Goal: Task Accomplishment & Management: Use online tool/utility

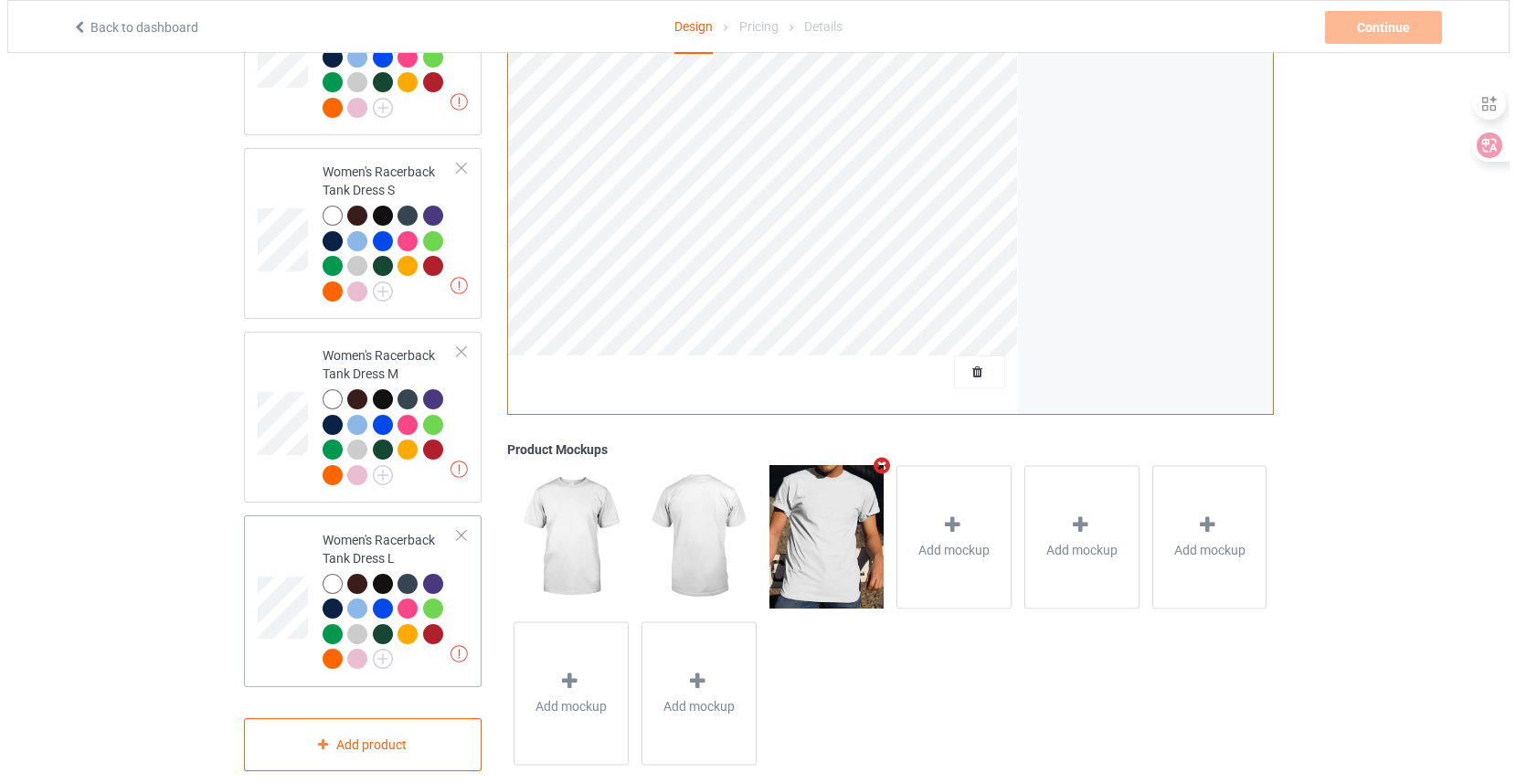
scroll to position [3522, 0]
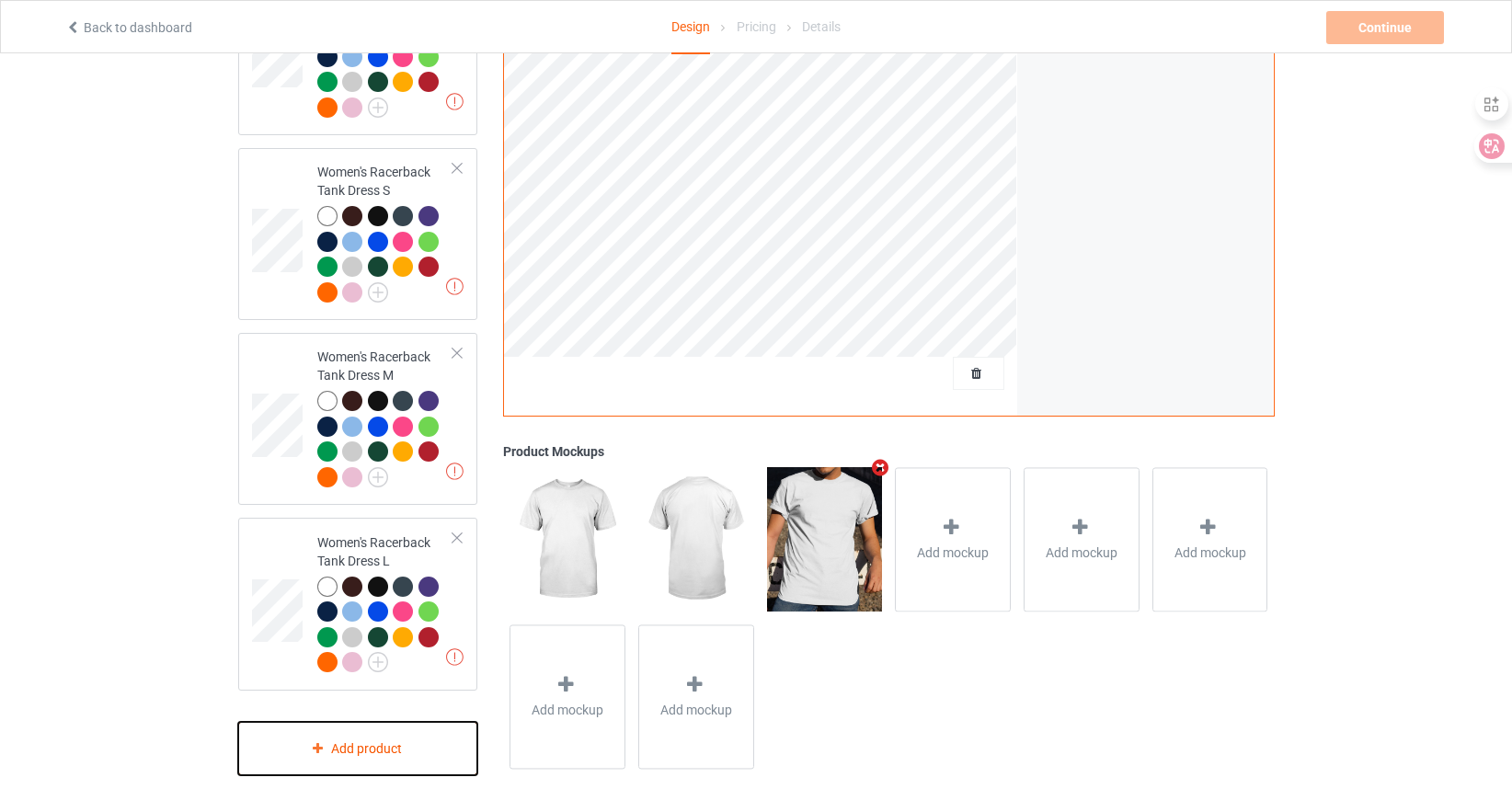
click at [378, 722] on div "Add product" at bounding box center [358, 748] width 240 height 54
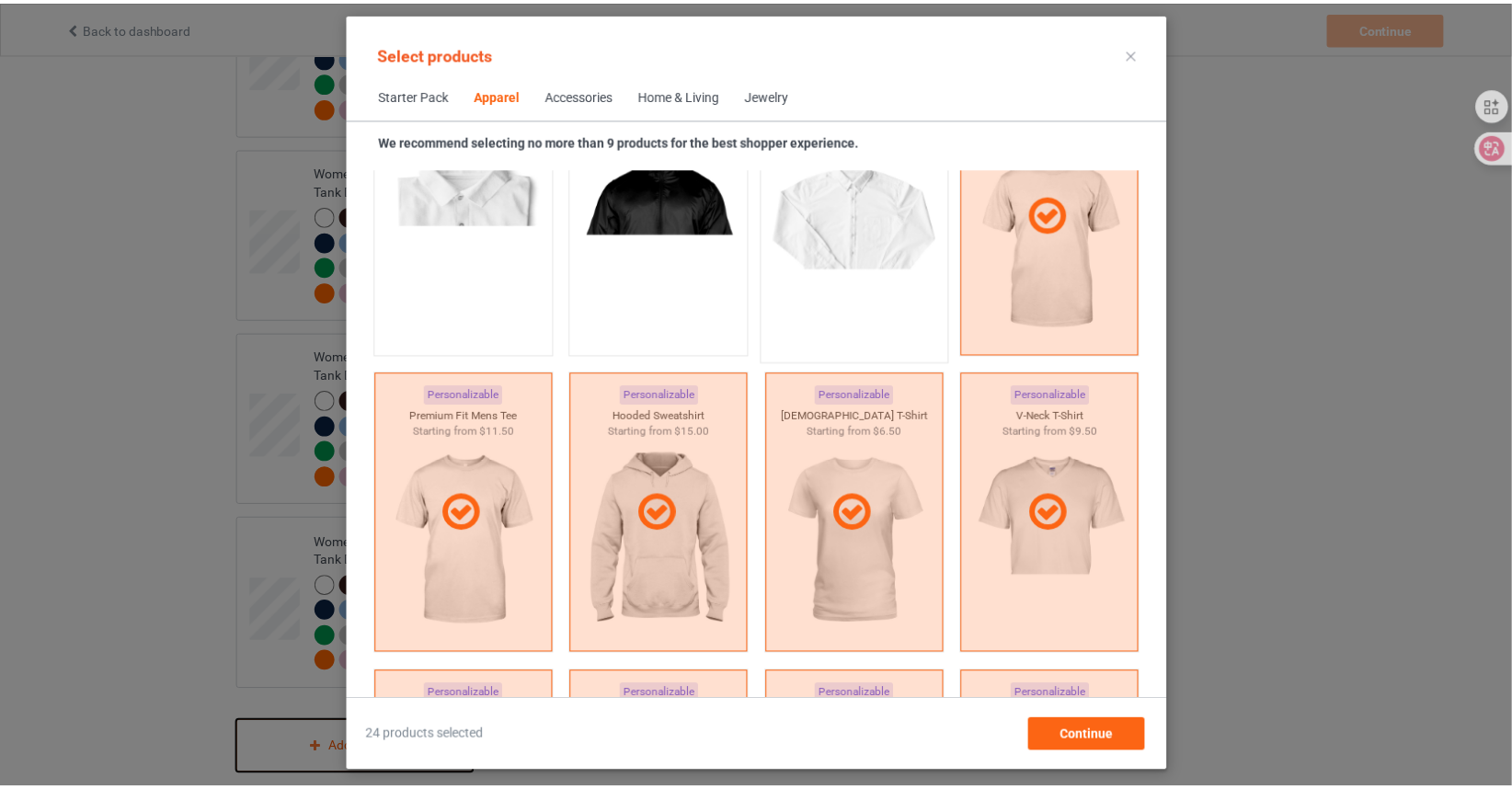
scroll to position [961, 0]
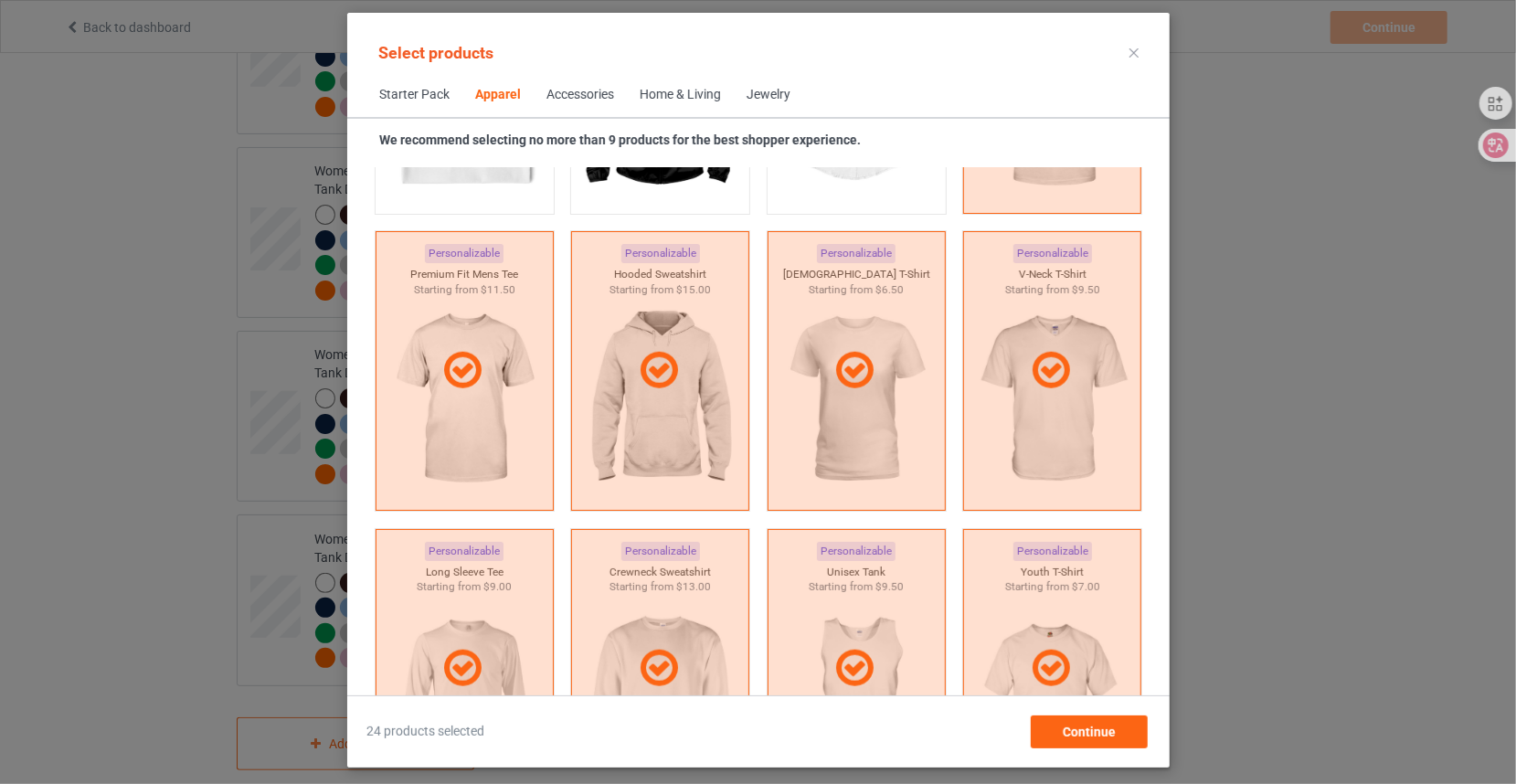
click at [1133, 45] on div at bounding box center [1134, 53] width 33 height 29
click at [1133, 52] on icon at bounding box center [1134, 53] width 9 height 9
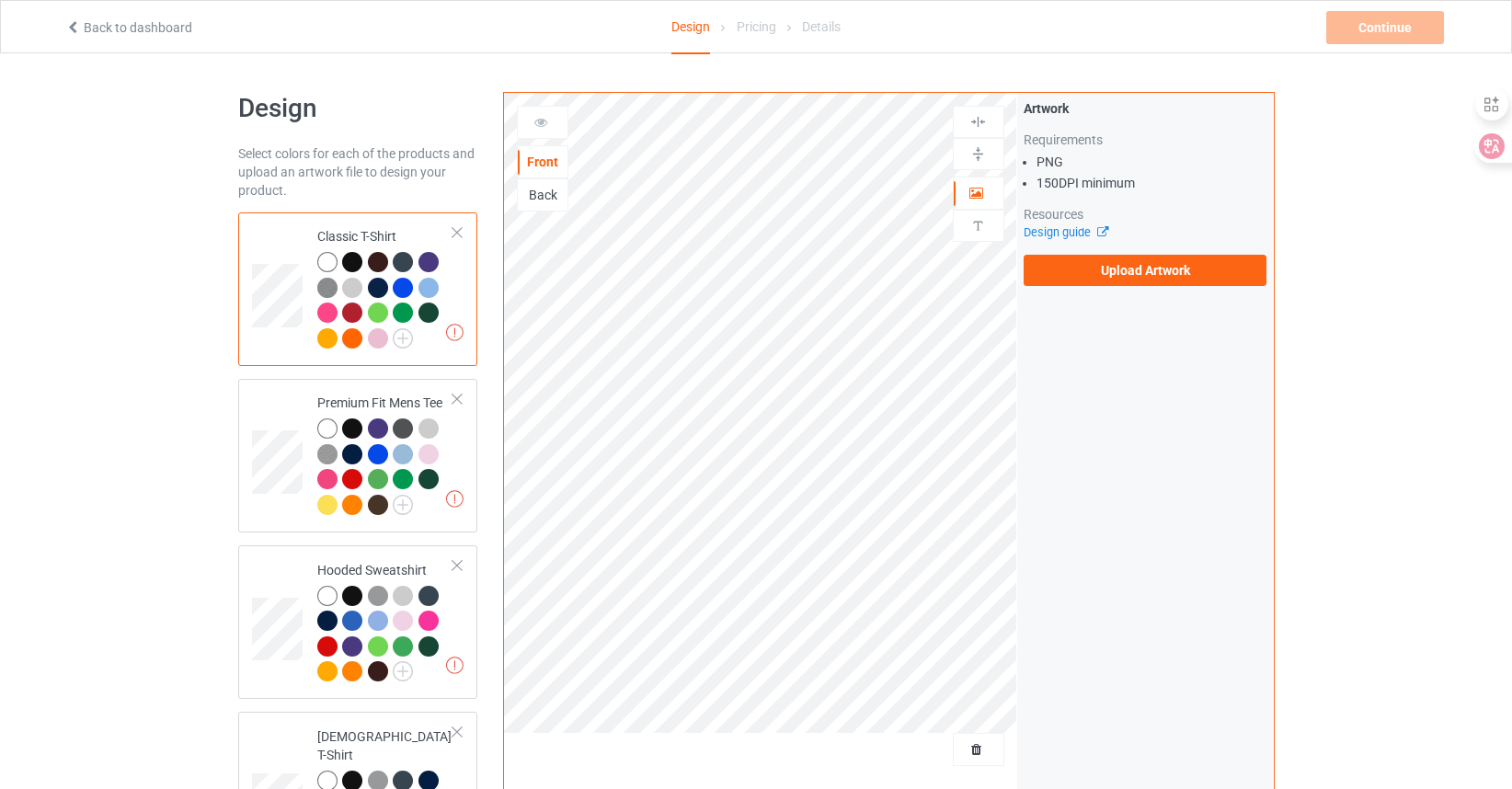
click at [357, 259] on div at bounding box center [352, 261] width 20 height 20
click at [1137, 264] on label "Upload Artwork" at bounding box center [1145, 270] width 243 height 31
click at [0, 0] on input "Upload Artwork" at bounding box center [0, 0] width 0 height 0
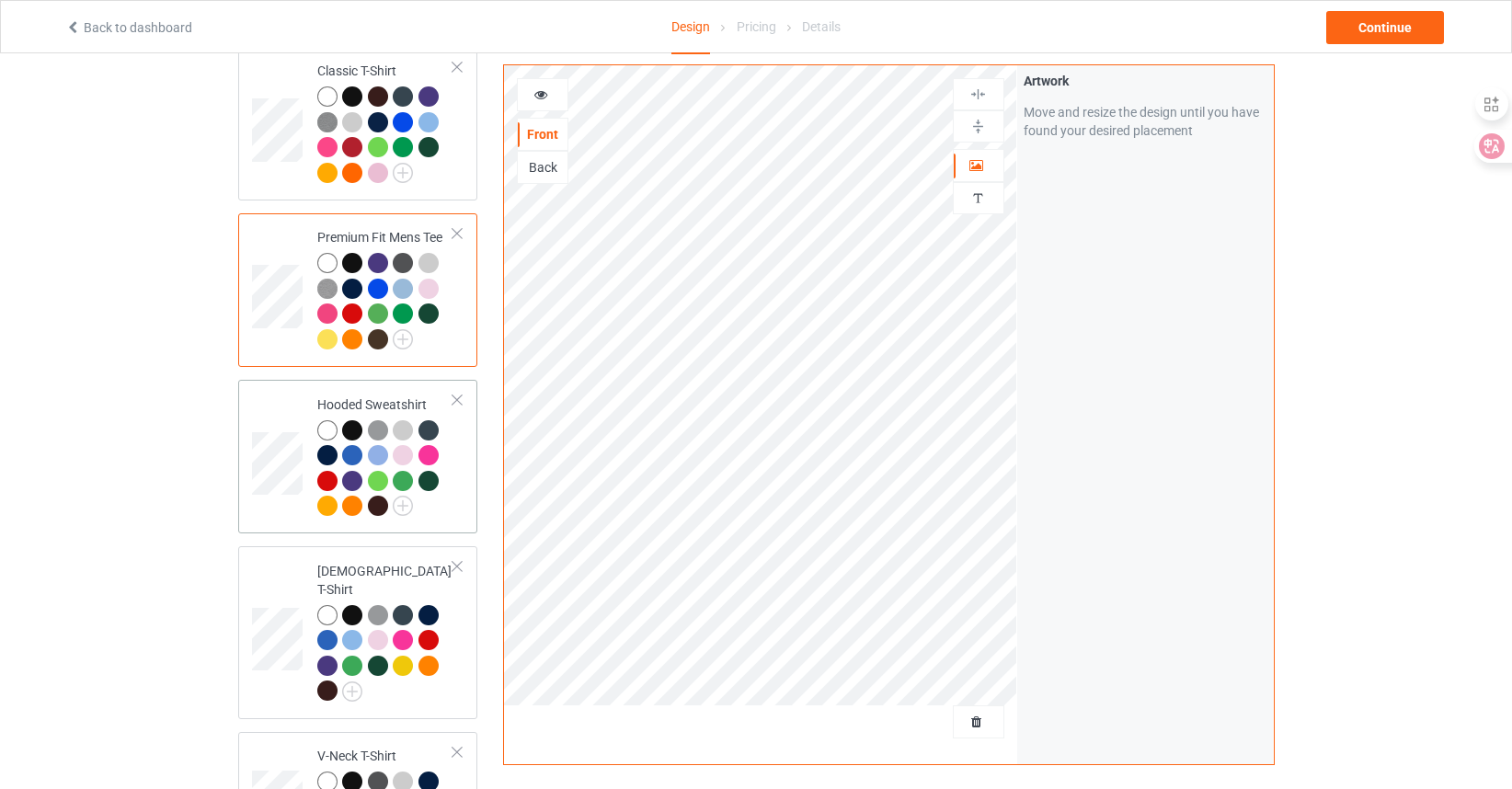
scroll to position [183, 0]
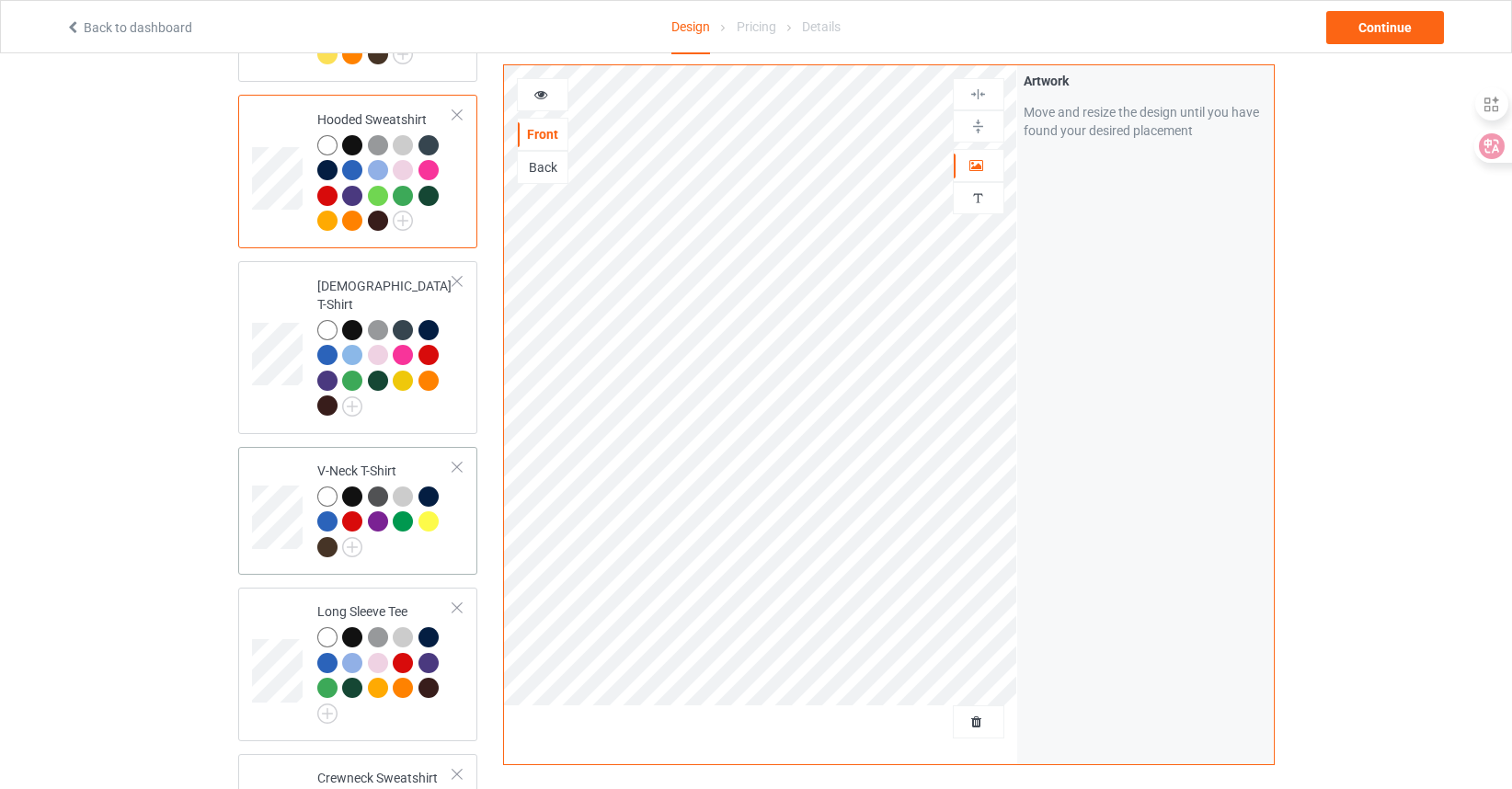
scroll to position [460, 0]
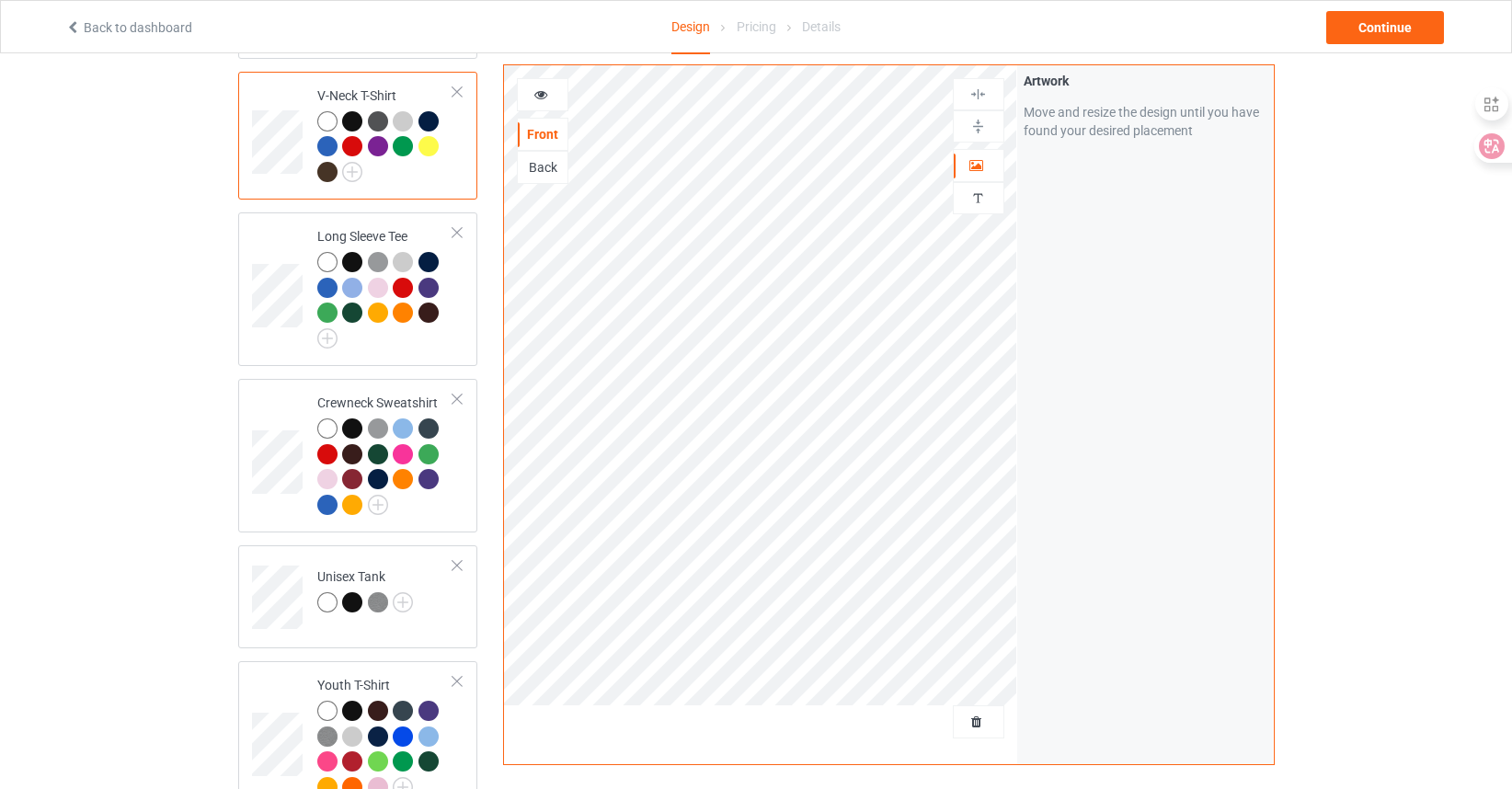
scroll to position [827, 0]
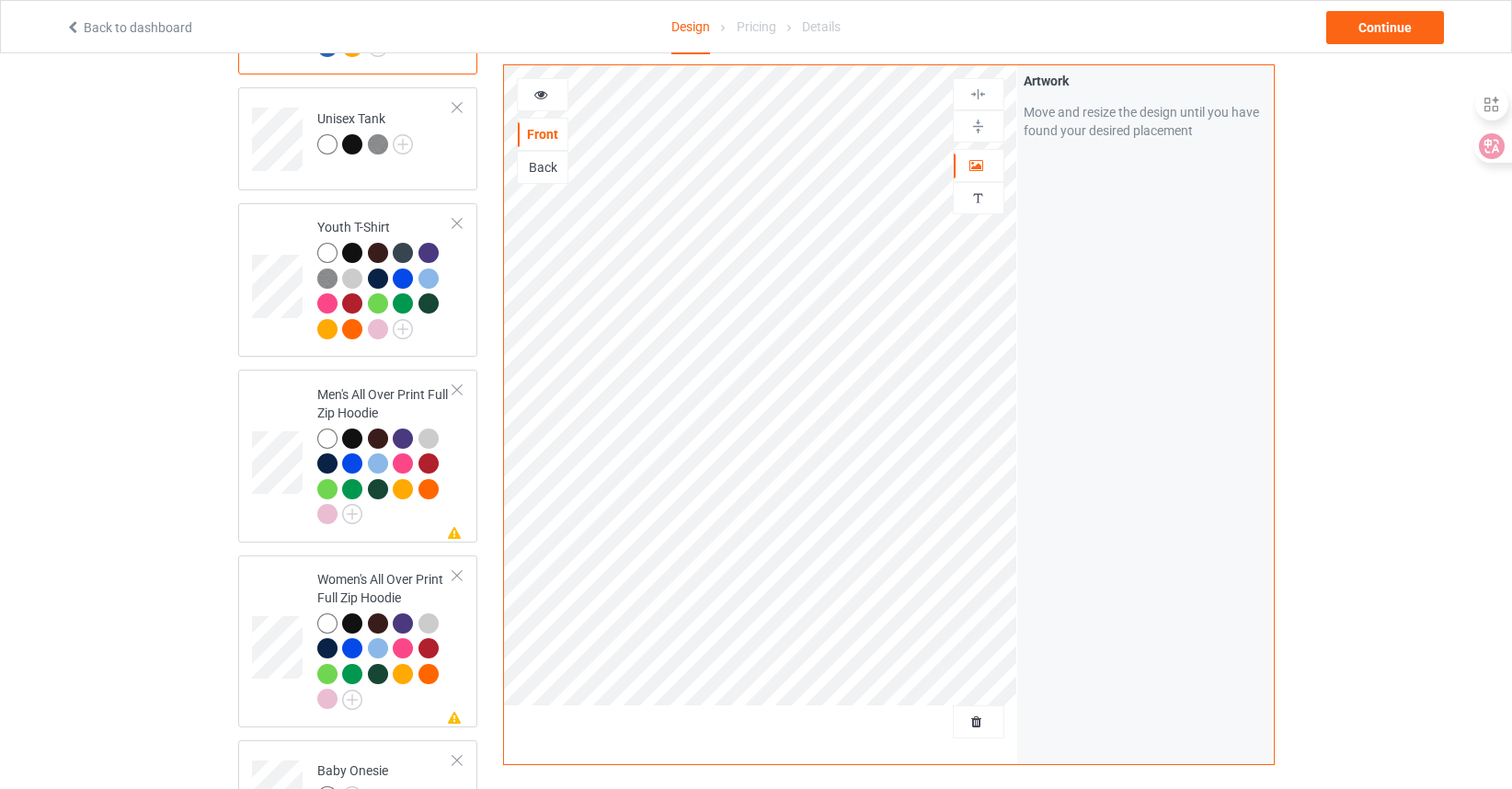
scroll to position [1287, 0]
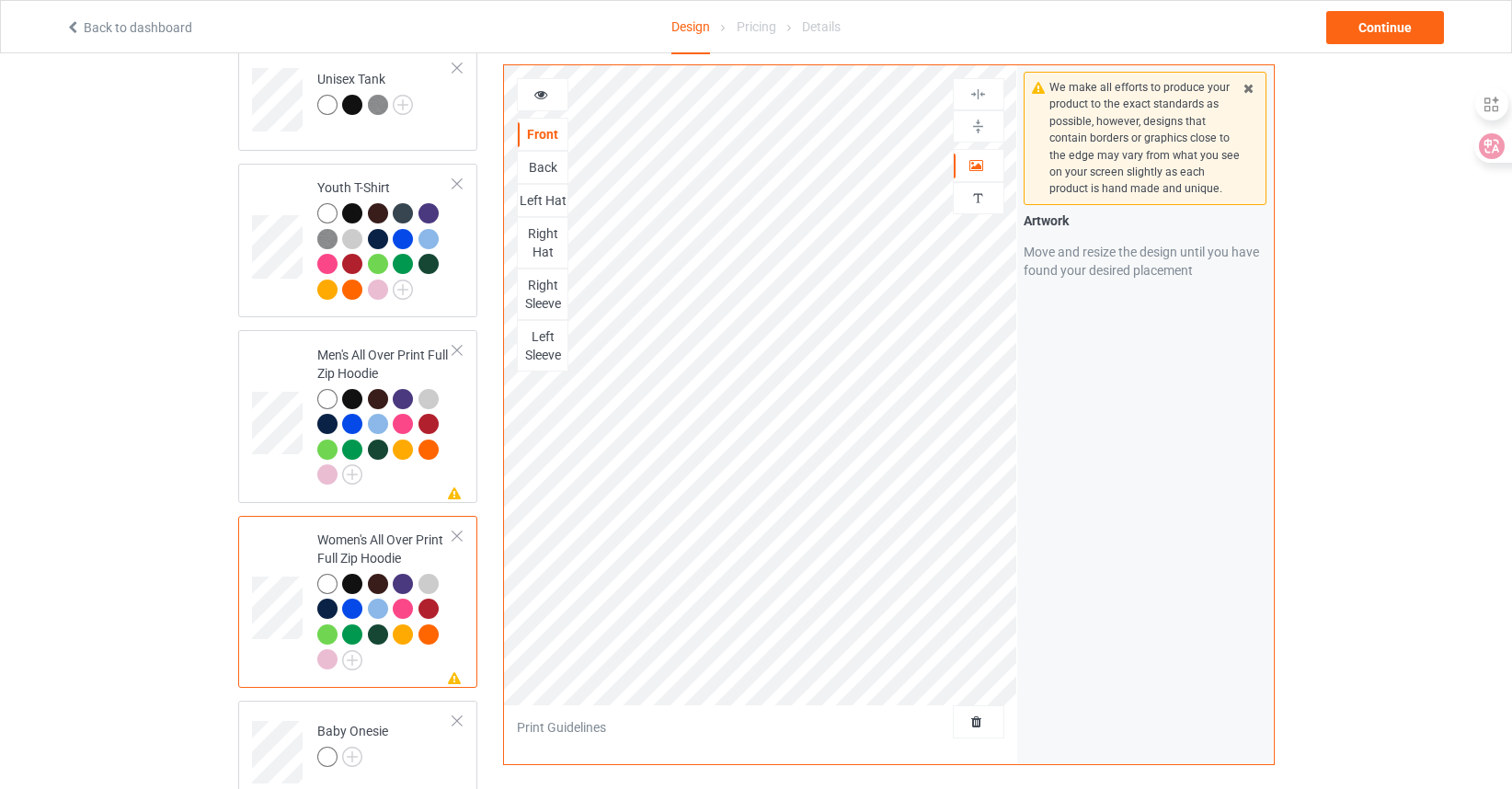
scroll to position [1287, 0]
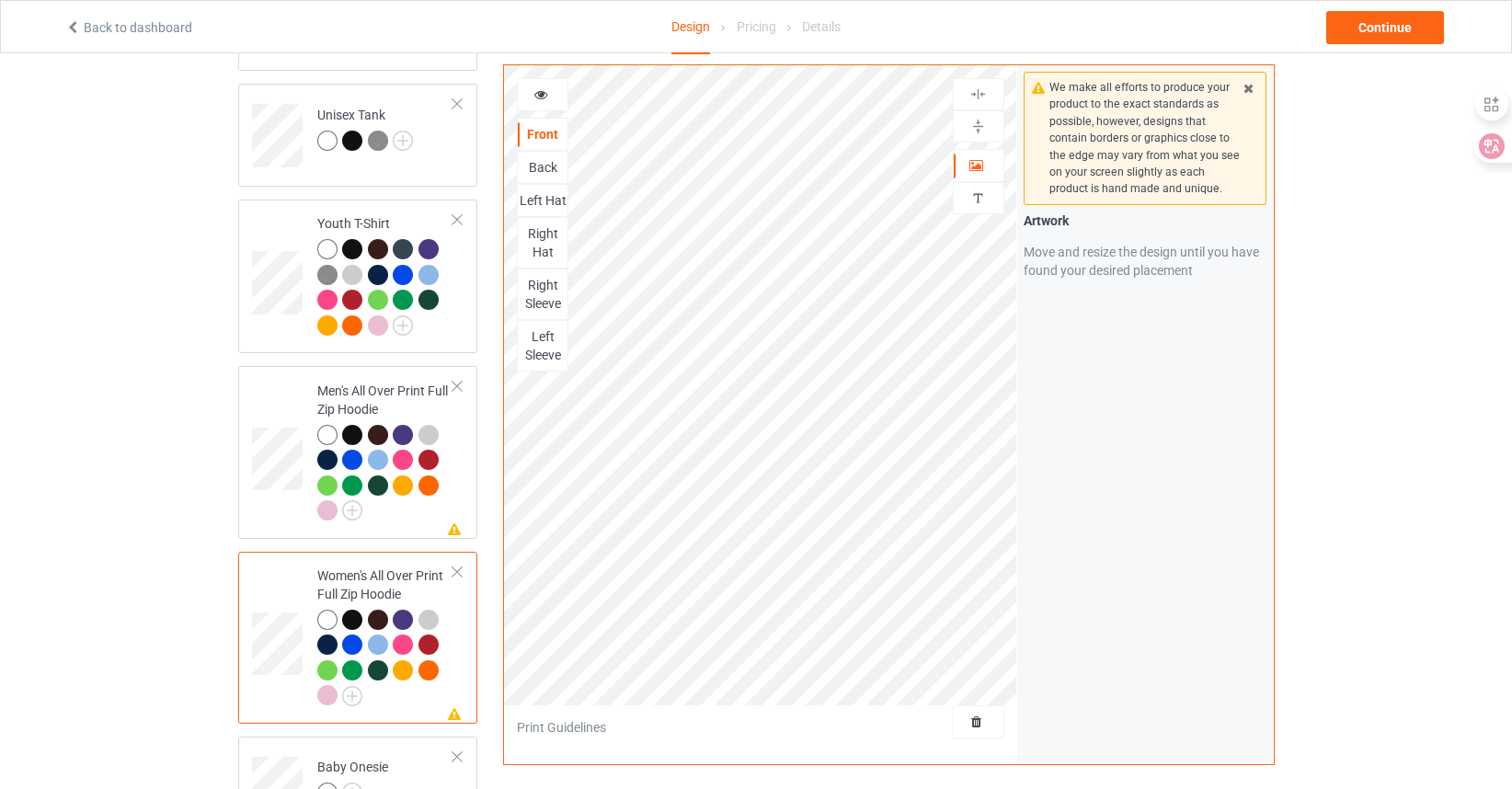
click at [541, 96] on icon at bounding box center [541, 92] width 15 height 13
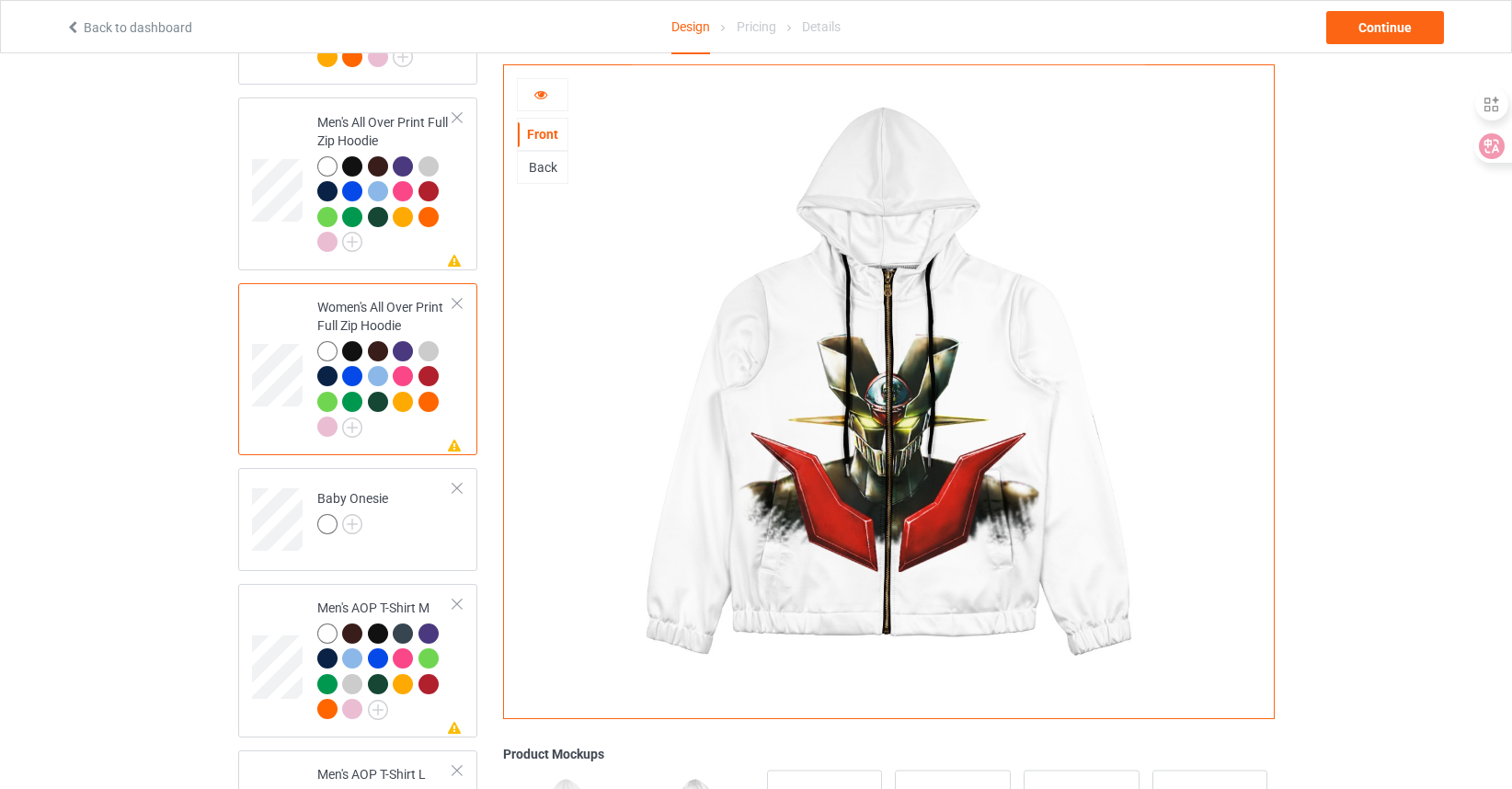
scroll to position [1563, 0]
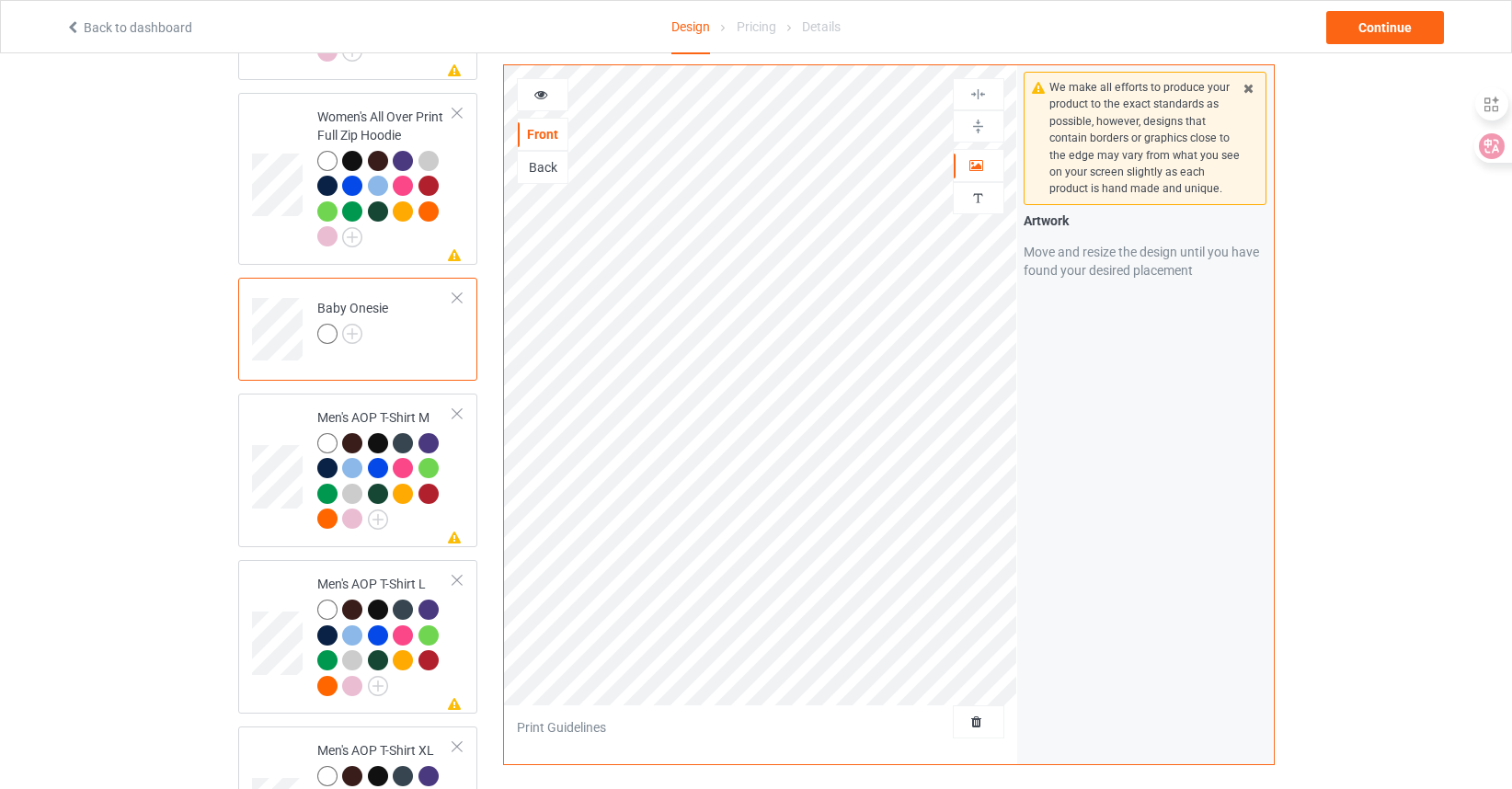
scroll to position [1746, 0]
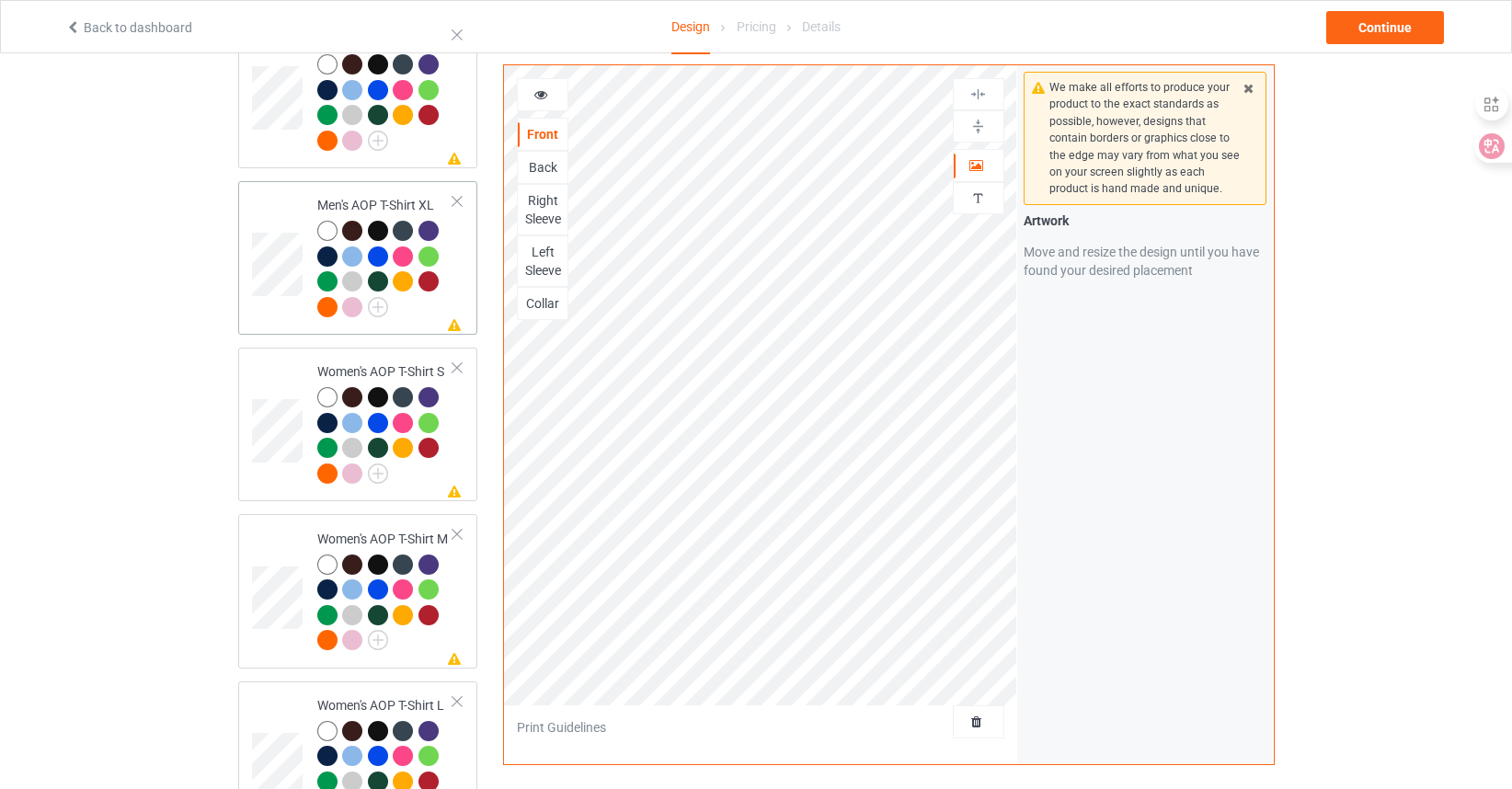
scroll to position [2299, 0]
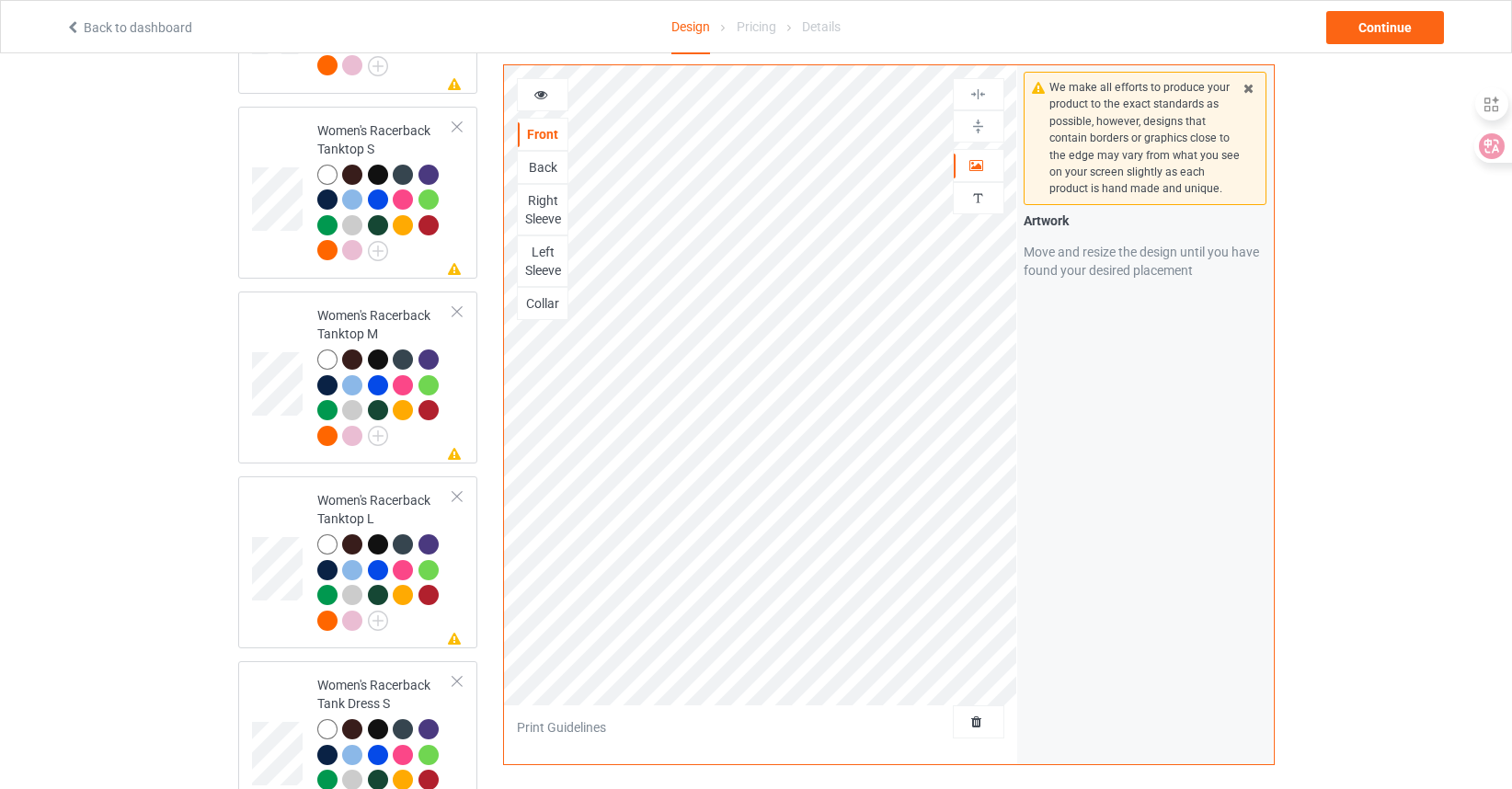
scroll to position [3033, 0]
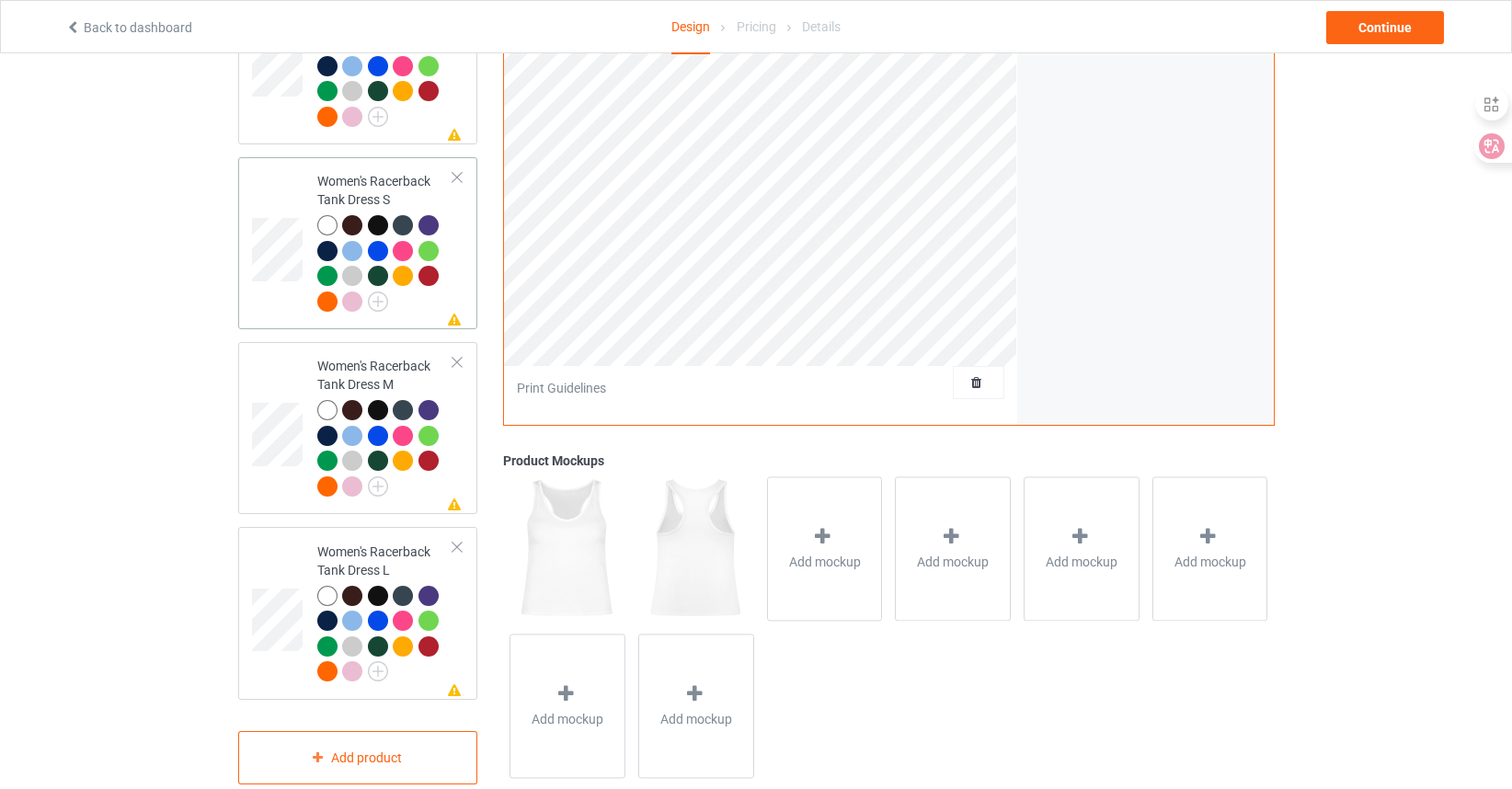
scroll to position [3545, 0]
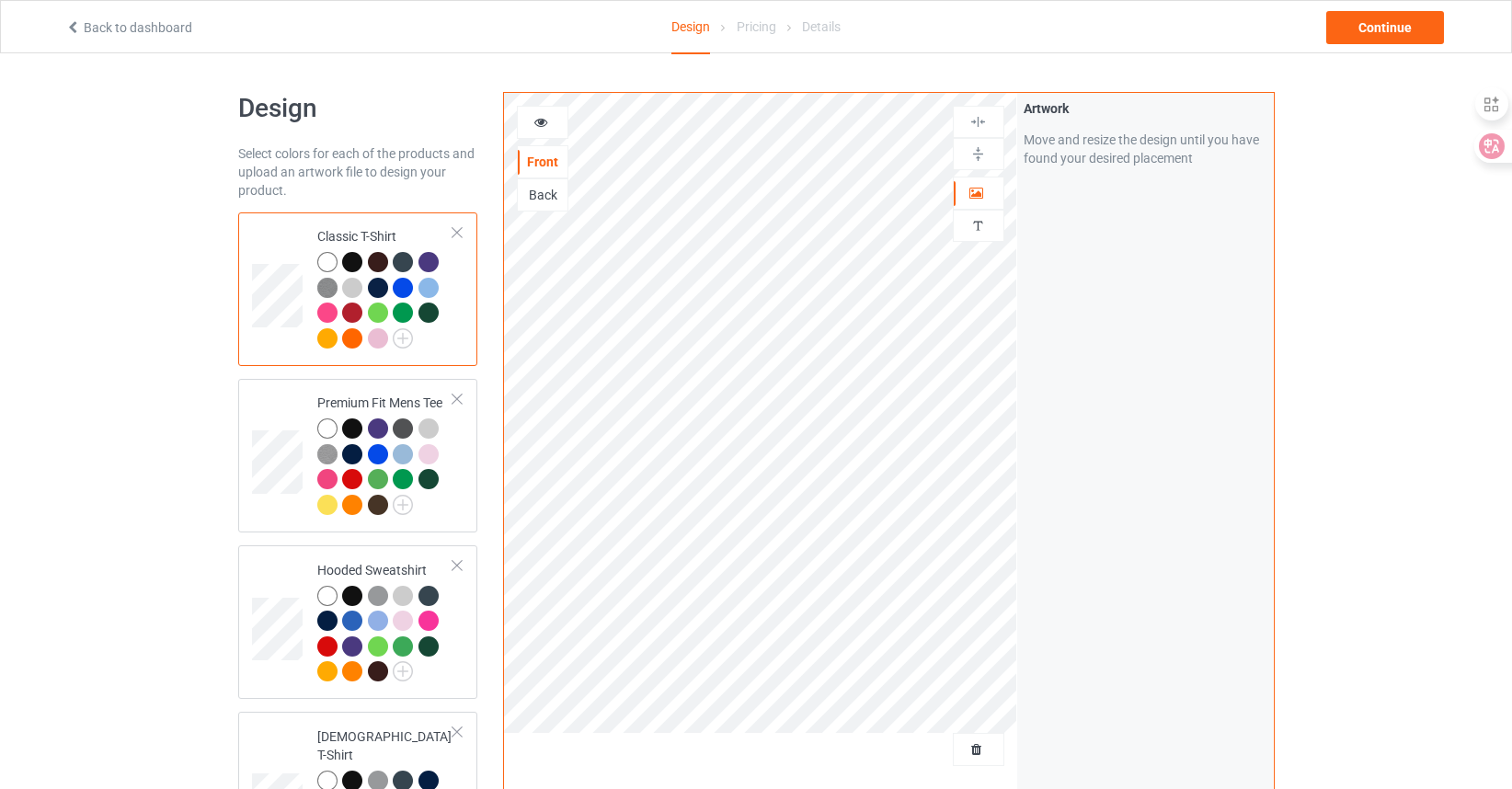
click at [346, 259] on div at bounding box center [352, 261] width 20 height 20
click at [359, 264] on div at bounding box center [352, 261] width 20 height 20
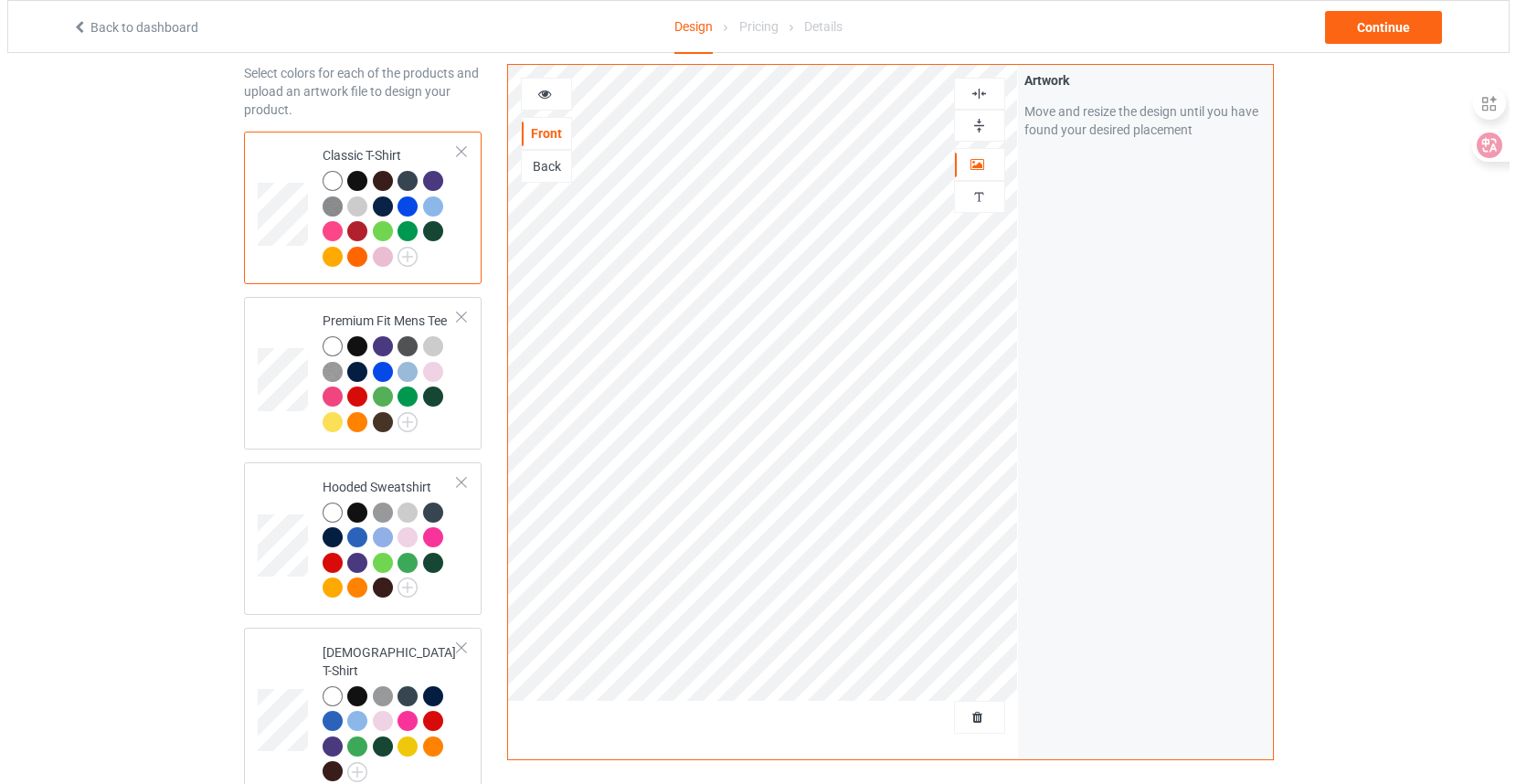
scroll to position [182, 0]
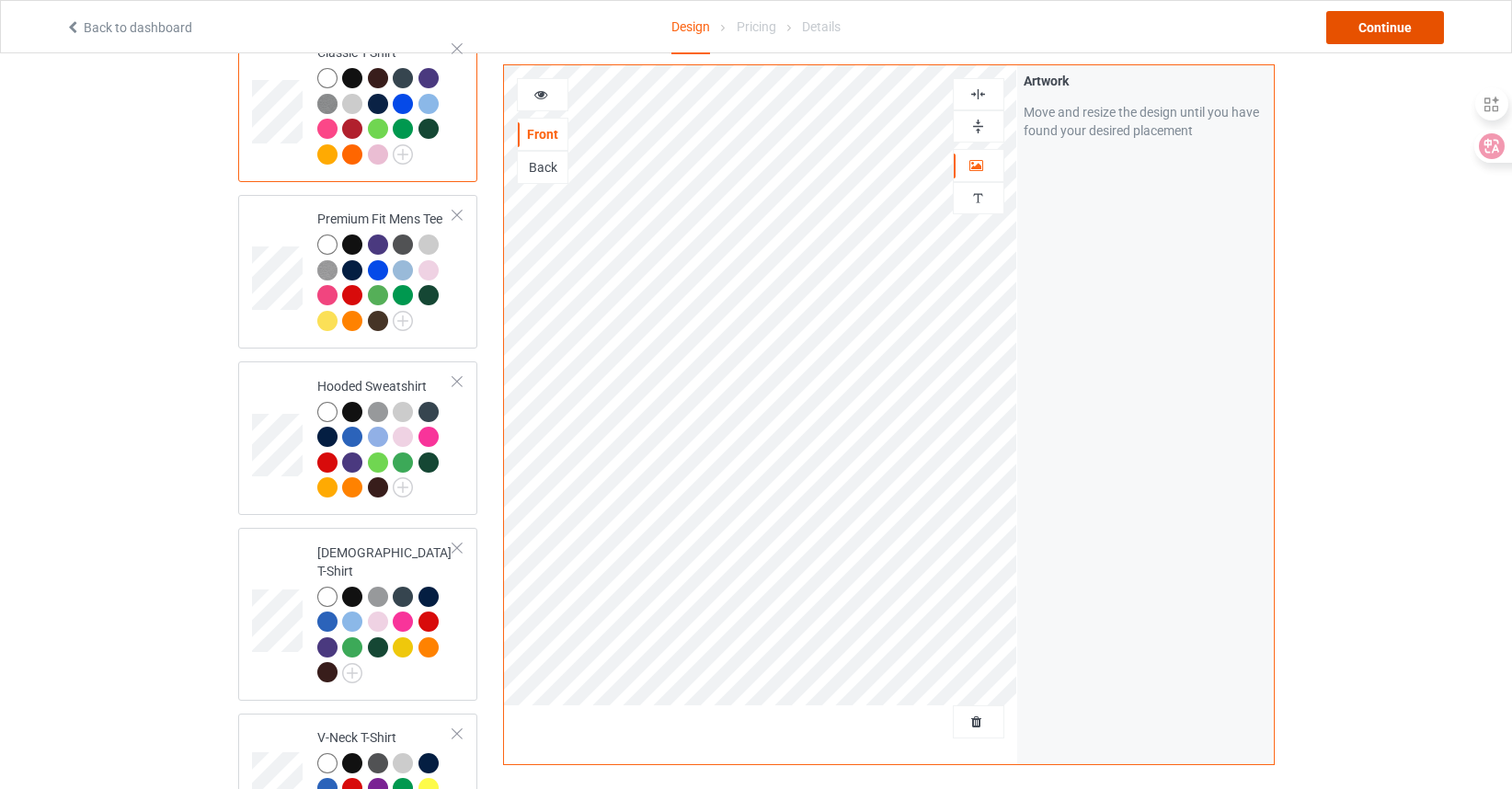
click at [1390, 26] on div "Continue" at bounding box center [1385, 28] width 118 height 33
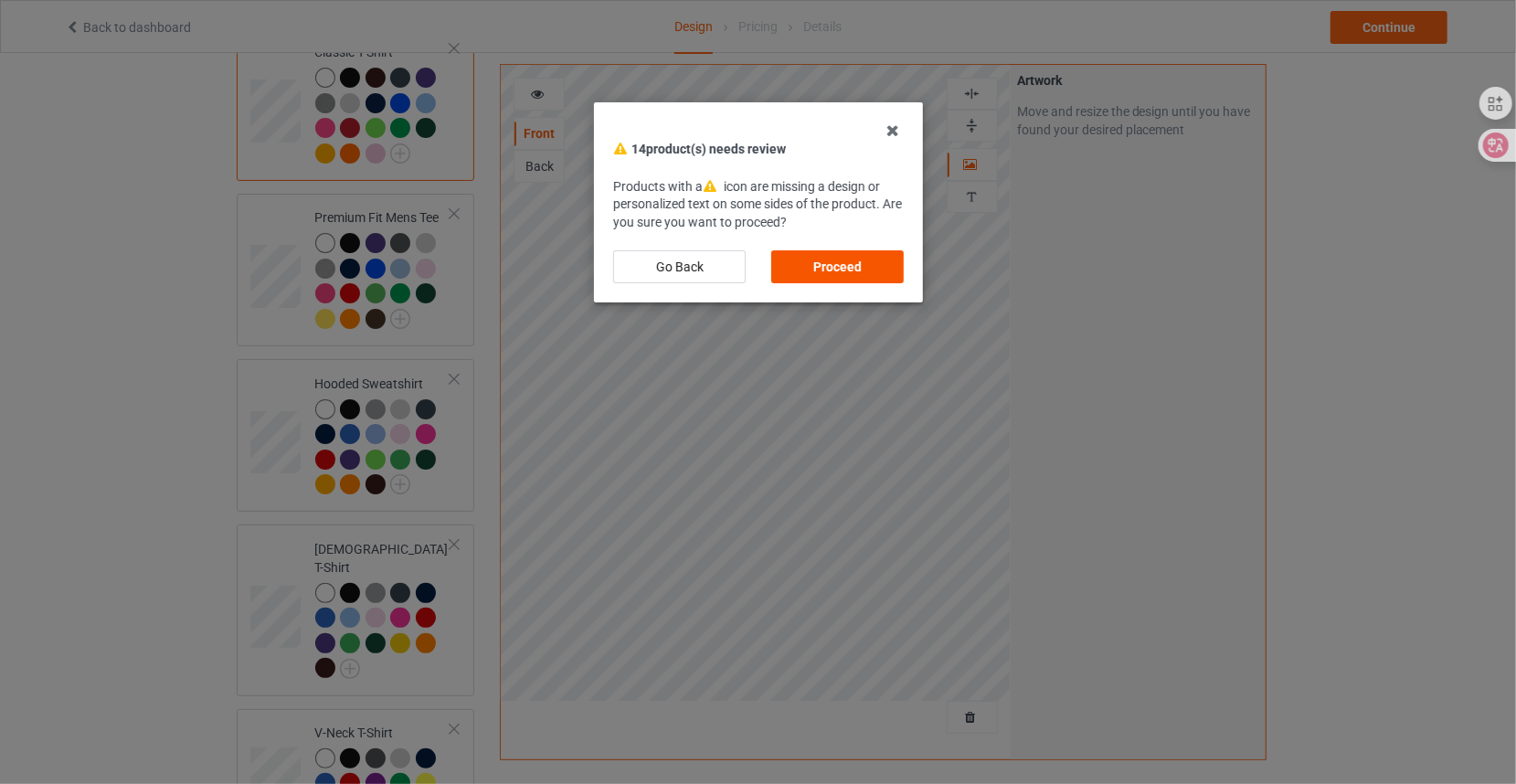
click at [824, 263] on div "Proceed" at bounding box center [837, 266] width 132 height 33
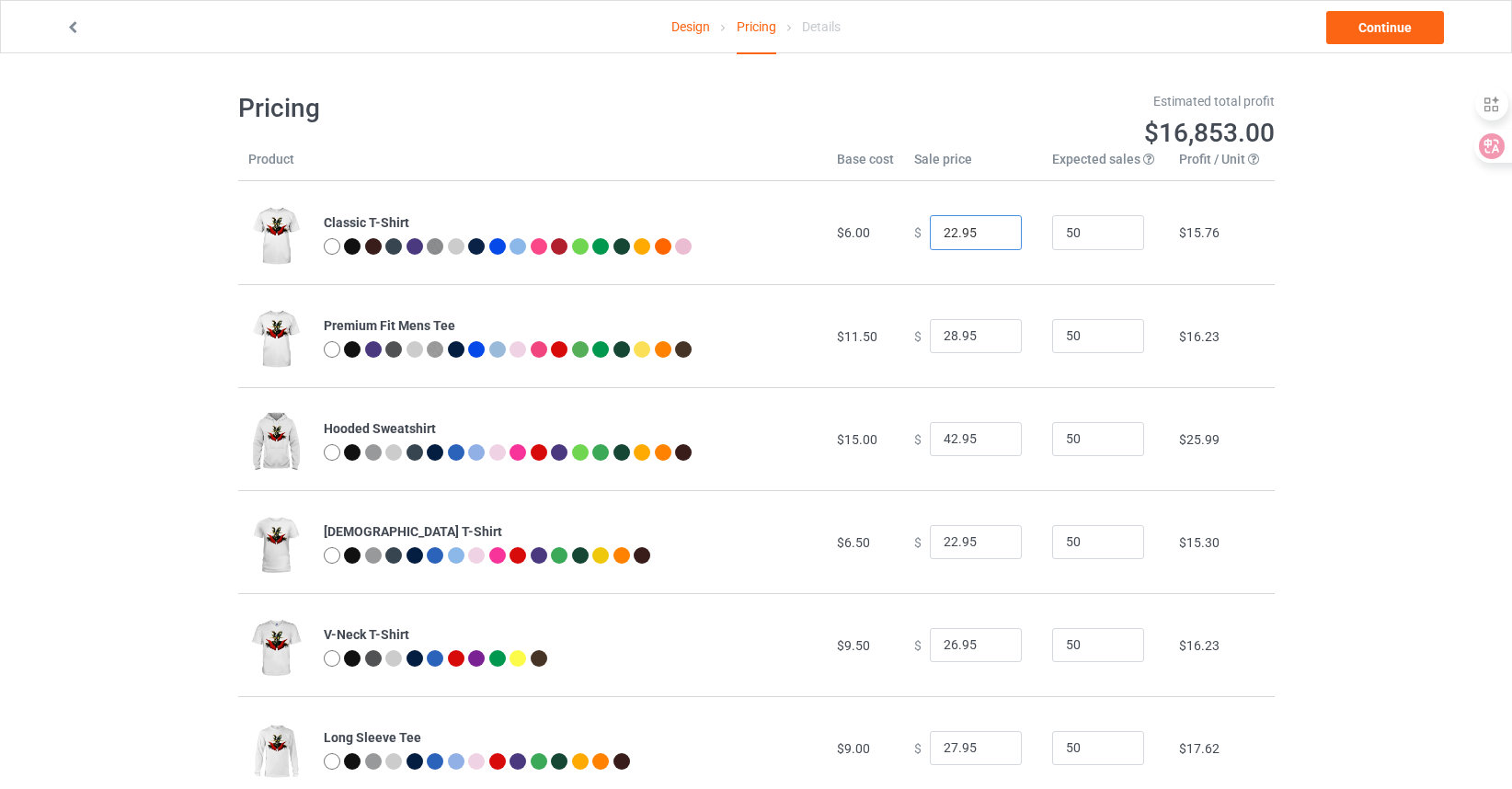
drag, startPoint x: 973, startPoint y: 230, endPoint x: 920, endPoint y: 230, distance: 53.0
click at [930, 230] on input "22.95" at bounding box center [976, 232] width 92 height 35
drag, startPoint x: 902, startPoint y: 229, endPoint x: 874, endPoint y: 231, distance: 28.1
click at [874, 231] on tr "Classic T-Shirt $6.00 $ 22.95 50 $15.76" at bounding box center [756, 233] width 1037 height 103
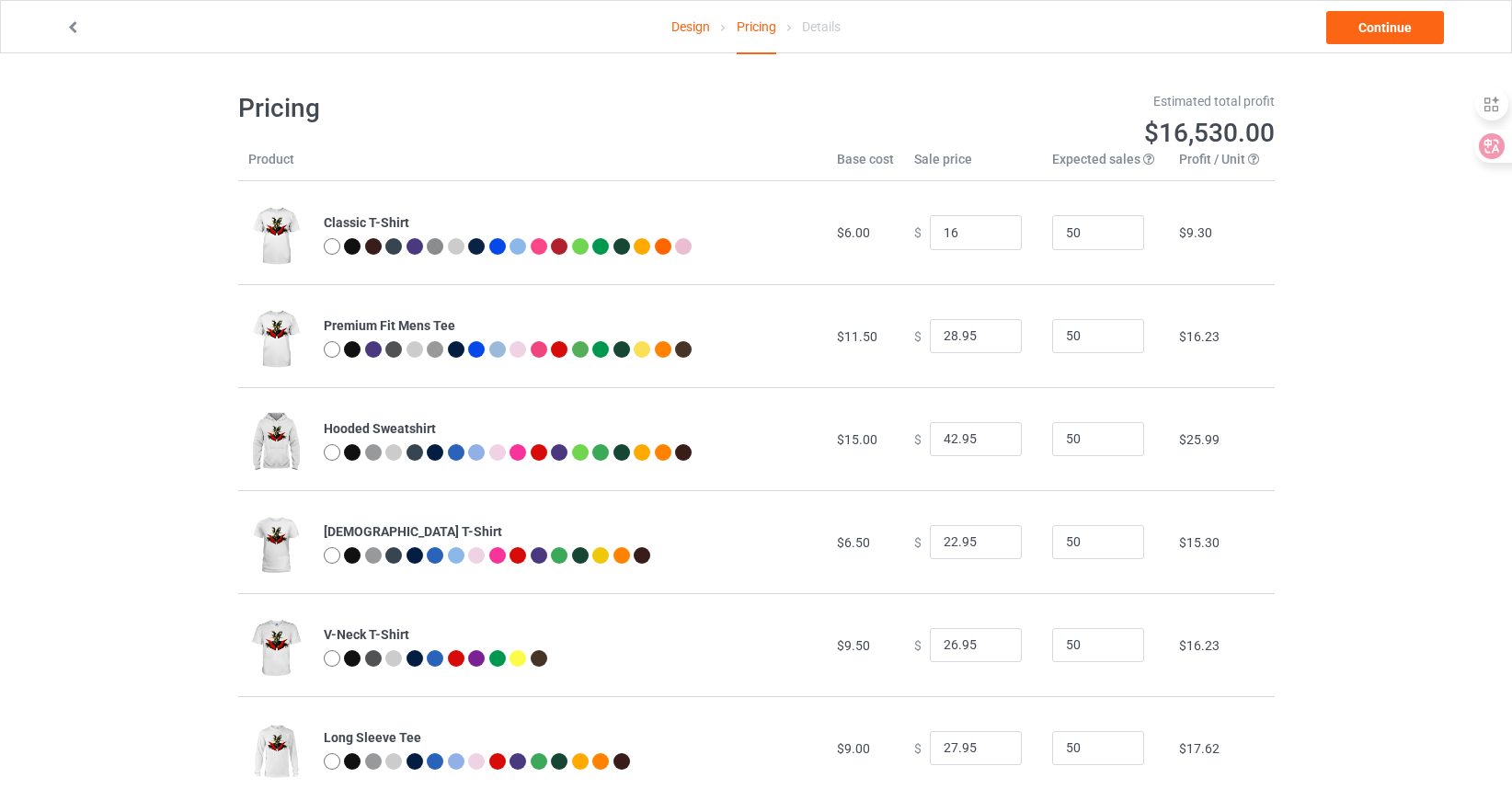
type input "16.00"
click at [1169, 268] on td "$9.30" at bounding box center [1221, 233] width 105 height 103
drag, startPoint x: 1077, startPoint y: 231, endPoint x: 1046, endPoint y: 231, distance: 31.0
click at [1052, 231] on input "50" at bounding box center [1097, 232] width 92 height 35
type input "10"
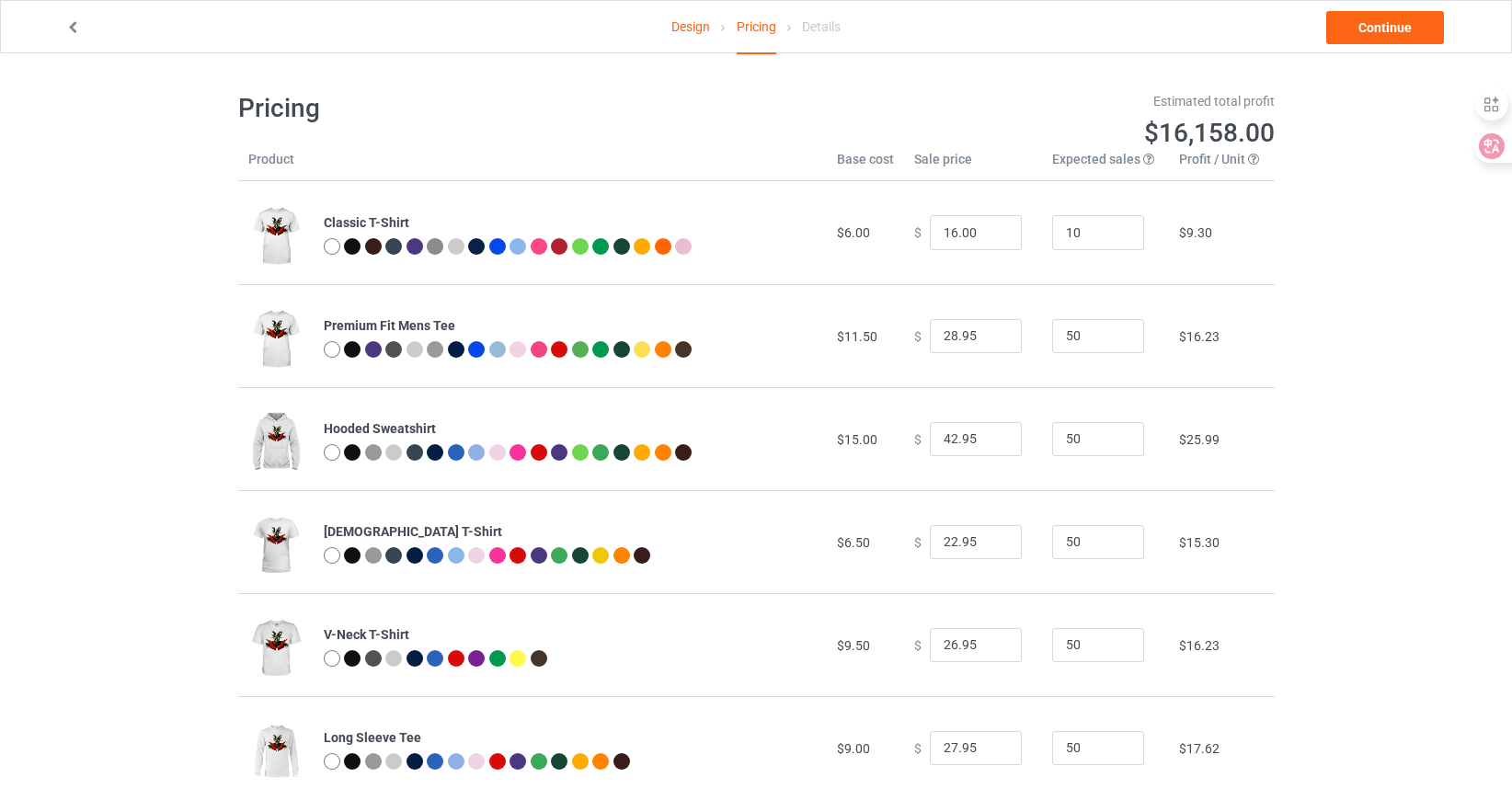
click at [1091, 279] on td "10" at bounding box center [1105, 233] width 126 height 103
drag, startPoint x: 1076, startPoint y: 331, endPoint x: 1051, endPoint y: 337, distance: 25.7
click at [1052, 338] on input "50" at bounding box center [1097, 337] width 92 height 35
type input "10"
drag, startPoint x: 967, startPoint y: 332, endPoint x: 900, endPoint y: 332, distance: 67.0
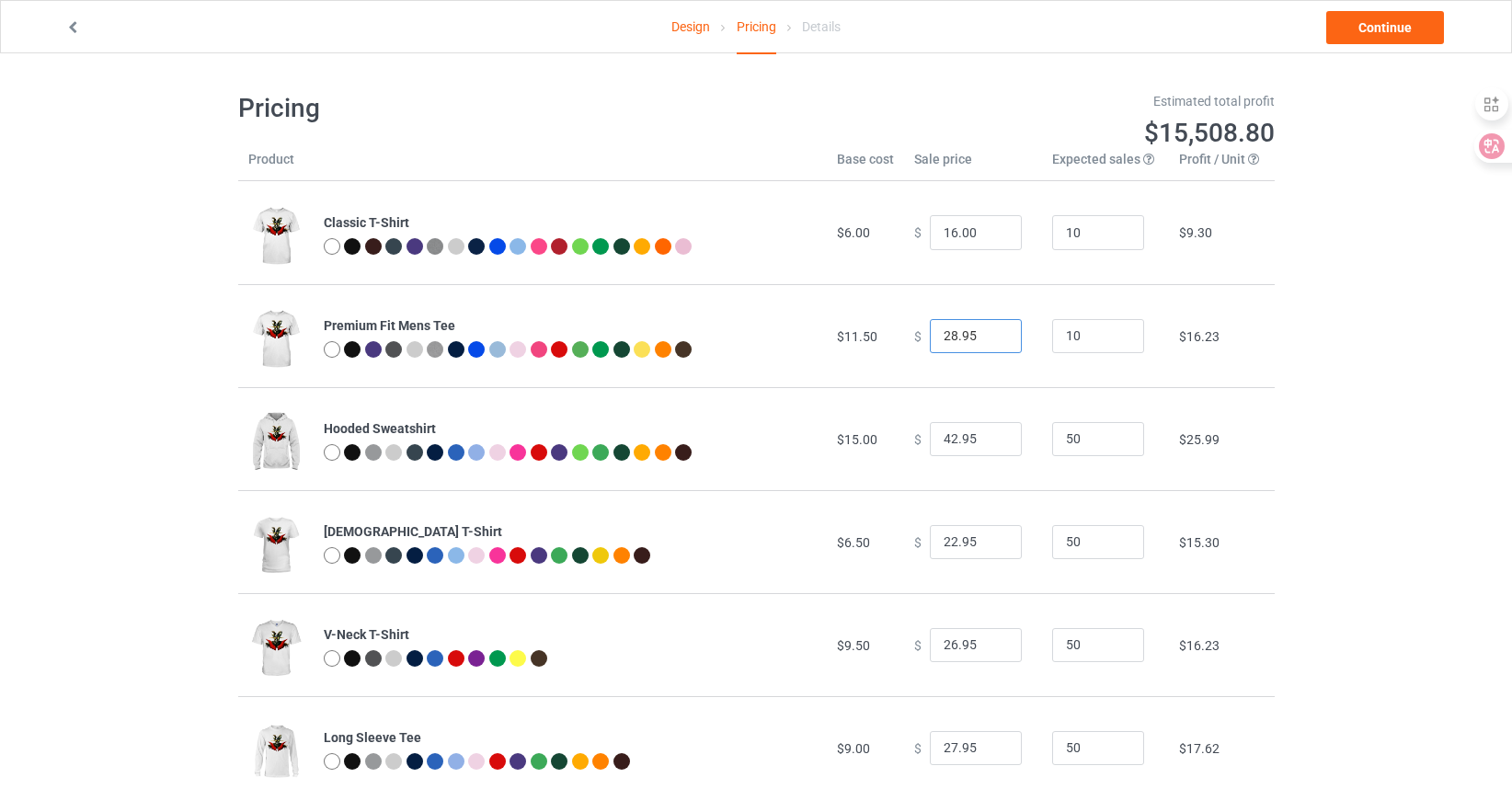
click at [904, 332] on td "$ 28.95" at bounding box center [973, 336] width 138 height 103
type input "20.00"
drag, startPoint x: 1073, startPoint y: 440, endPoint x: 1012, endPoint y: 439, distance: 61.0
click at [1015, 439] on tr "Hooded Sweatshirt $15.00 $ 42.95 50 $25.99" at bounding box center [756, 438] width 1037 height 103
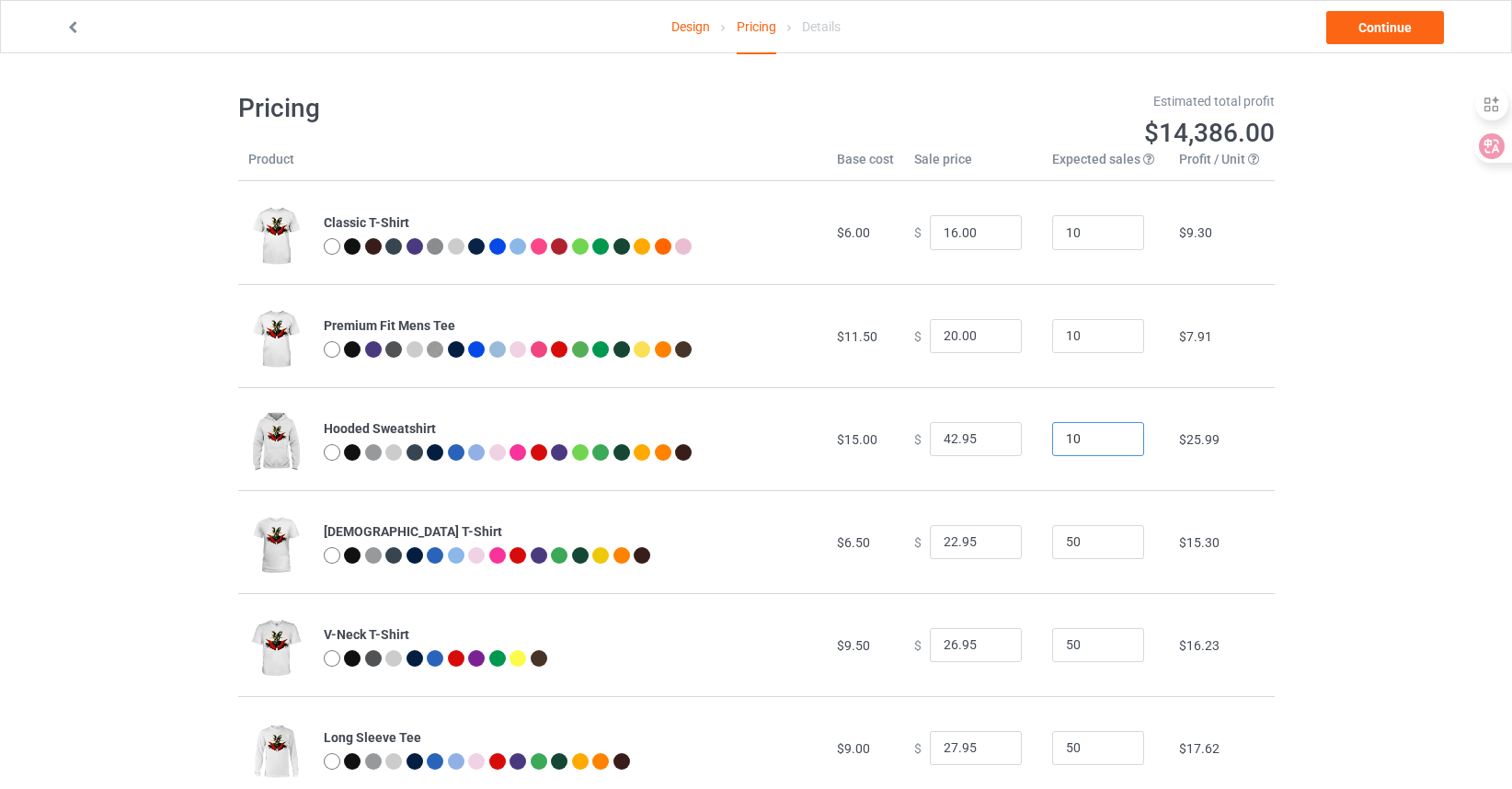
type input "10"
drag, startPoint x: 968, startPoint y: 435, endPoint x: 899, endPoint y: 441, distance: 69.3
click at [904, 441] on td "$ 42.95" at bounding box center [973, 438] width 138 height 103
type input "30.00"
click at [945, 235] on input "16.00" at bounding box center [976, 232] width 92 height 35
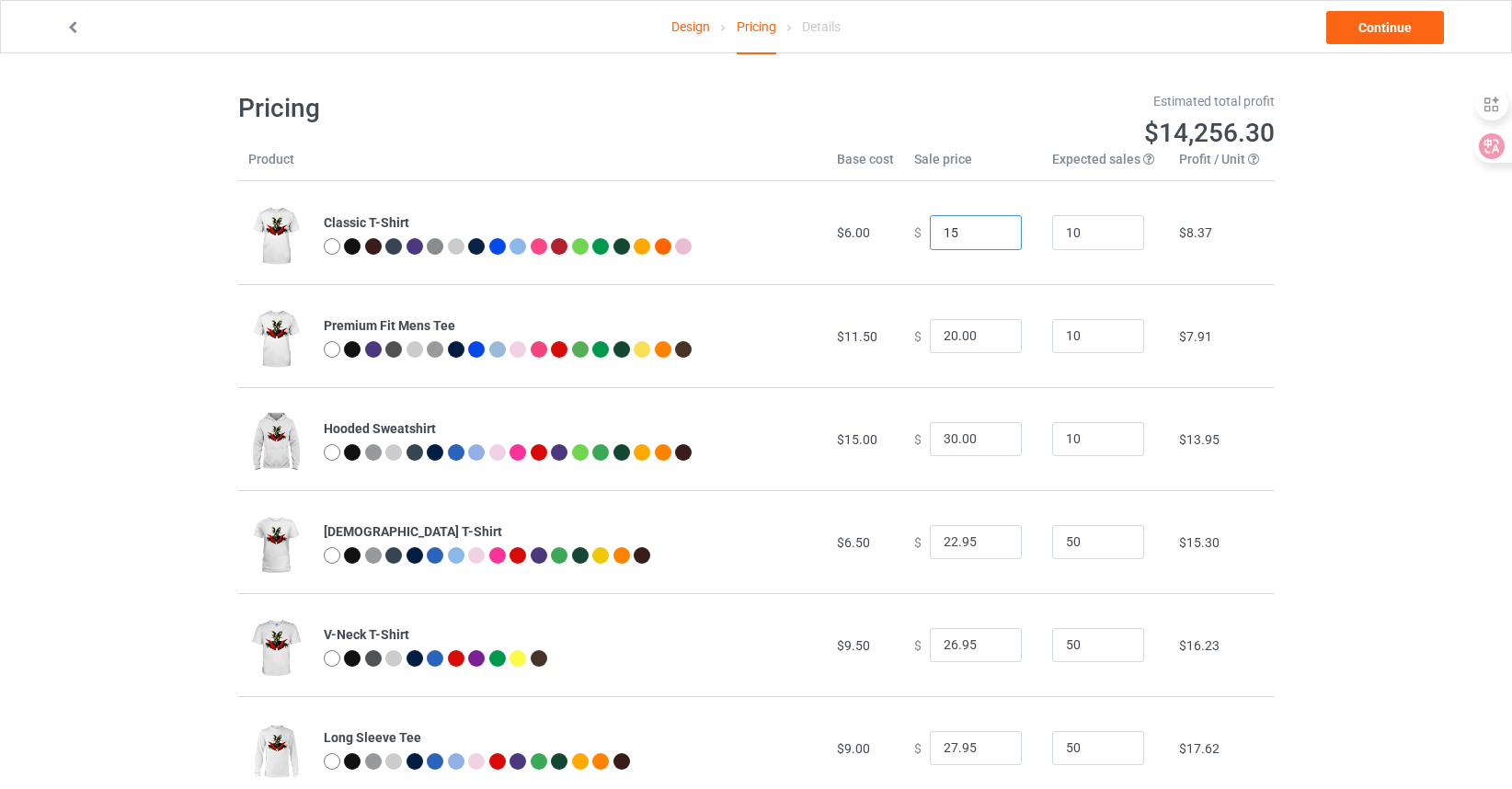
click at [992, 236] on input "15" at bounding box center [976, 232] width 92 height 35
click at [992, 236] on input "14" at bounding box center [976, 232] width 92 height 35
click at [992, 236] on input "13" at bounding box center [976, 232] width 92 height 35
click at [992, 236] on input "12" at bounding box center [976, 232] width 92 height 35
click at [973, 263] on td "$ 12.00" at bounding box center [973, 233] width 138 height 103
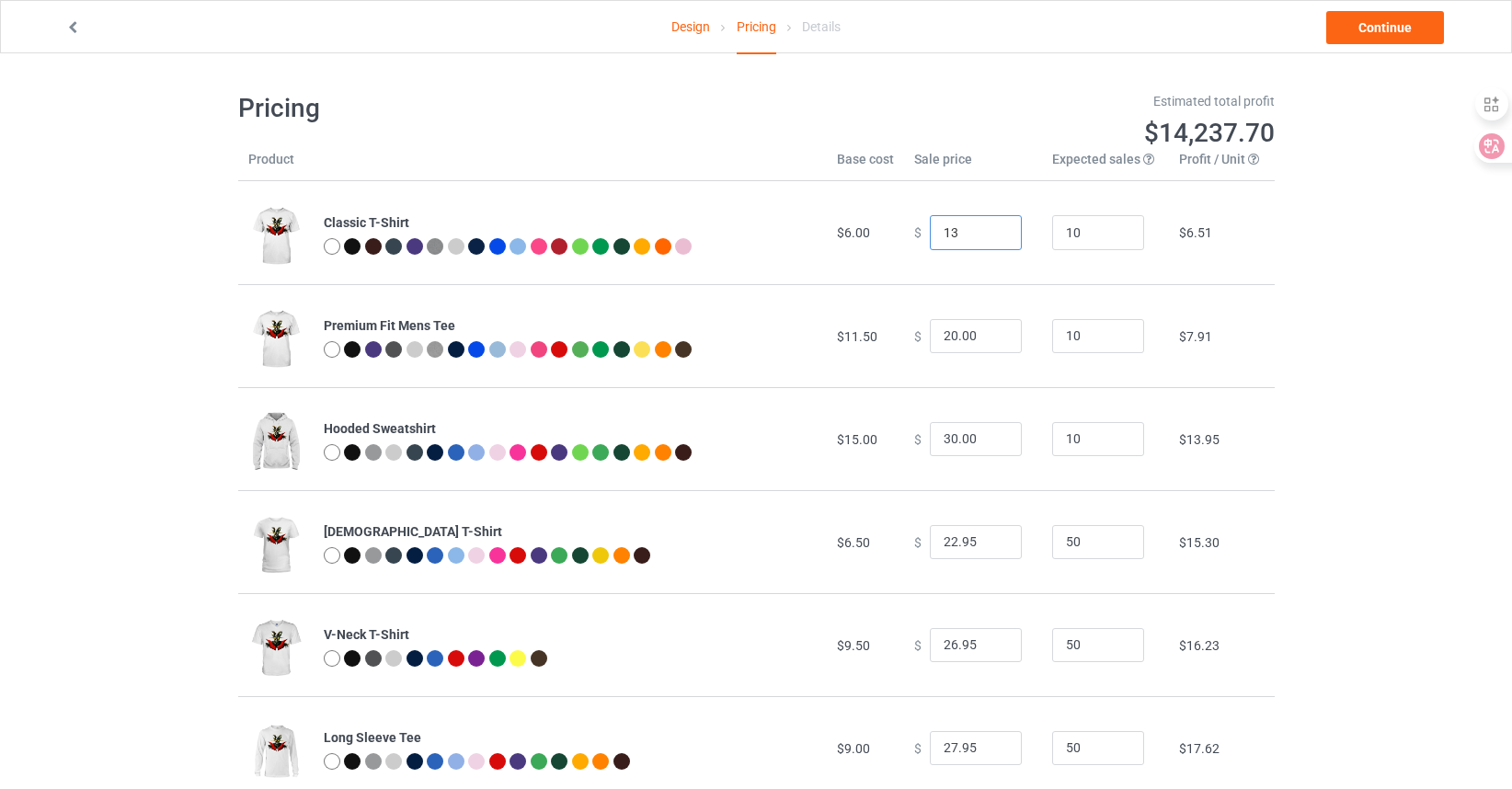
click at [986, 229] on input "13" at bounding box center [976, 232] width 92 height 35
click at [996, 225] on input "14" at bounding box center [976, 232] width 92 height 35
click at [992, 226] on input "15" at bounding box center [976, 232] width 92 height 35
click at [992, 226] on input "16" at bounding box center [976, 232] width 92 height 35
type input "16.00"
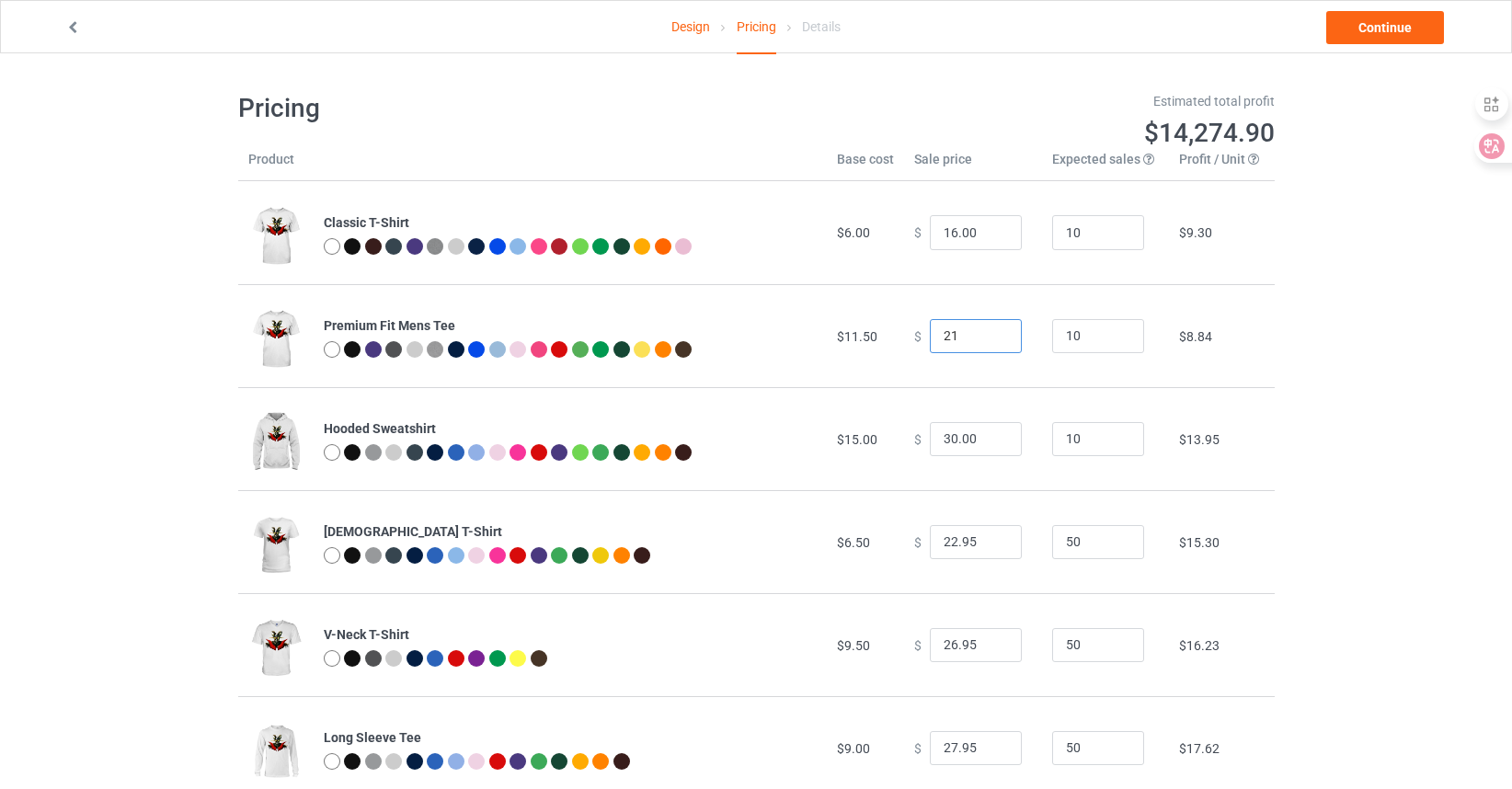
click at [991, 331] on input "21" at bounding box center [976, 337] width 92 height 35
click at [991, 331] on input "22" at bounding box center [976, 337] width 92 height 35
type input "22.00"
click at [990, 444] on input "29" at bounding box center [976, 439] width 92 height 35
click at [990, 444] on input "28" at bounding box center [976, 439] width 92 height 35
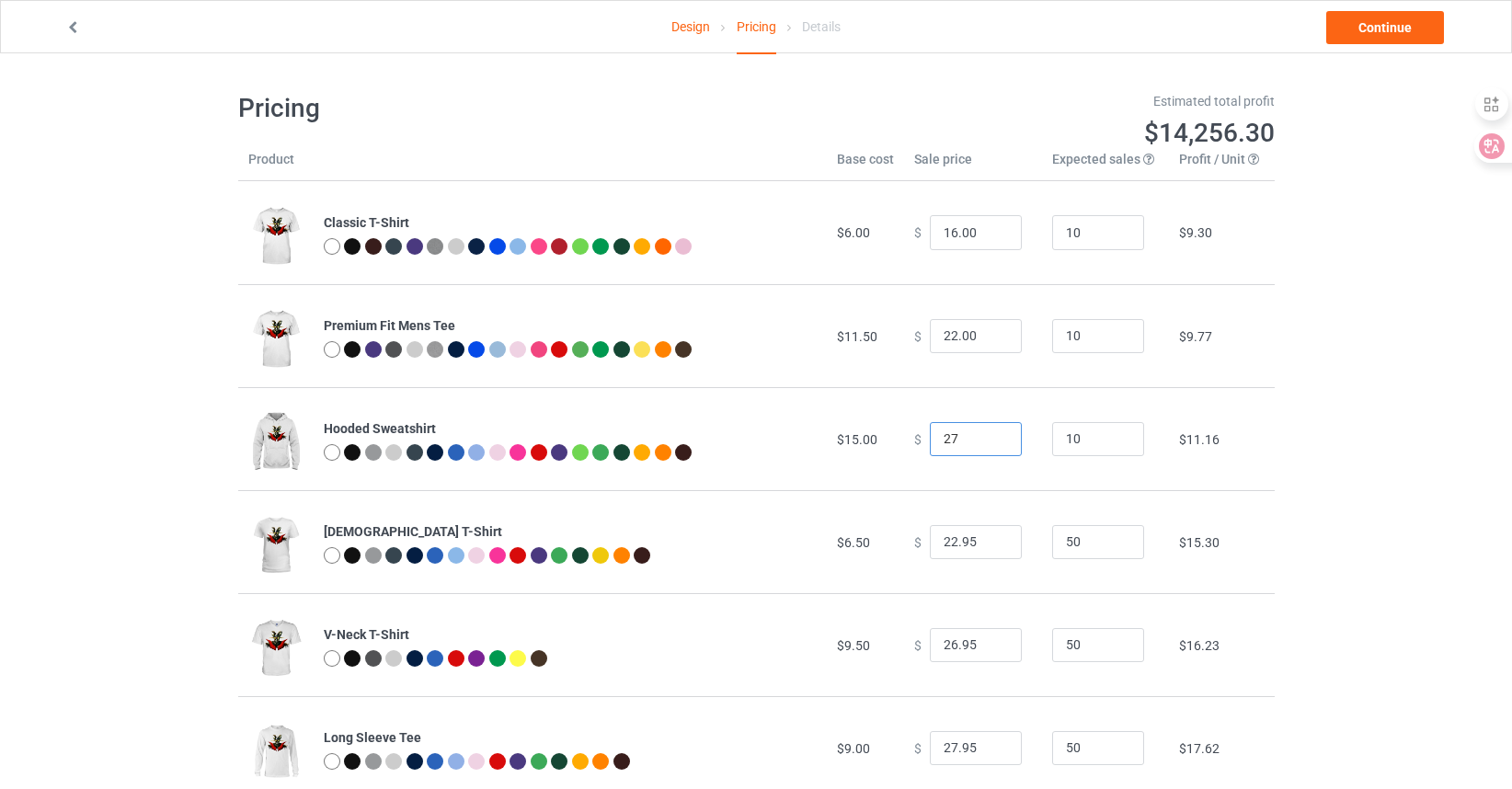
click at [990, 444] on input "27" at bounding box center [976, 439] width 92 height 35
click at [990, 444] on input "26" at bounding box center [976, 439] width 92 height 35
click at [990, 444] on input "25" at bounding box center [976, 439] width 92 height 35
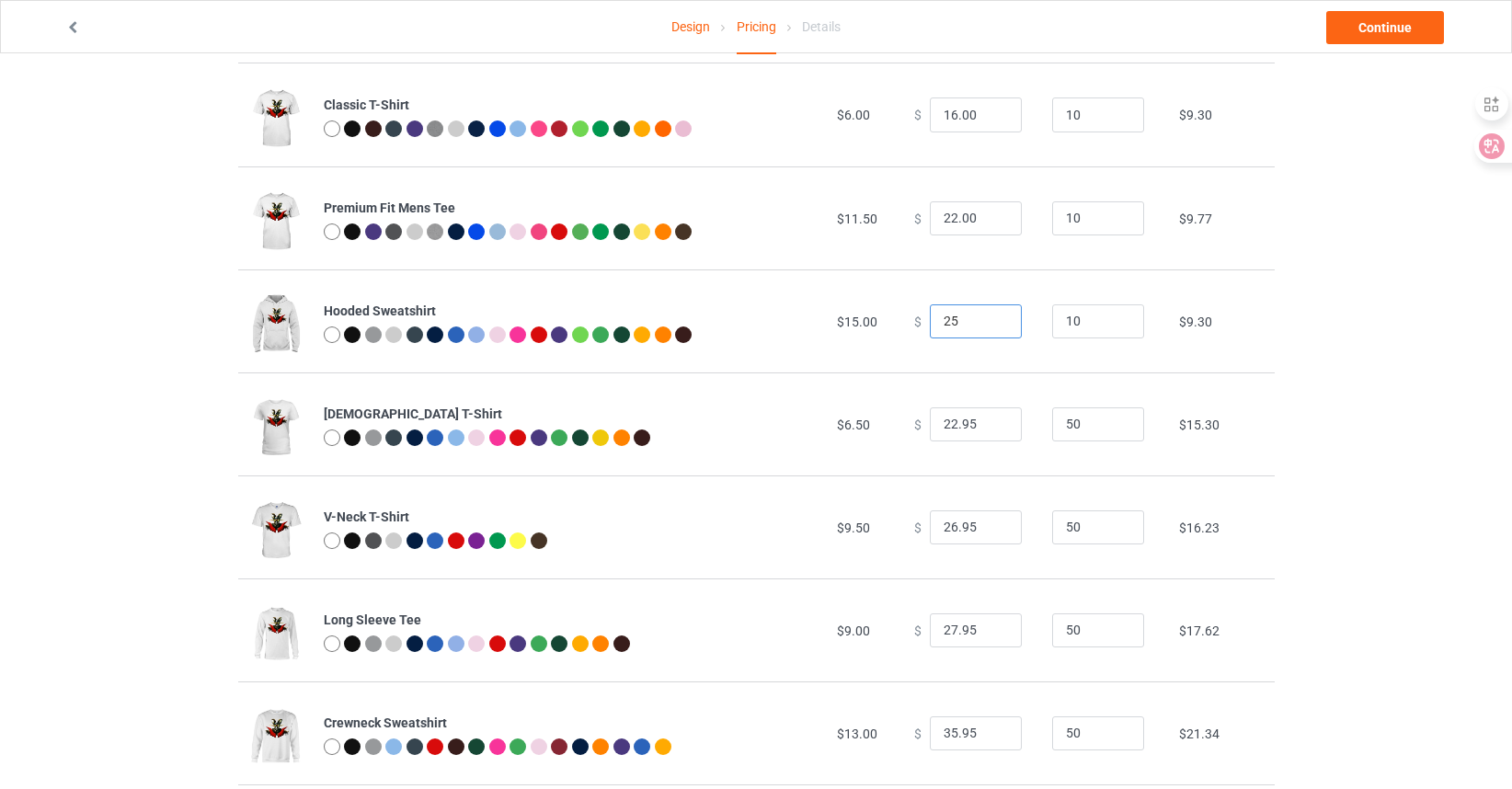
scroll to position [183, 0]
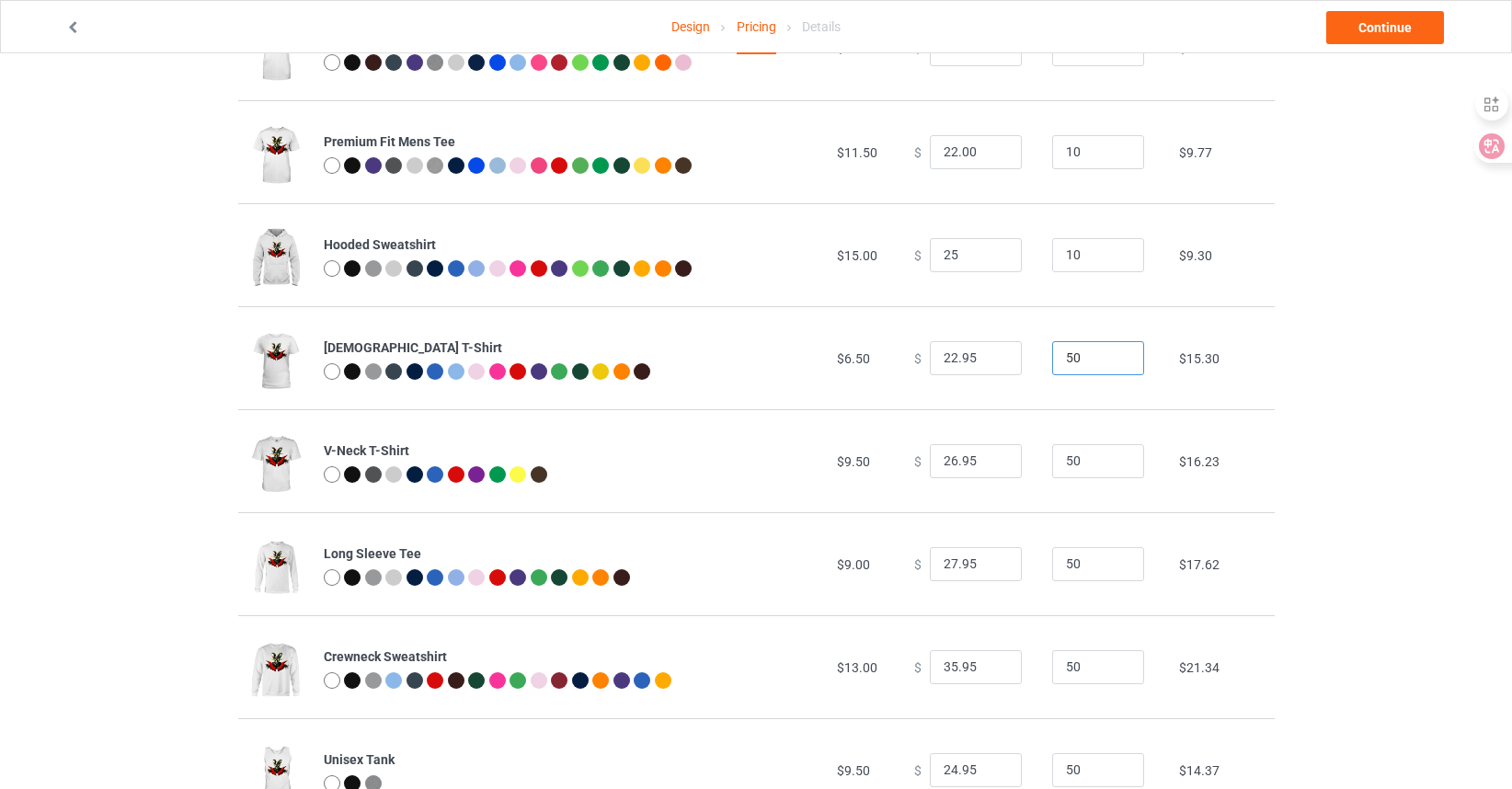
type input "25.00"
drag, startPoint x: 1079, startPoint y: 356, endPoint x: 995, endPoint y: 360, distance: 84.1
click at [995, 360] on tr "[DEMOGRAPHIC_DATA] T-Shirt $6.50 $ 22.95 50 $15.30" at bounding box center [756, 357] width 1037 height 103
type input "10"
click at [994, 360] on input "21.95" at bounding box center [976, 358] width 92 height 35
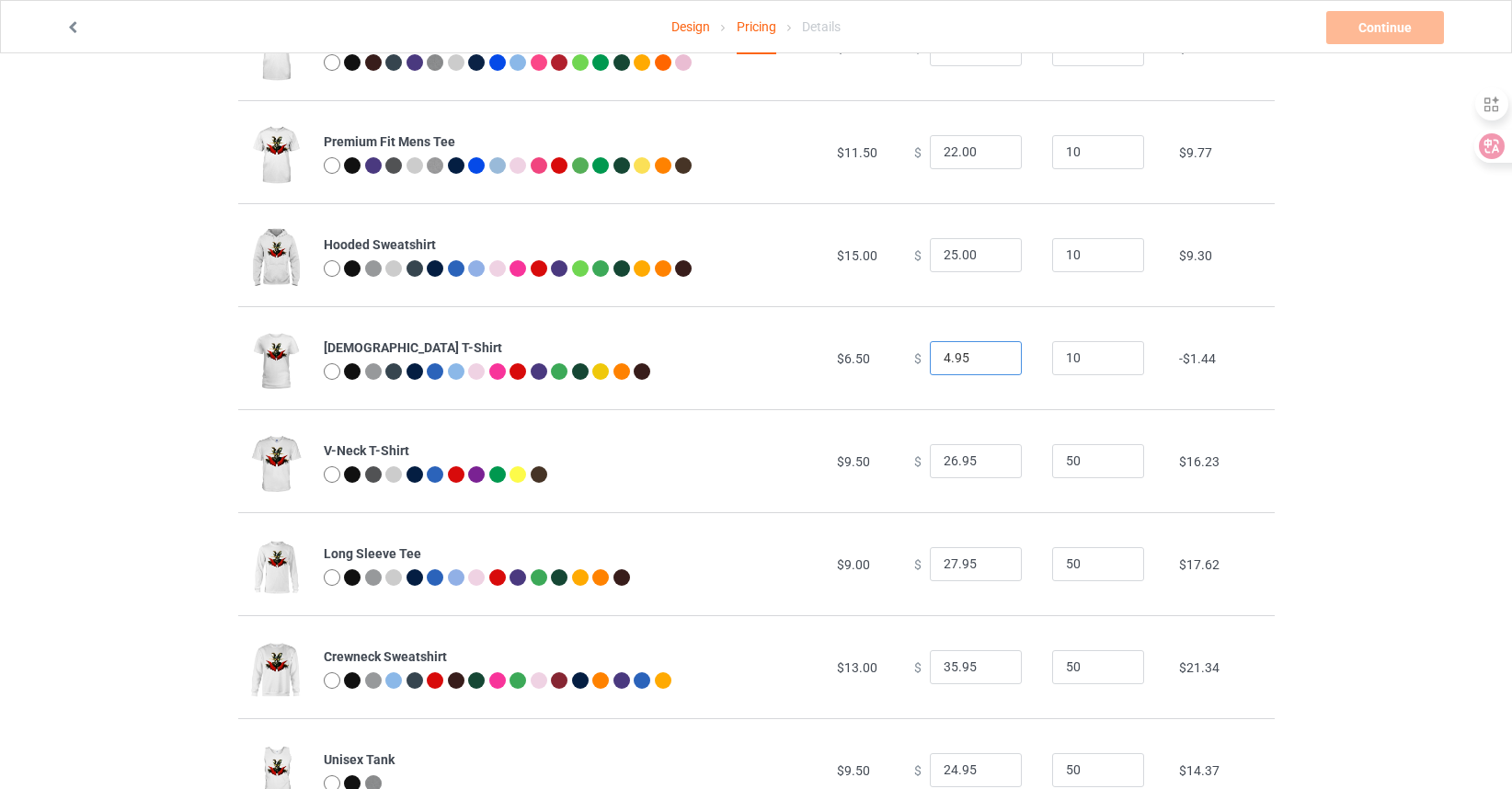
click at [994, 360] on input "4.95" at bounding box center [976, 358] width 92 height 35
click at [991, 352] on input "14.95" at bounding box center [976, 358] width 92 height 35
click at [991, 352] on input "15.95" at bounding box center [976, 358] width 92 height 35
click at [991, 352] on input "16.95" at bounding box center [976, 358] width 92 height 35
click at [991, 352] on input "17.95" at bounding box center [976, 358] width 92 height 35
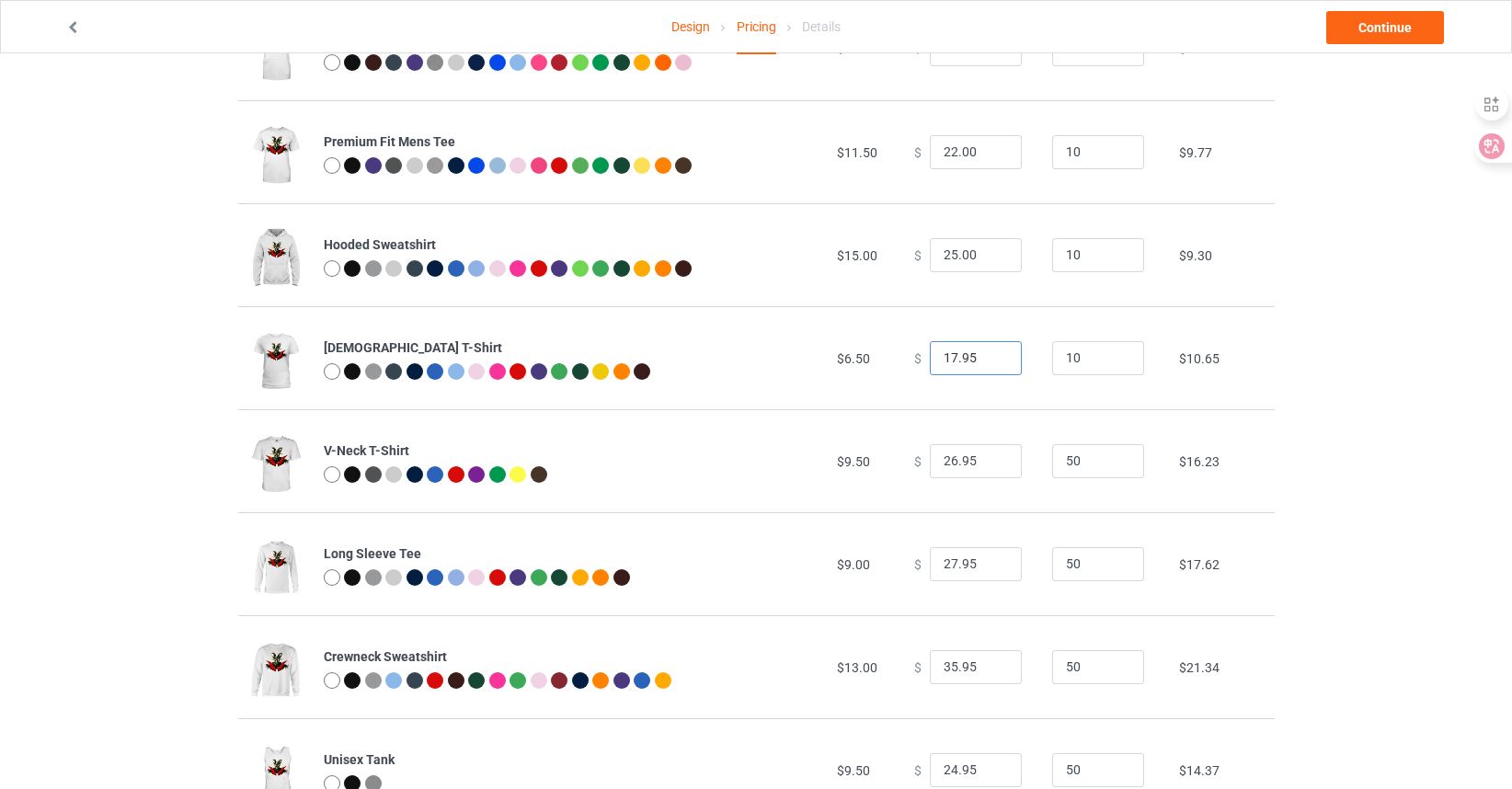
click at [970, 357] on input "17.95" at bounding box center [976, 358] width 92 height 35
click at [991, 353] on input "17.95" at bounding box center [976, 358] width 92 height 35
click at [993, 354] on input "18.95" at bounding box center [976, 358] width 92 height 35
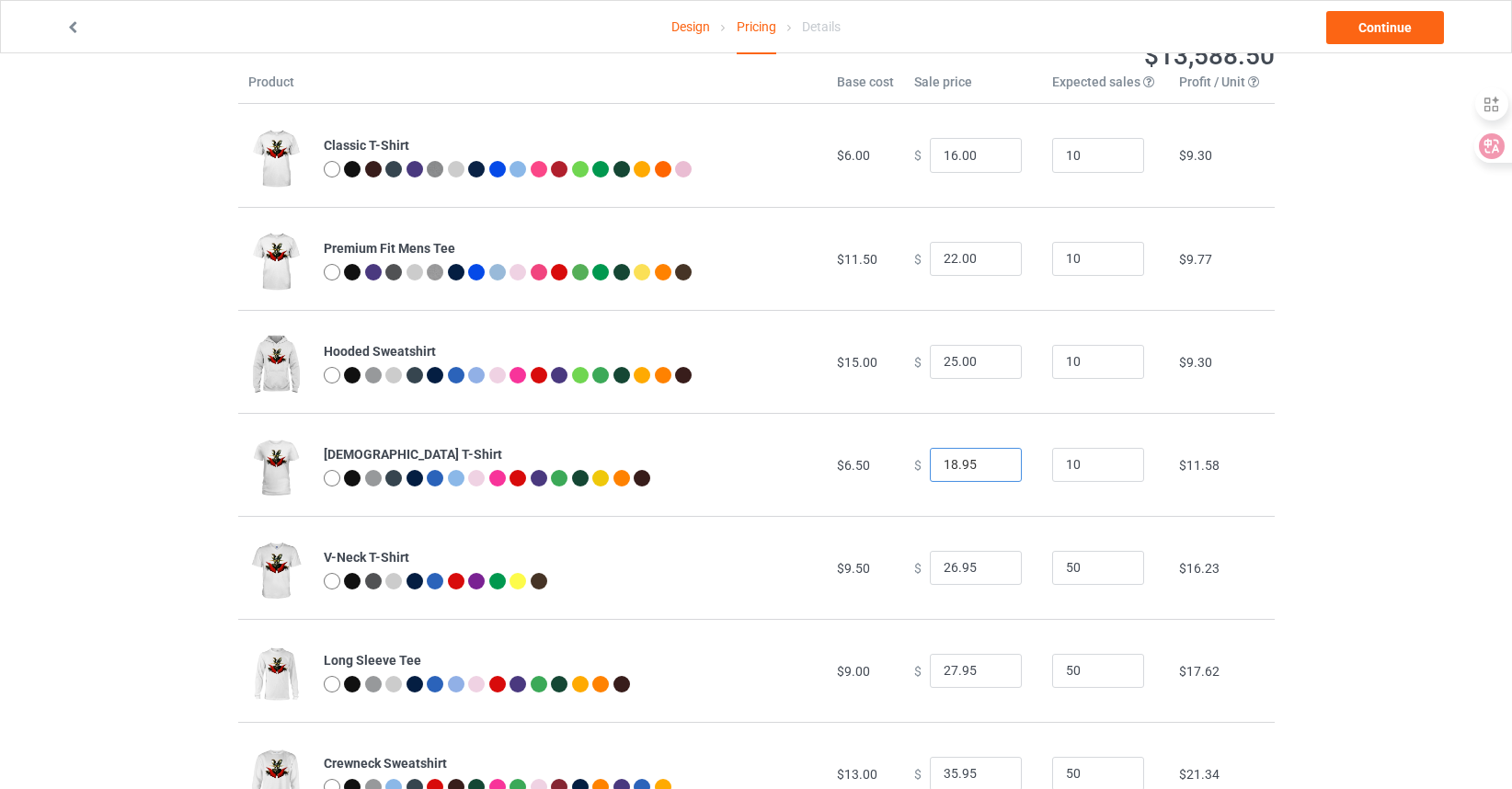
scroll to position [92, 0]
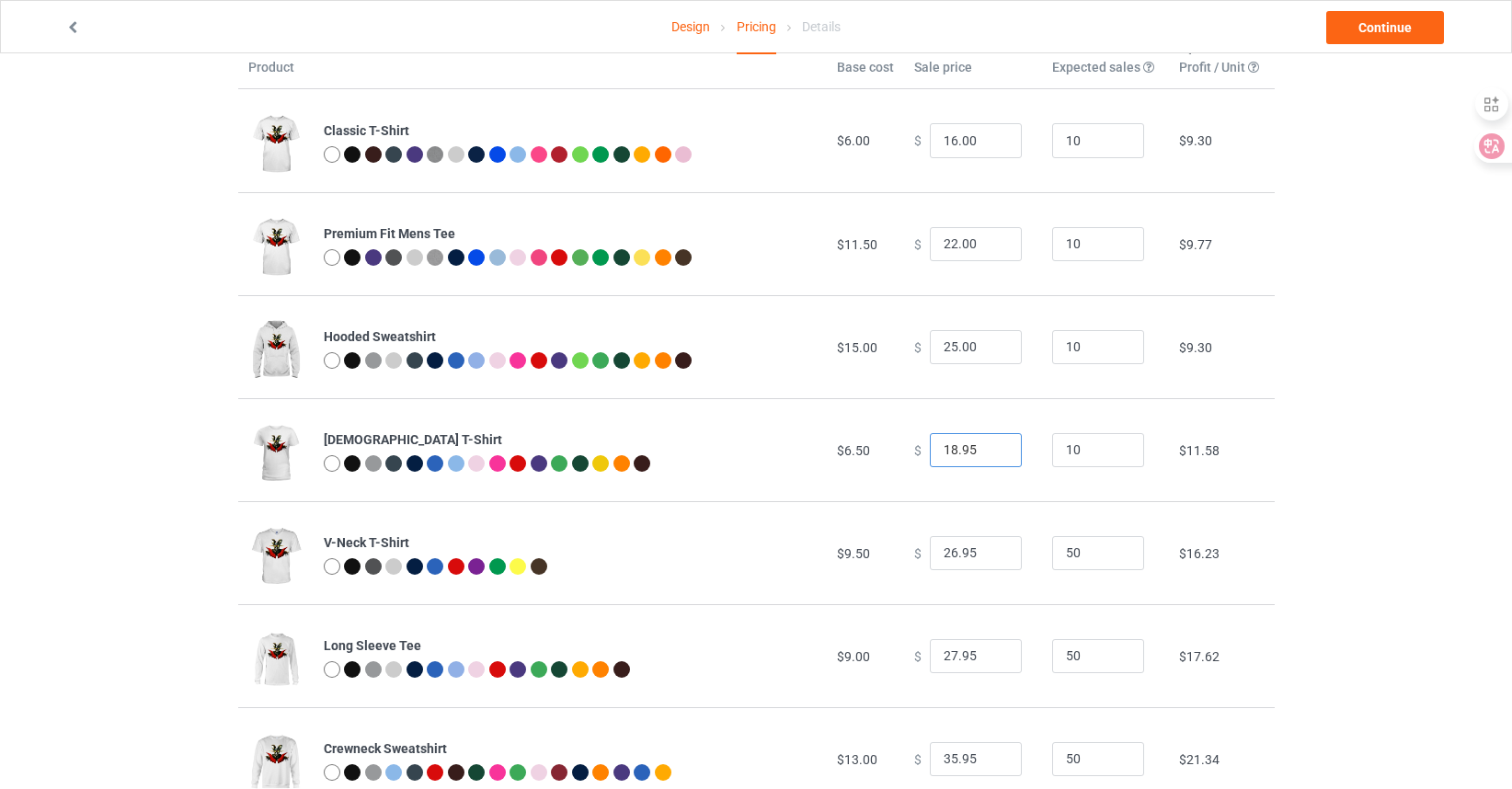
drag, startPoint x: 966, startPoint y: 448, endPoint x: 949, endPoint y: 447, distance: 17.0
click at [949, 447] on input "18.95" at bounding box center [976, 450] width 92 height 35
click at [989, 450] on input "17.95" at bounding box center [976, 450] width 92 height 35
click at [989, 450] on input "16.95" at bounding box center [976, 450] width 92 height 35
click at [989, 450] on input "15.95" at bounding box center [976, 450] width 92 height 35
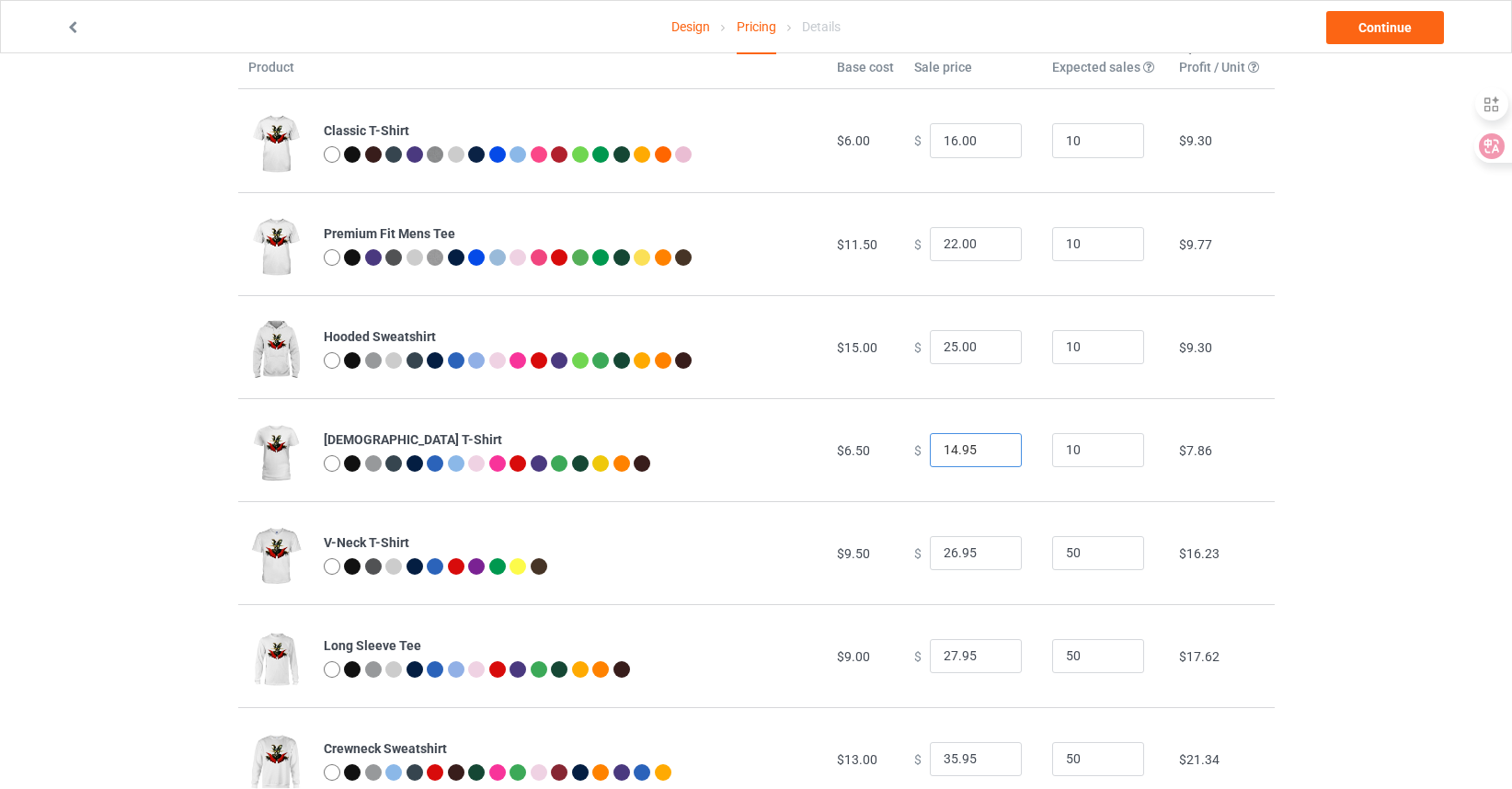
click at [989, 450] on input "14.95" at bounding box center [976, 450] width 92 height 35
click at [989, 442] on input "15.95" at bounding box center [976, 450] width 92 height 35
click at [989, 442] on input "16.95" at bounding box center [976, 450] width 92 height 35
click at [989, 442] on input "17.95" at bounding box center [976, 450] width 92 height 35
drag, startPoint x: 965, startPoint y: 448, endPoint x: 943, endPoint y: 448, distance: 22.0
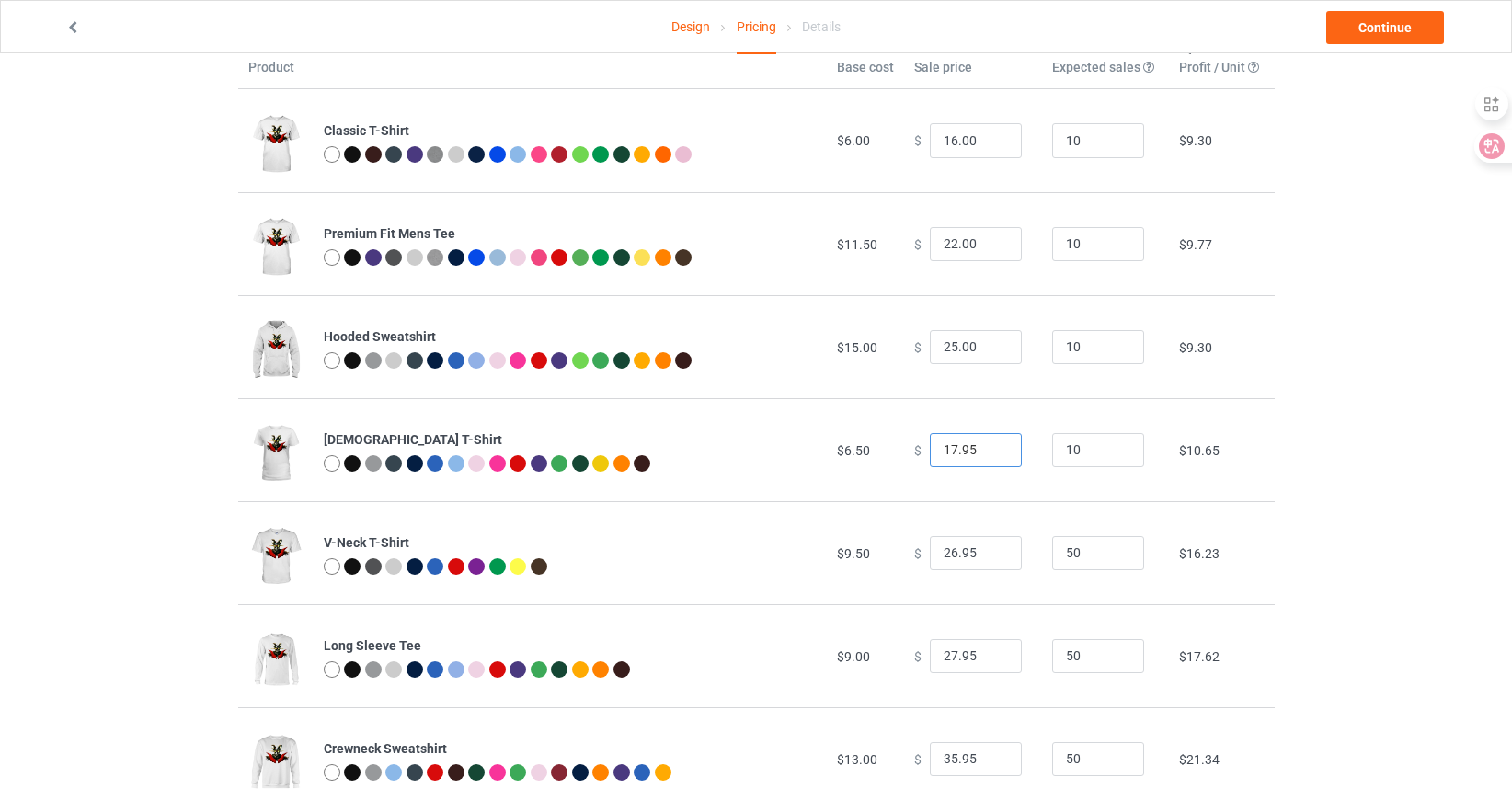
click at [943, 448] on input "17.95" at bounding box center [976, 450] width 92 height 35
drag, startPoint x: 966, startPoint y: 448, endPoint x: 923, endPoint y: 446, distance: 43.0
click at [930, 446] on input "0.0" at bounding box center [976, 450] width 92 height 35
click at [990, 452] on input "17.95" at bounding box center [976, 450] width 92 height 35
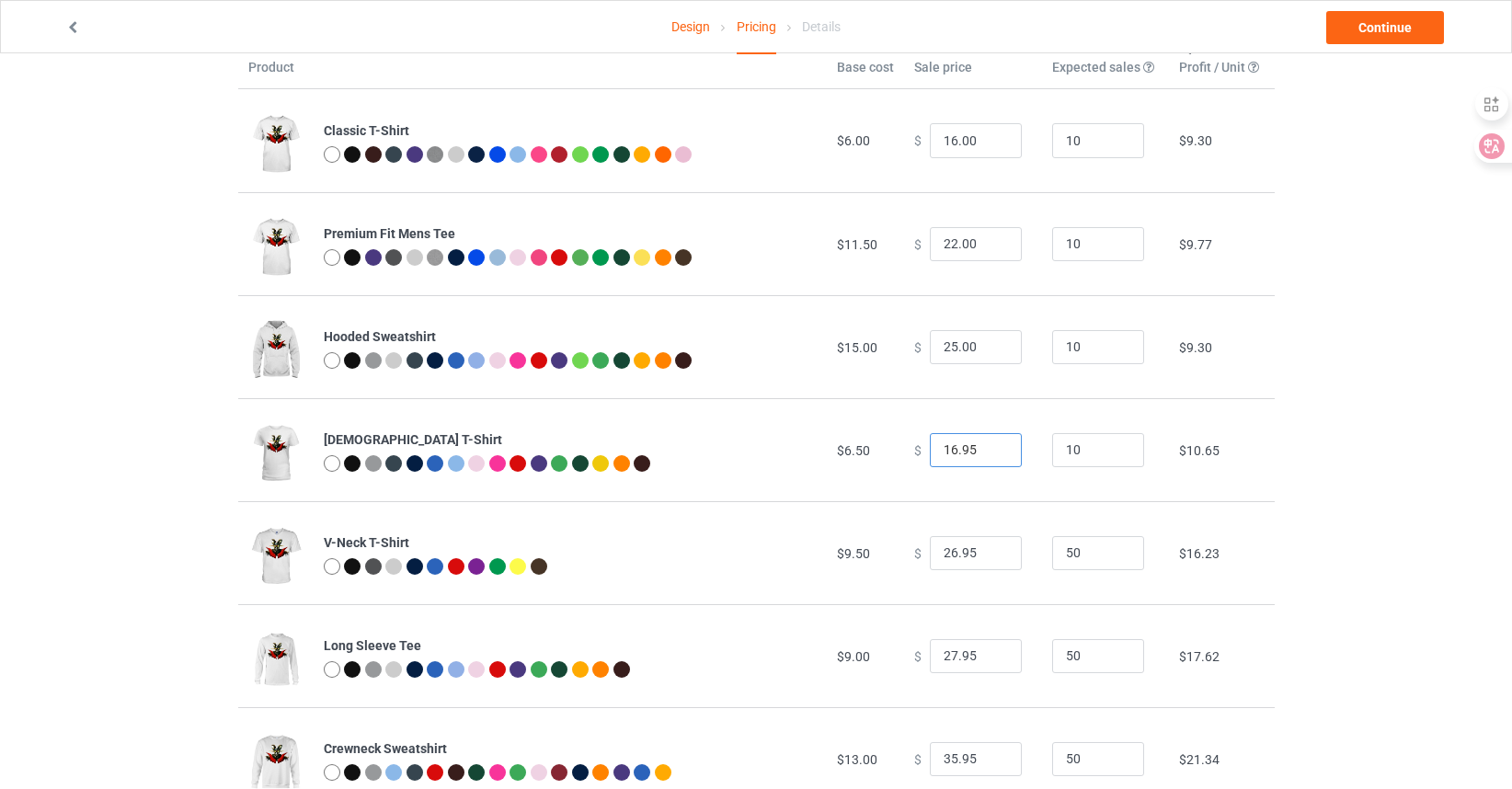
click at [990, 452] on input "16.95" at bounding box center [976, 450] width 92 height 35
drag, startPoint x: 971, startPoint y: 447, endPoint x: 948, endPoint y: 448, distance: 23.0
click at [948, 448] on input "16.95" at bounding box center [976, 450] width 92 height 35
type input "16.00"
drag, startPoint x: 967, startPoint y: 549, endPoint x: 922, endPoint y: 556, distance: 45.5
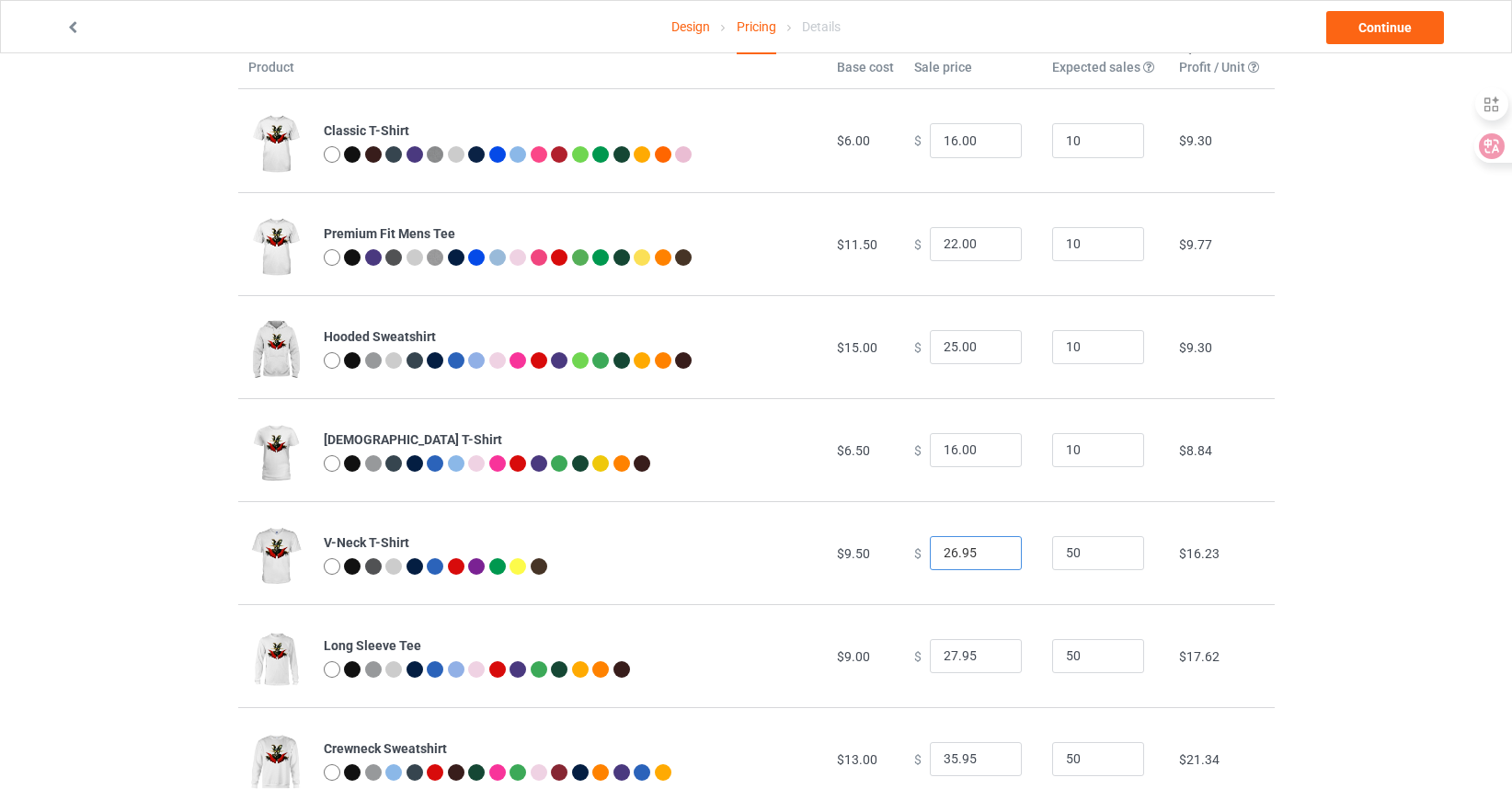
click at [930, 556] on input "26.95" at bounding box center [976, 553] width 92 height 35
click at [993, 551] on input "18.95" at bounding box center [976, 553] width 92 height 35
click at [993, 551] on input "19.95" at bounding box center [976, 553] width 92 height 35
click at [993, 551] on input "20.95" at bounding box center [976, 553] width 92 height 35
click at [993, 551] on input "21.95" at bounding box center [976, 553] width 92 height 35
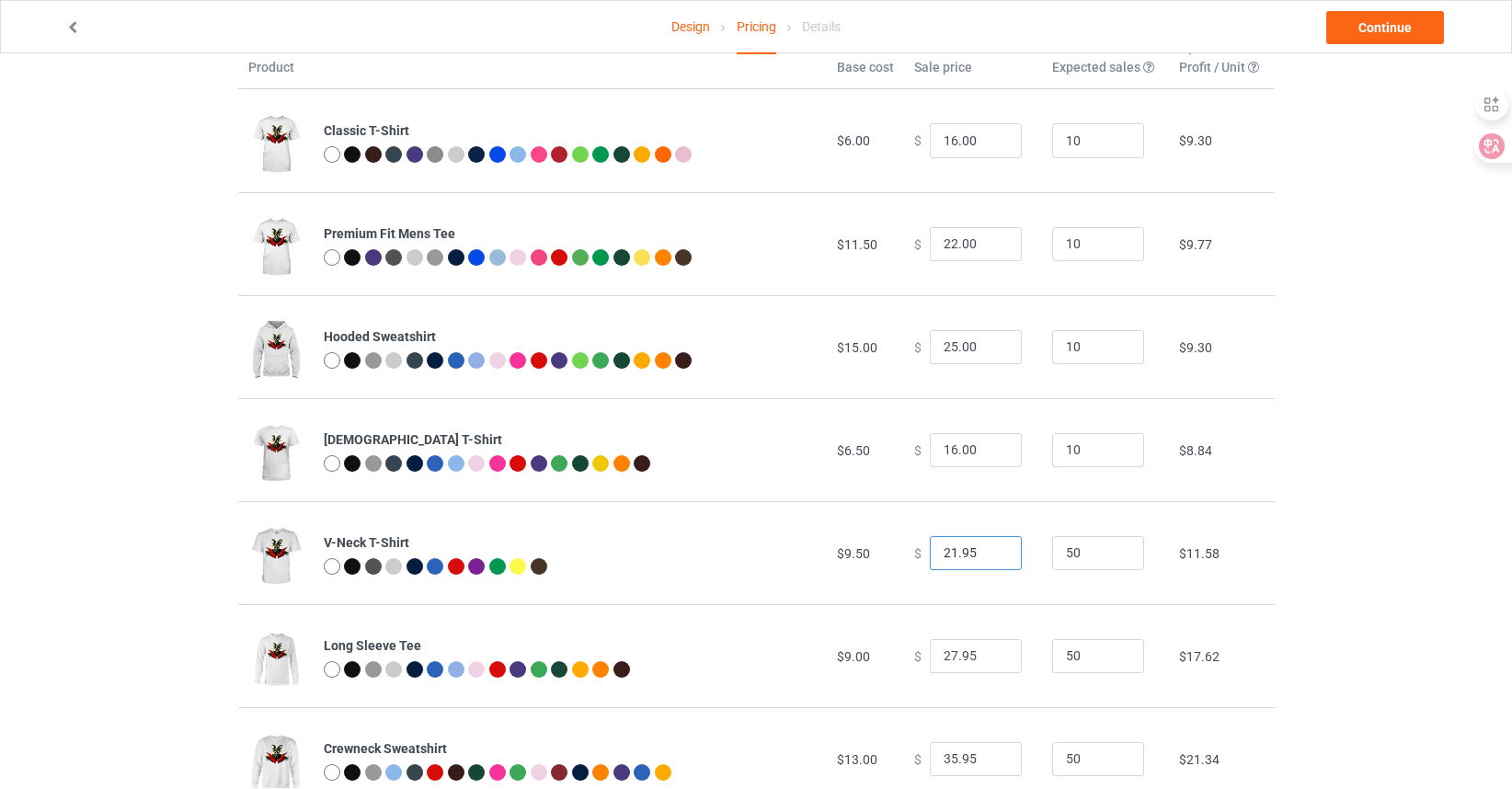
drag, startPoint x: 972, startPoint y: 554, endPoint x: 946, endPoint y: 552, distance: 26.1
click at [946, 552] on input "21.95" at bounding box center [976, 553] width 92 height 35
click at [1069, 558] on input "50" at bounding box center [1097, 553] width 92 height 35
drag, startPoint x: 1037, startPoint y: 555, endPoint x: 1018, endPoint y: 554, distance: 19.0
click at [1018, 554] on tr "V-Neck T-Shirt $9.50 $ 21.95 50 $11.58" at bounding box center [756, 552] width 1037 height 103
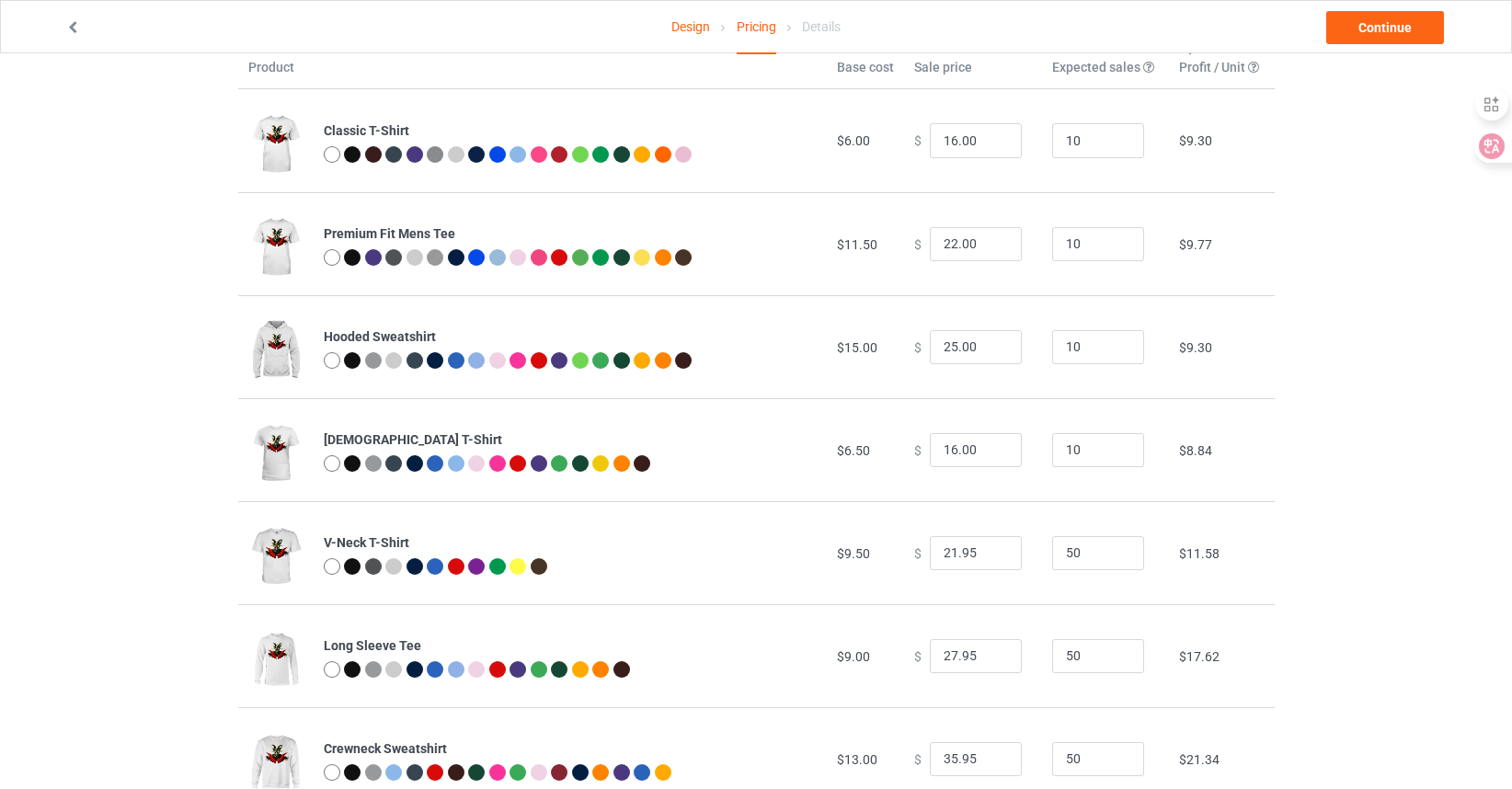
click at [1018, 554] on div "$ 21.95" at bounding box center [973, 553] width 118 height 35
drag, startPoint x: 975, startPoint y: 554, endPoint x: 941, endPoint y: 554, distance: 34.0
click at [941, 554] on input "21.95" at bounding box center [976, 553] width 92 height 35
drag, startPoint x: 962, startPoint y: 548, endPoint x: 921, endPoint y: 550, distance: 41.0
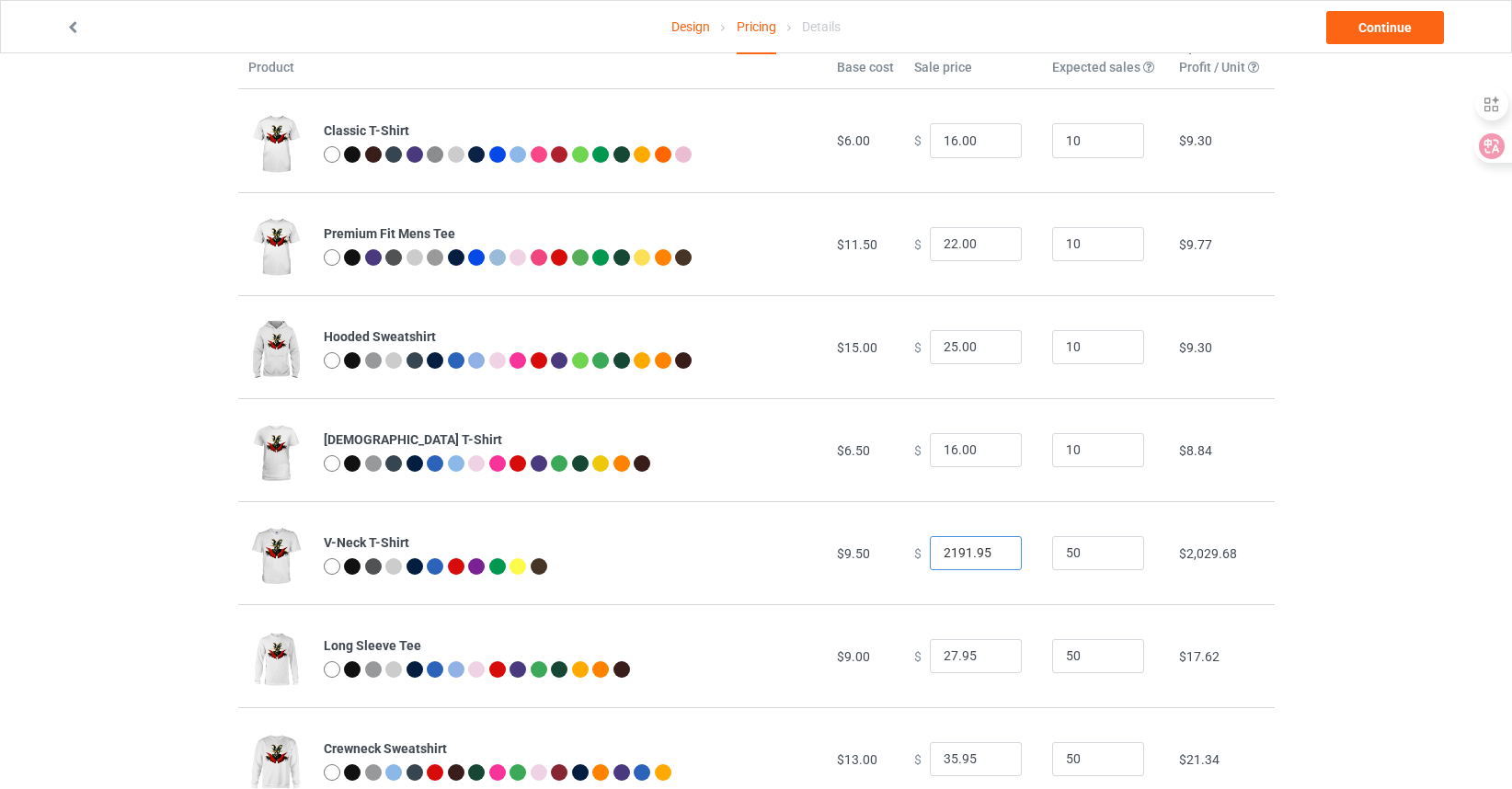
click at [930, 550] on input "2191.95" at bounding box center [976, 553] width 92 height 35
drag, startPoint x: 971, startPoint y: 554, endPoint x: 897, endPoint y: 557, distance: 74.1
click at [904, 557] on td "$ 0.00" at bounding box center [973, 552] width 138 height 103
drag, startPoint x: 948, startPoint y: 550, endPoint x: 930, endPoint y: 550, distance: 18.0
click at [930, 550] on input "18" at bounding box center [976, 553] width 92 height 35
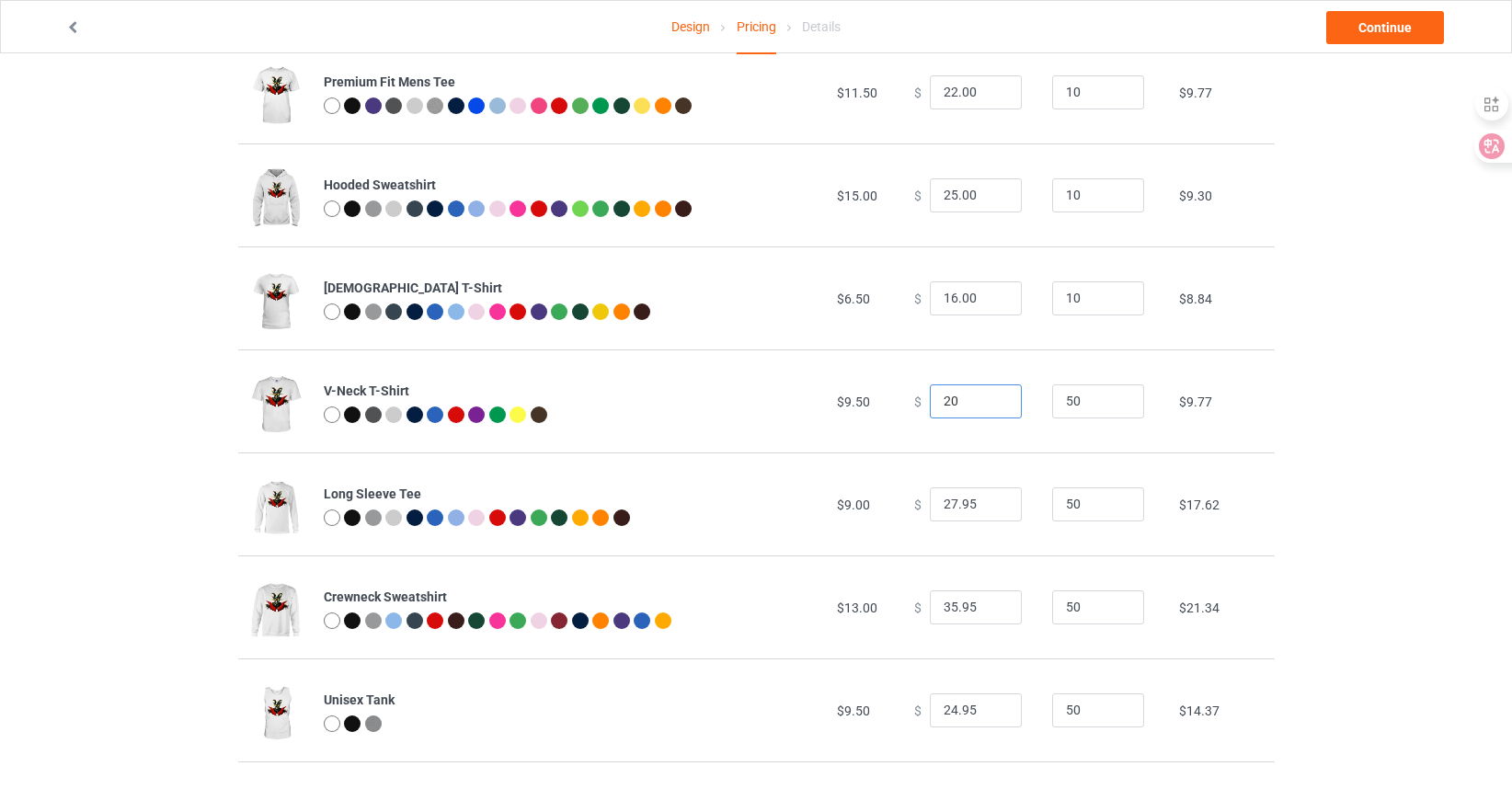
scroll to position [276, 0]
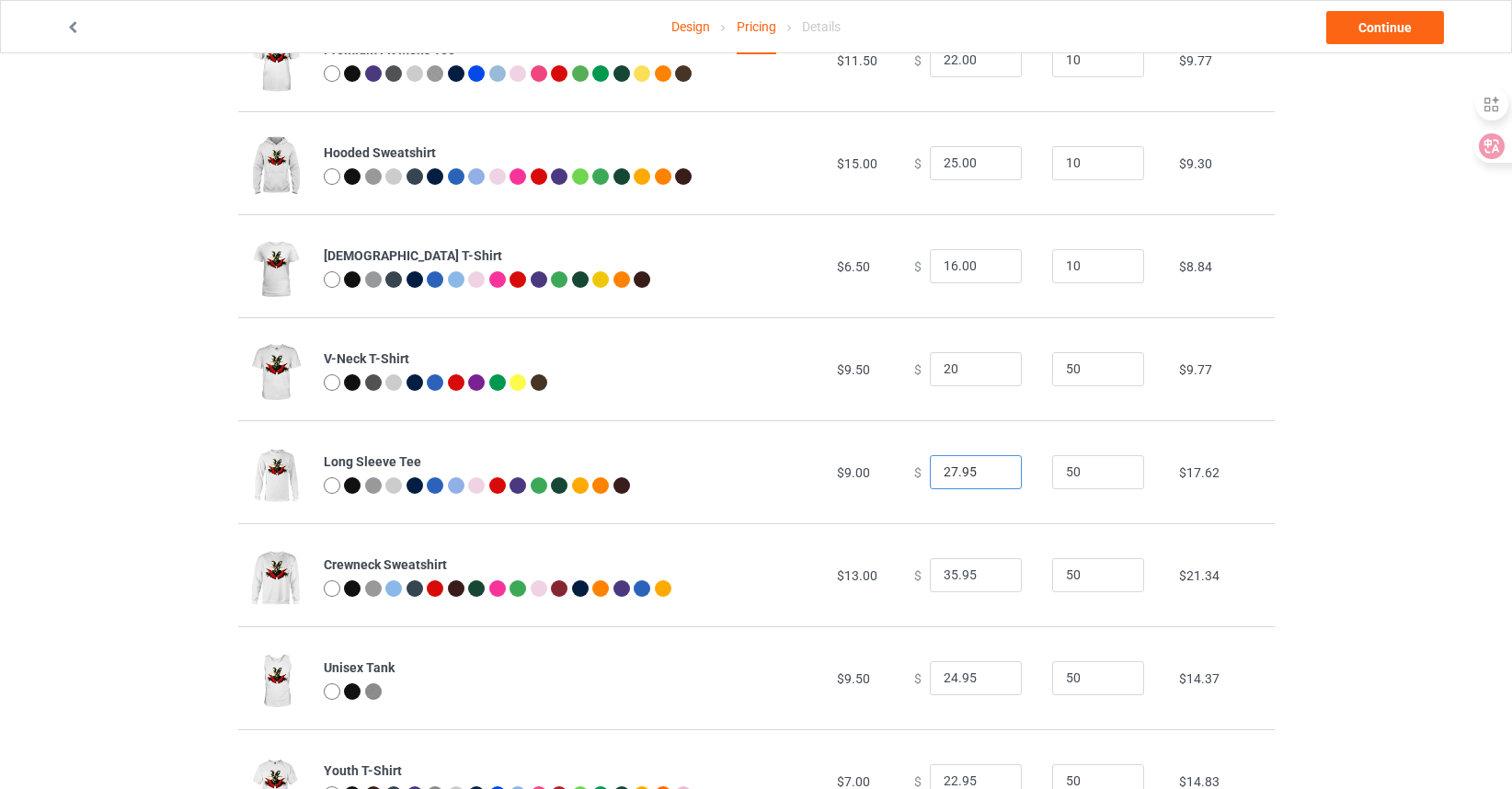
type input "20.00"
drag, startPoint x: 965, startPoint y: 471, endPoint x: 900, endPoint y: 473, distance: 65.0
click at [904, 473] on td "$ 27.95" at bounding box center [973, 471] width 138 height 103
drag, startPoint x: 951, startPoint y: 471, endPoint x: 927, endPoint y: 473, distance: 24.1
click at [930, 473] on input "1" at bounding box center [976, 472] width 92 height 35
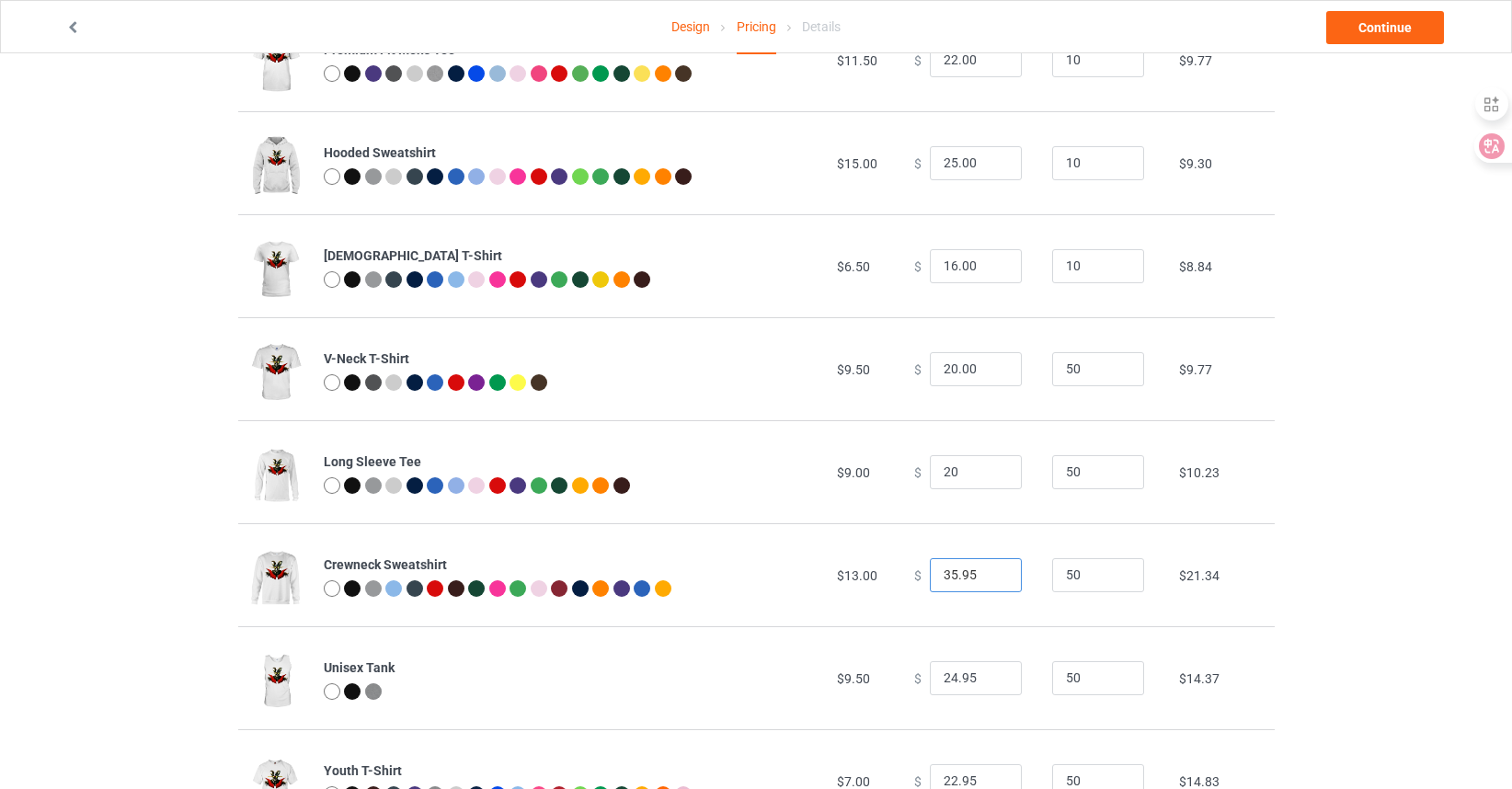
type input "20.00"
drag, startPoint x: 967, startPoint y: 571, endPoint x: 914, endPoint y: 572, distance: 53.0
click at [914, 572] on div "$ 35.95" at bounding box center [973, 575] width 118 height 35
drag, startPoint x: 947, startPoint y: 572, endPoint x: 937, endPoint y: 572, distance: 10.0
click at [937, 572] on input "20" at bounding box center [976, 575] width 92 height 35
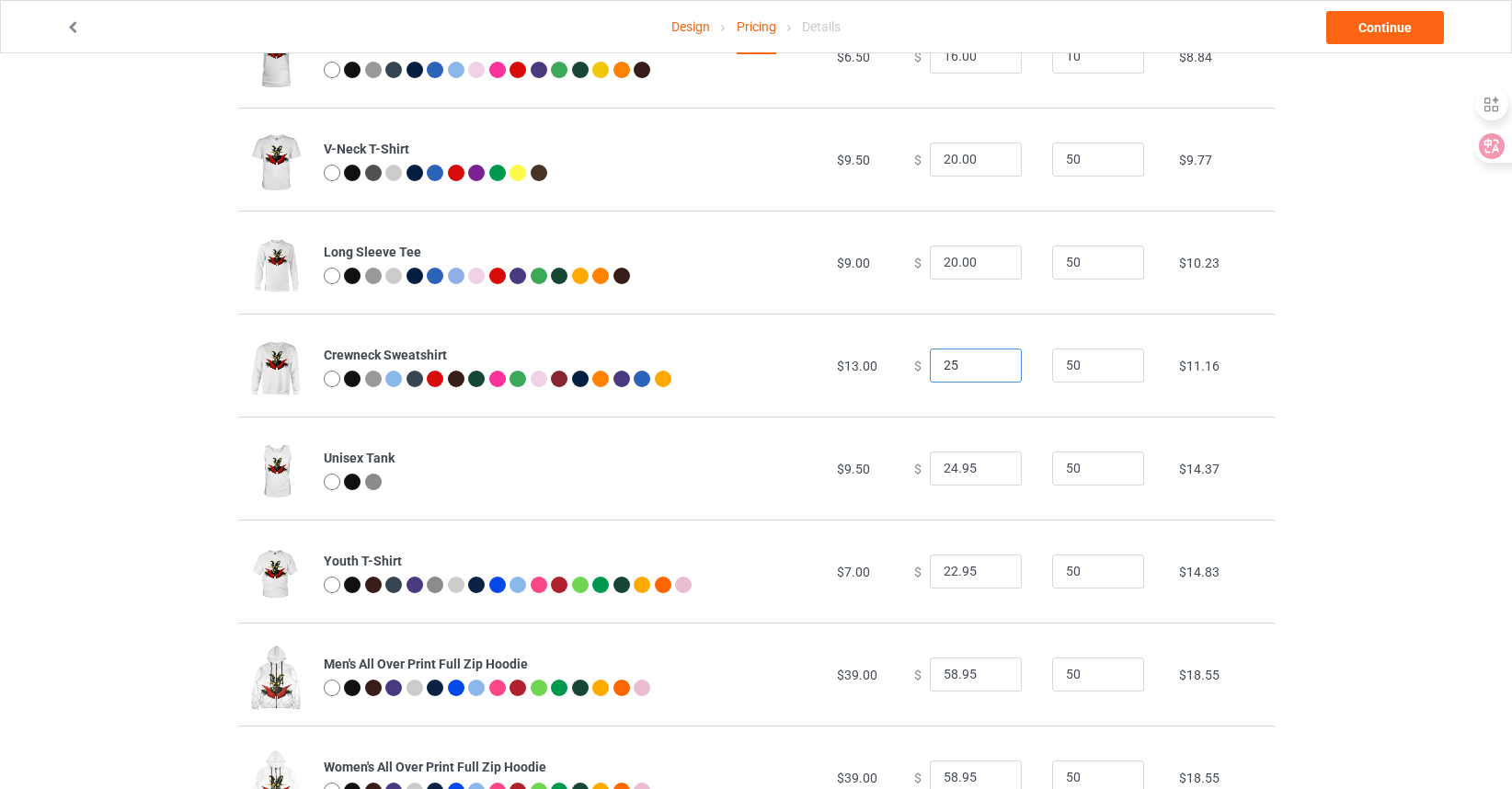
scroll to position [551, 0]
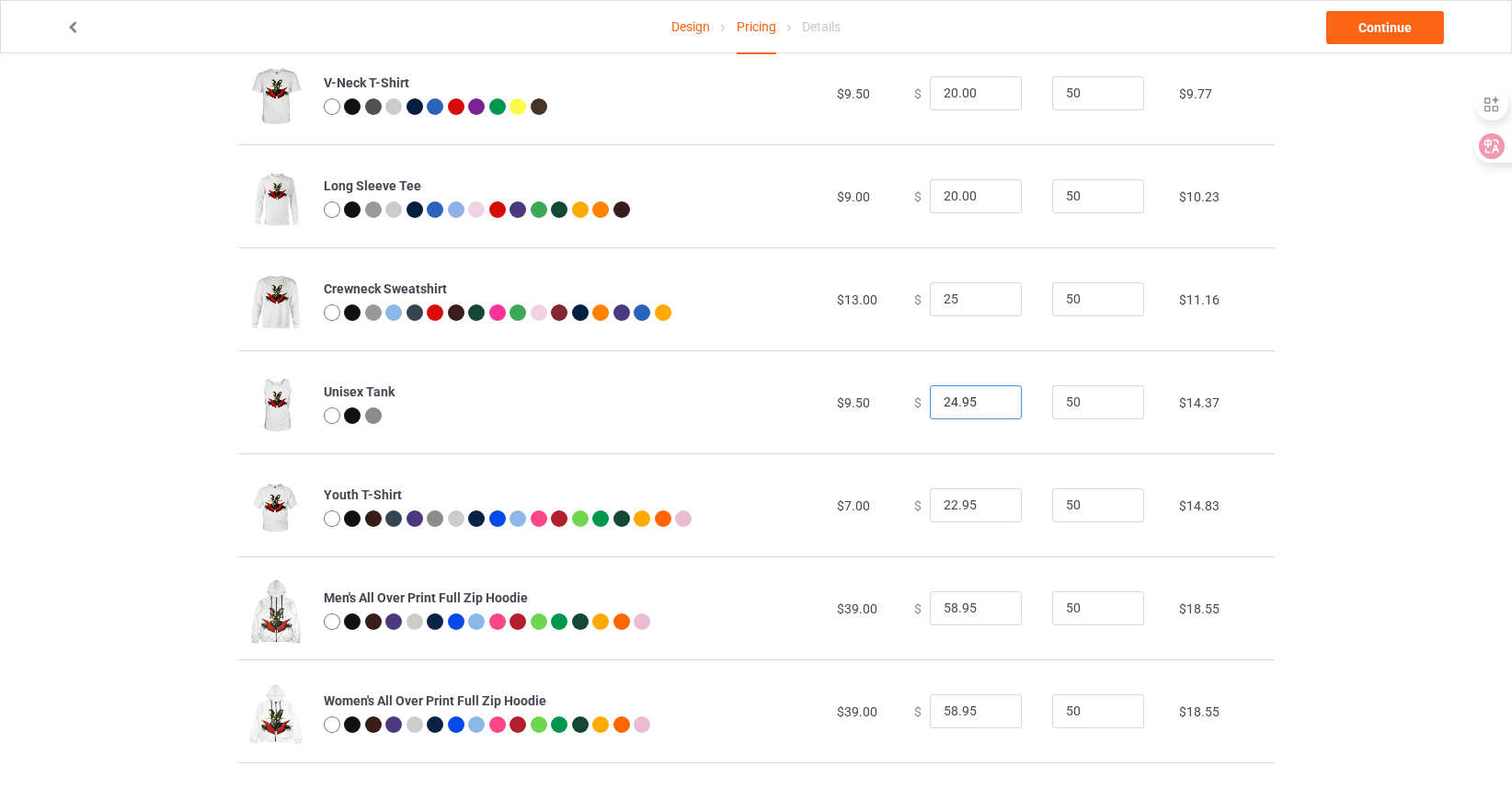
type input "25.00"
drag, startPoint x: 968, startPoint y: 400, endPoint x: 908, endPoint y: 405, distance: 60.2
click at [914, 405] on div "$ 24.95" at bounding box center [973, 402] width 118 height 35
type input "20.00"
drag, startPoint x: 967, startPoint y: 503, endPoint x: 940, endPoint y: 507, distance: 27.3
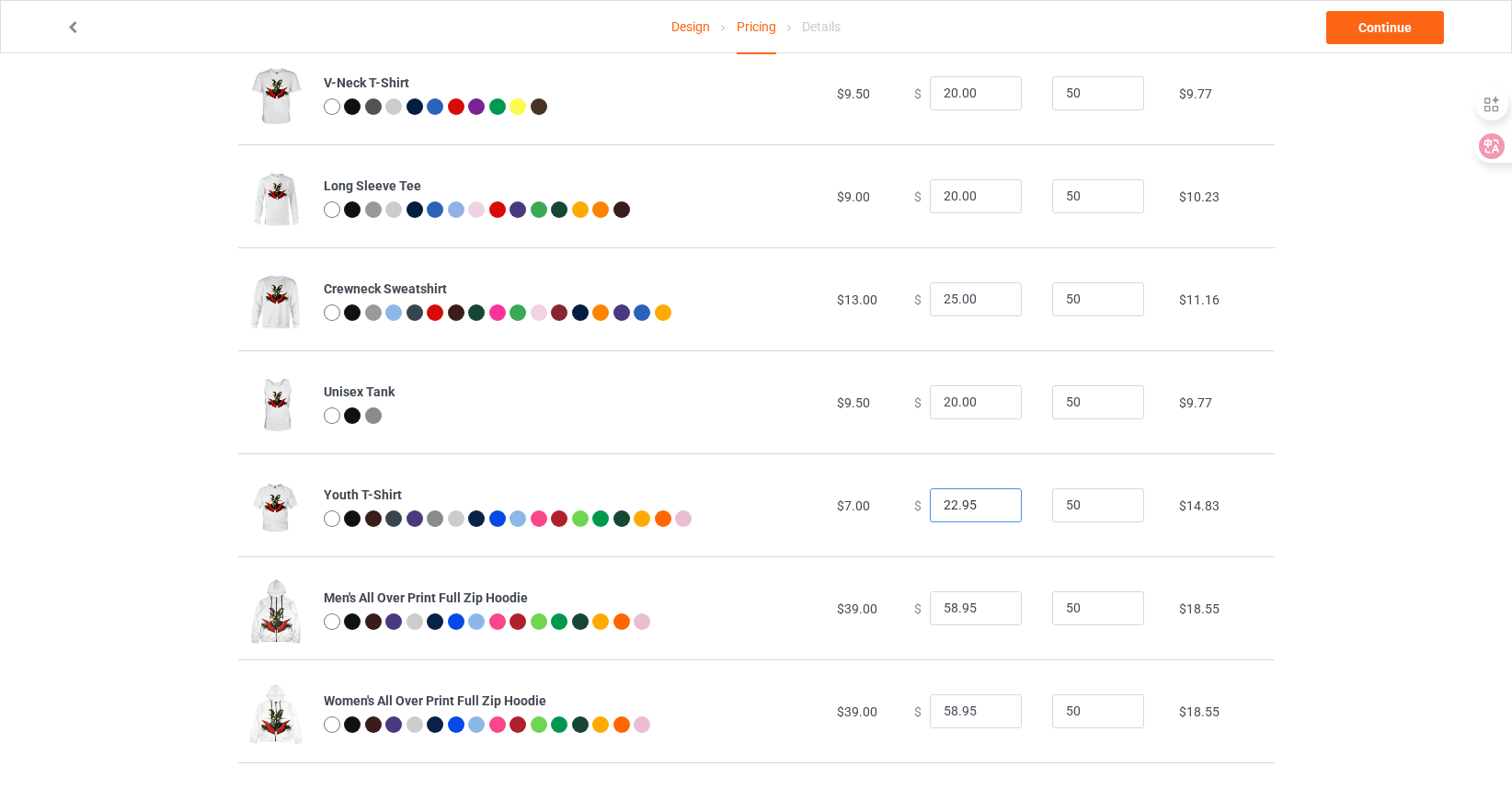
click at [940, 507] on input "22.95" at bounding box center [976, 505] width 92 height 35
click at [967, 504] on input "22.95" at bounding box center [976, 505] width 92 height 35
click at [966, 503] on input "22.95" at bounding box center [976, 505] width 92 height 35
drag, startPoint x: 967, startPoint y: 506, endPoint x: 913, endPoint y: 505, distance: 54.0
click at [914, 505] on div "$ 2.95" at bounding box center [973, 505] width 118 height 35
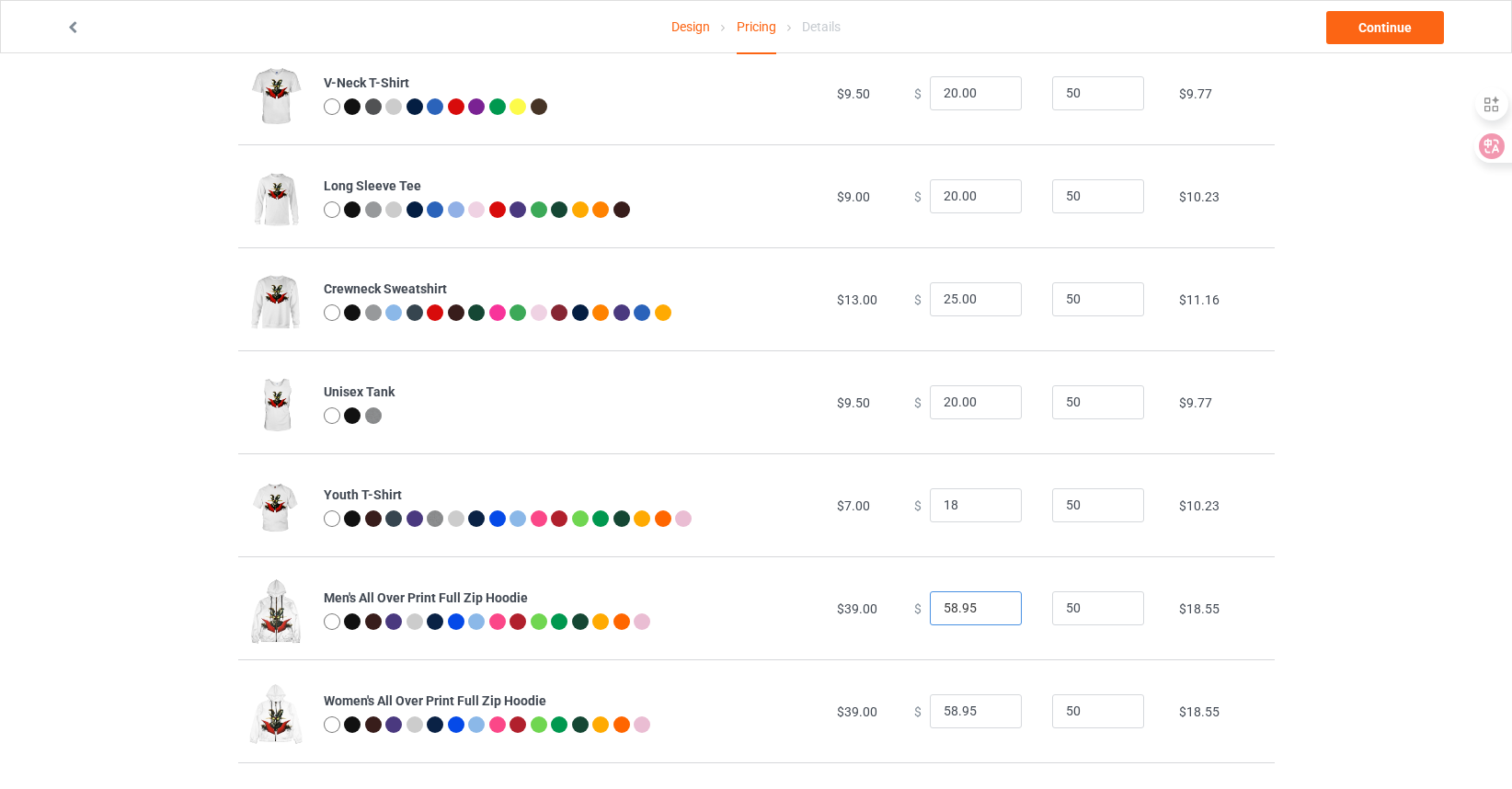
type input "18.00"
drag, startPoint x: 969, startPoint y: 605, endPoint x: 908, endPoint y: 607, distance: 61.0
click at [914, 607] on div "$ 58.95" at bounding box center [973, 608] width 118 height 35
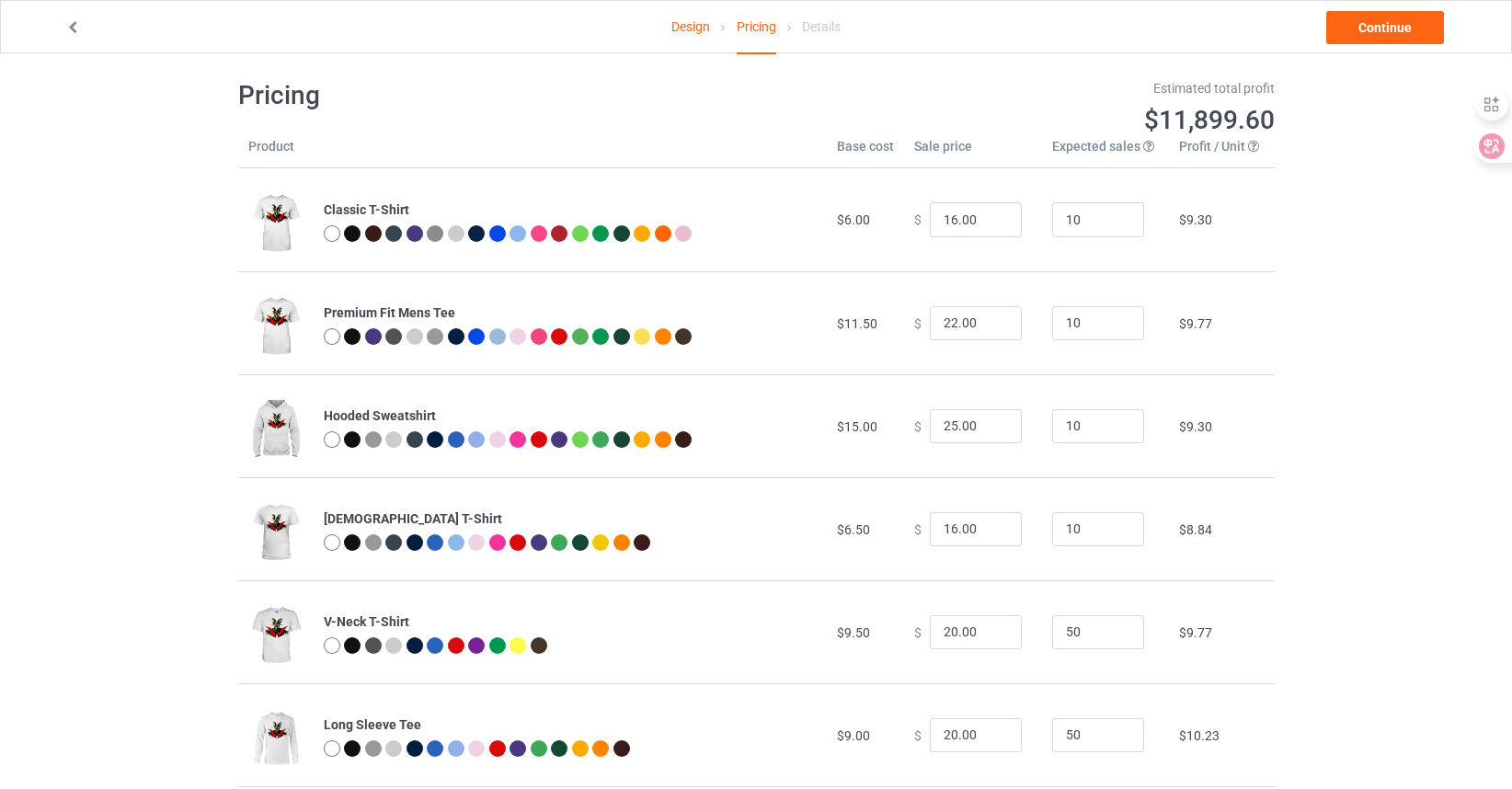
scroll to position [0, 0]
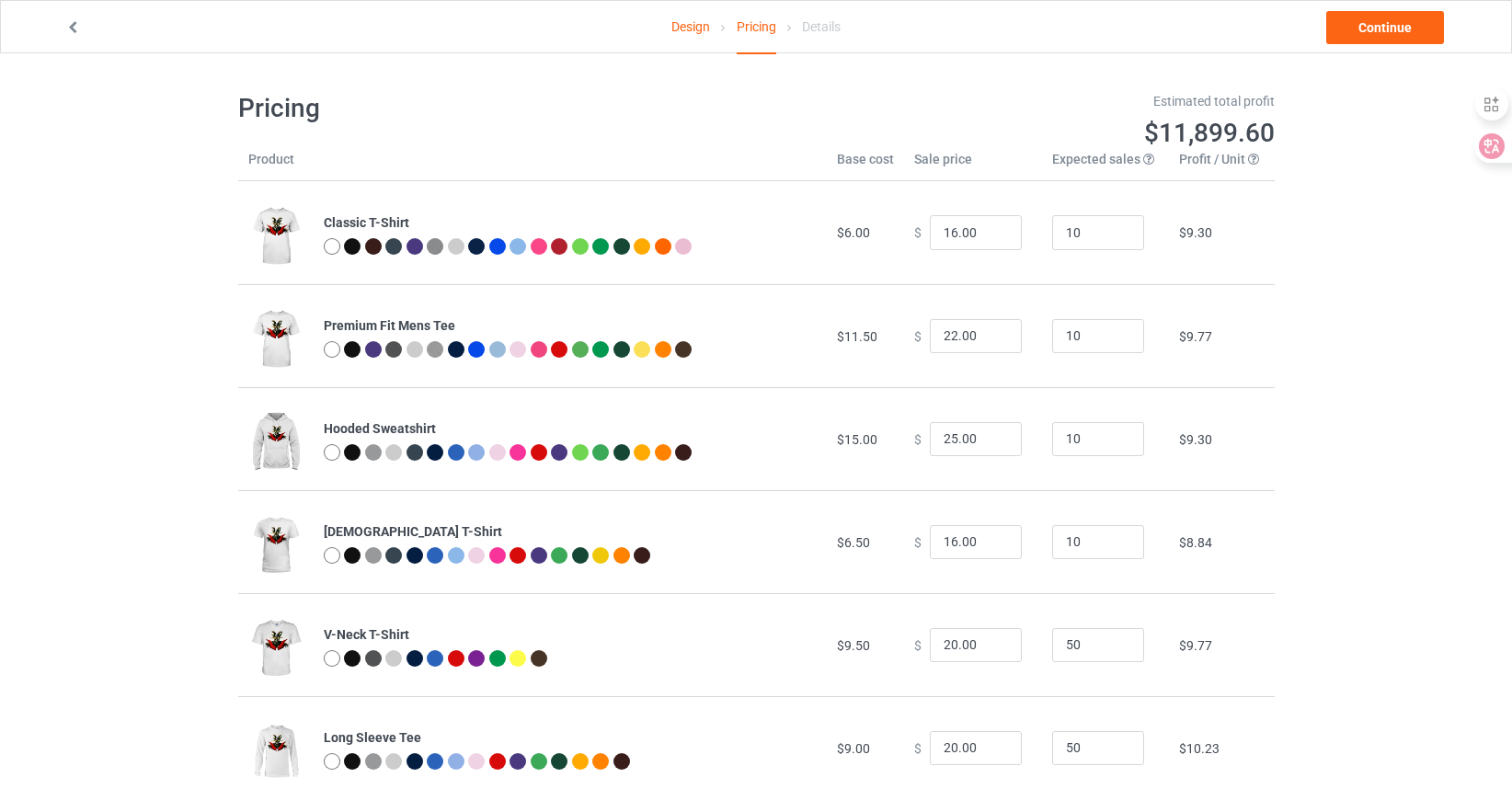
click at [71, 23] on icon at bounding box center [73, 25] width 15 height 13
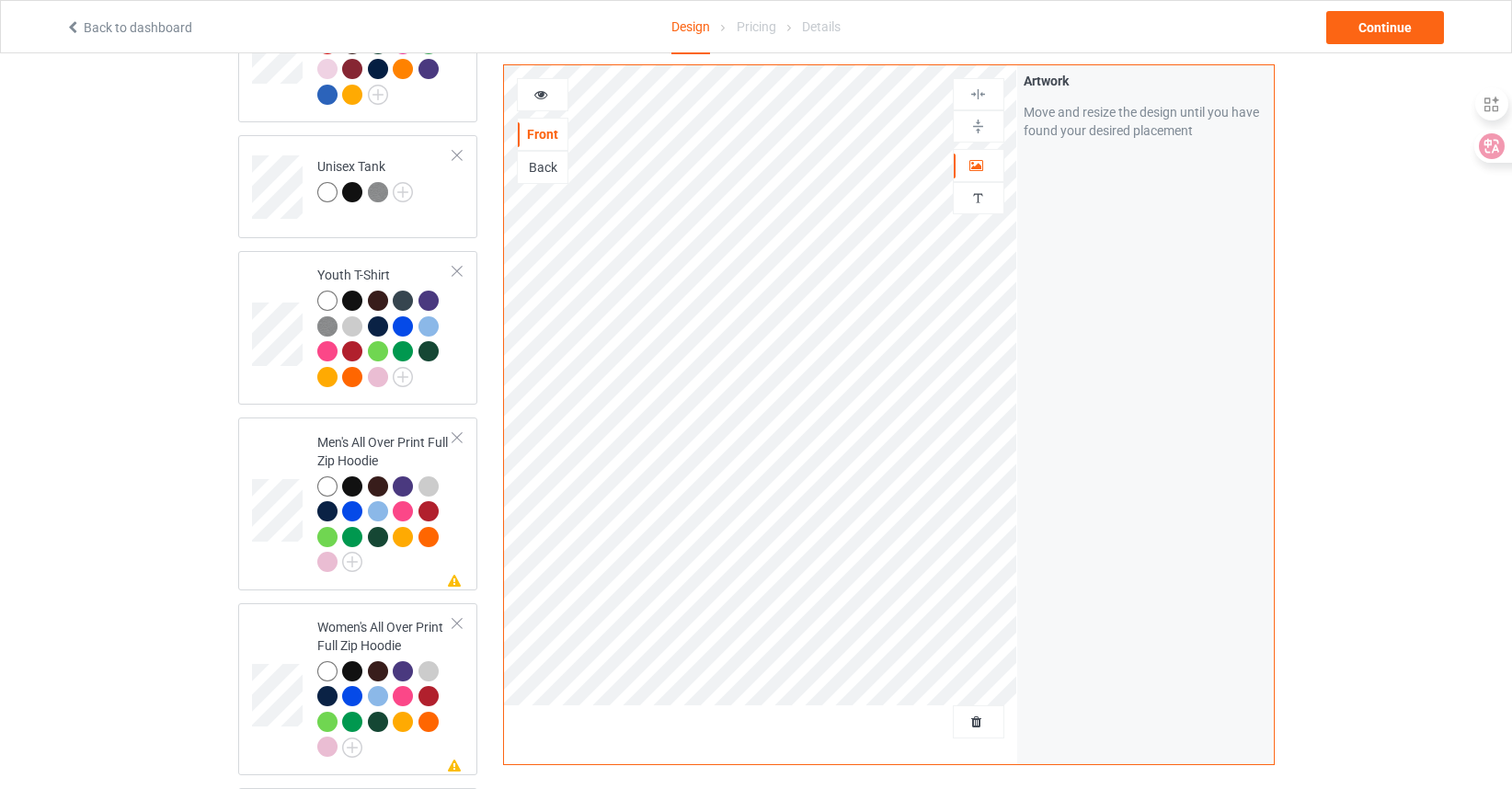
scroll to position [1379, 0]
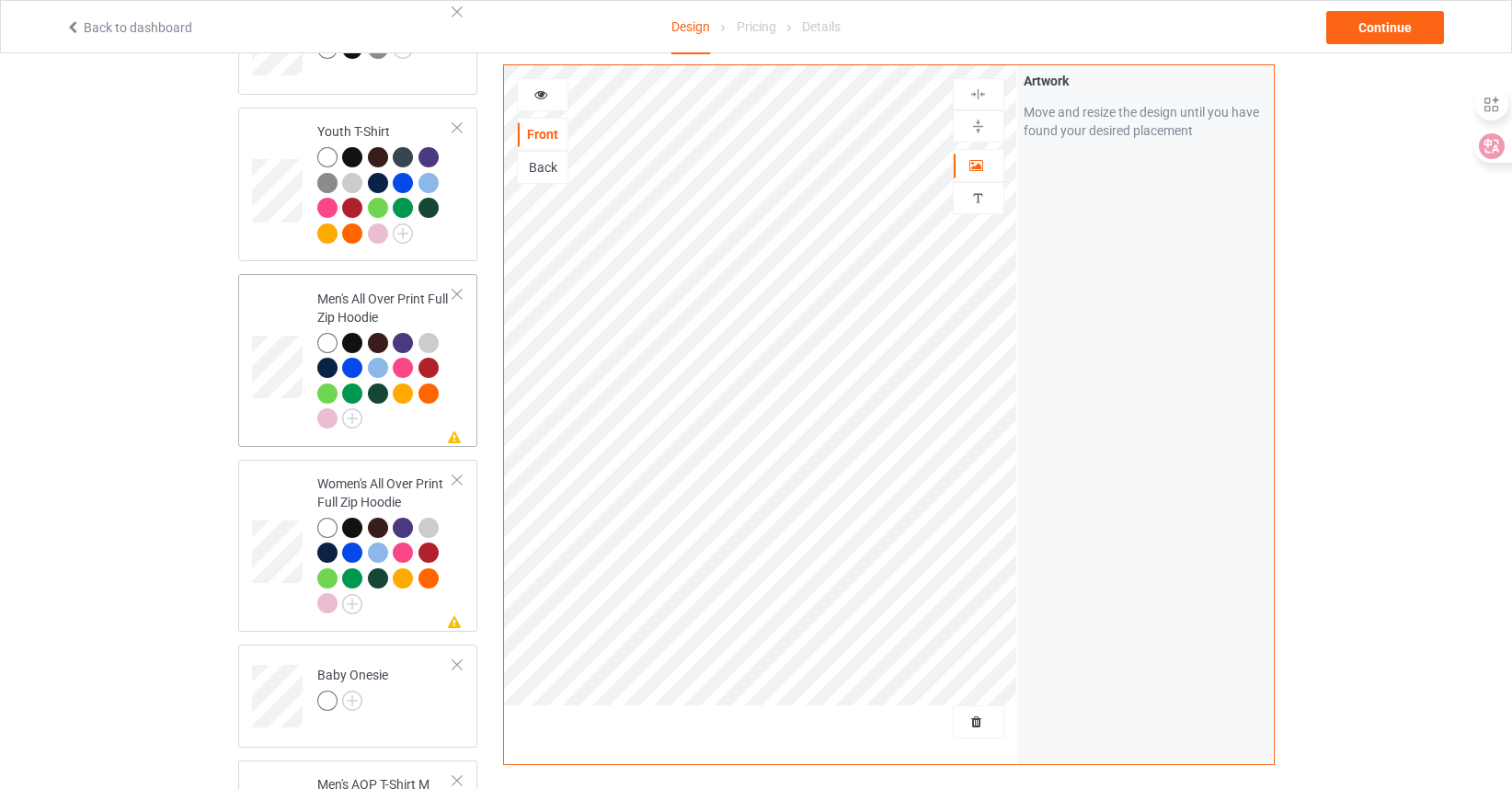
click at [458, 288] on div at bounding box center [457, 295] width 13 height 13
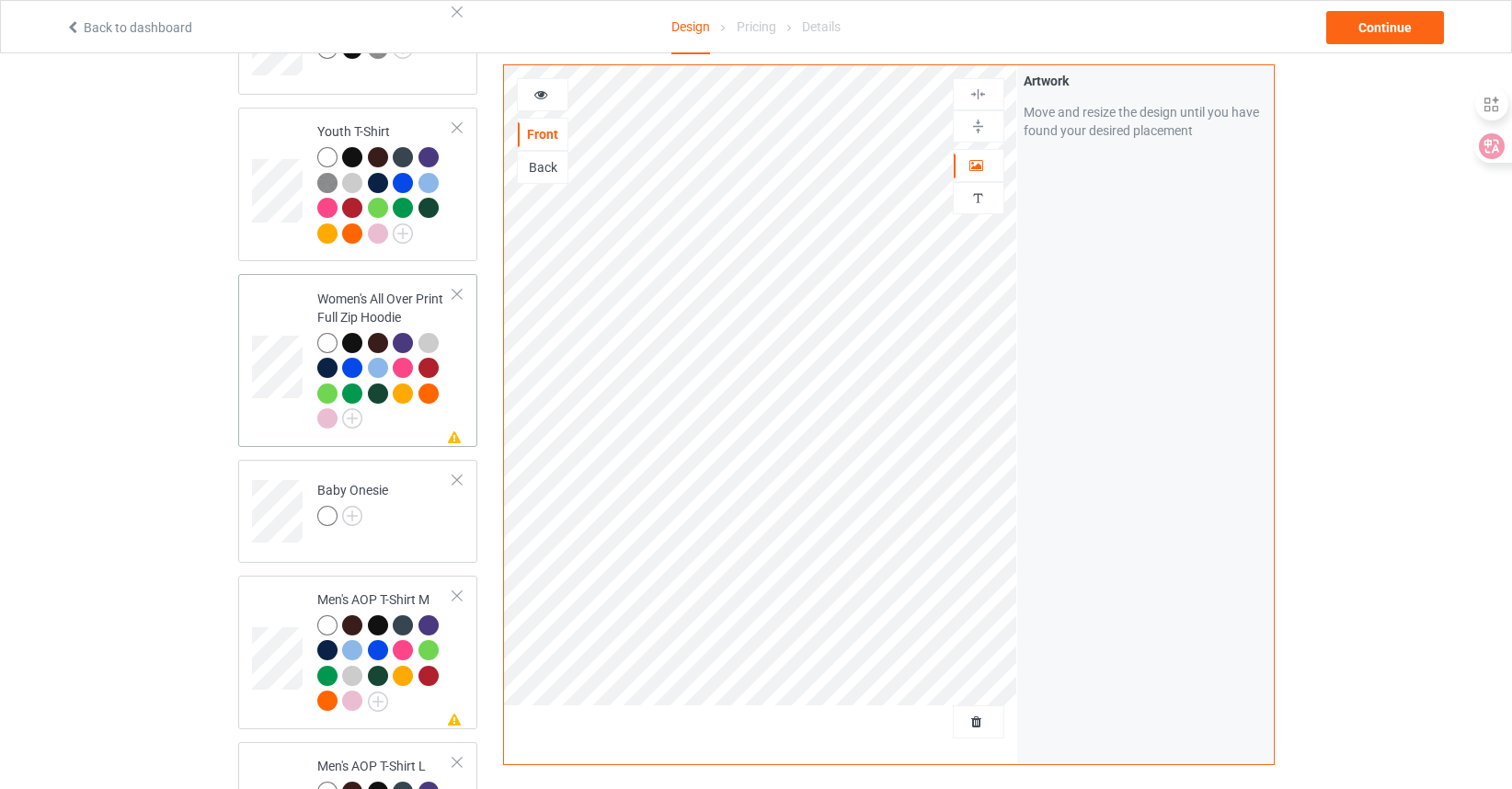
click at [458, 288] on div at bounding box center [457, 295] width 13 height 13
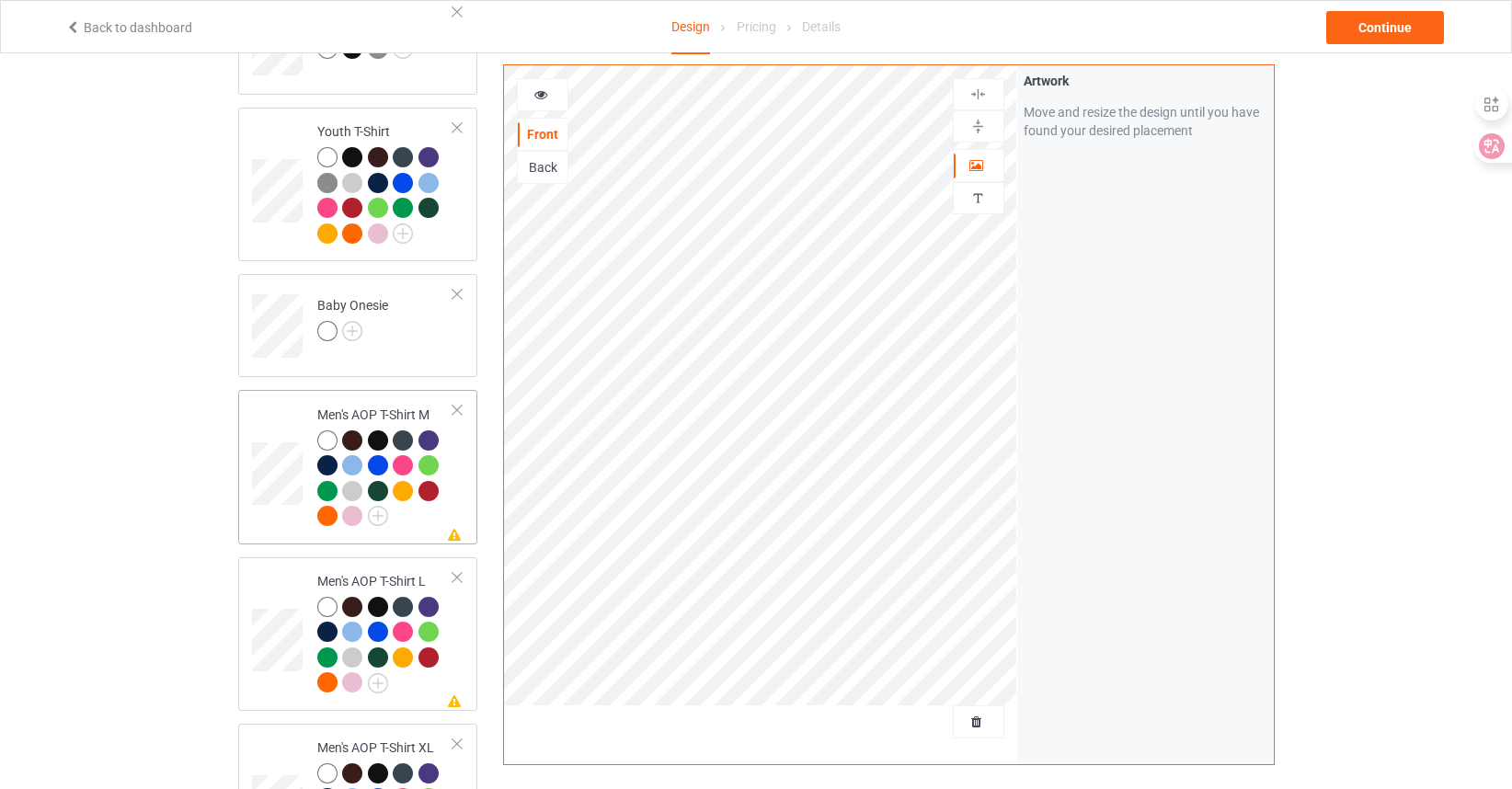
click at [457, 404] on div at bounding box center [457, 411] width 13 height 13
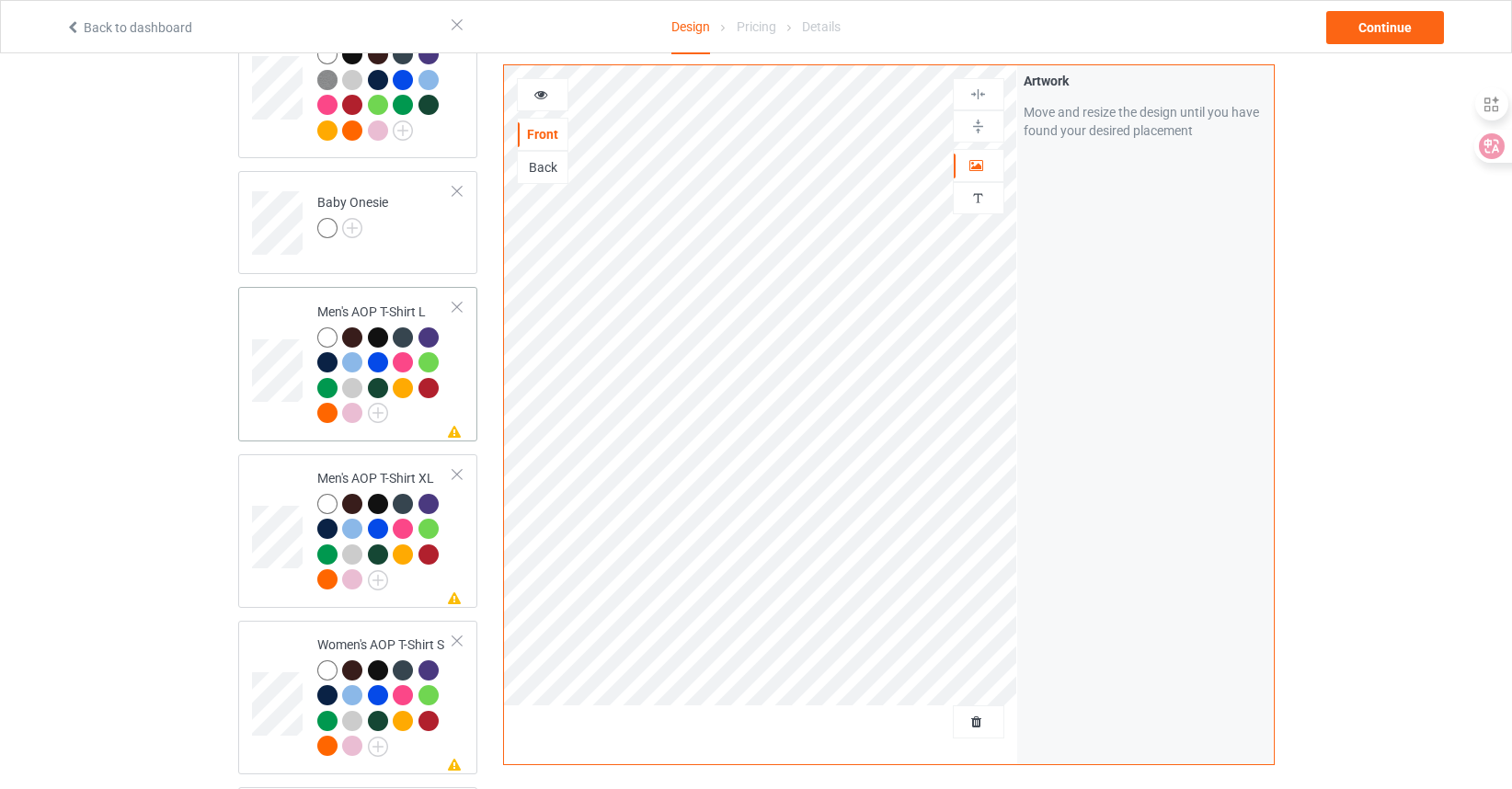
scroll to position [1563, 0]
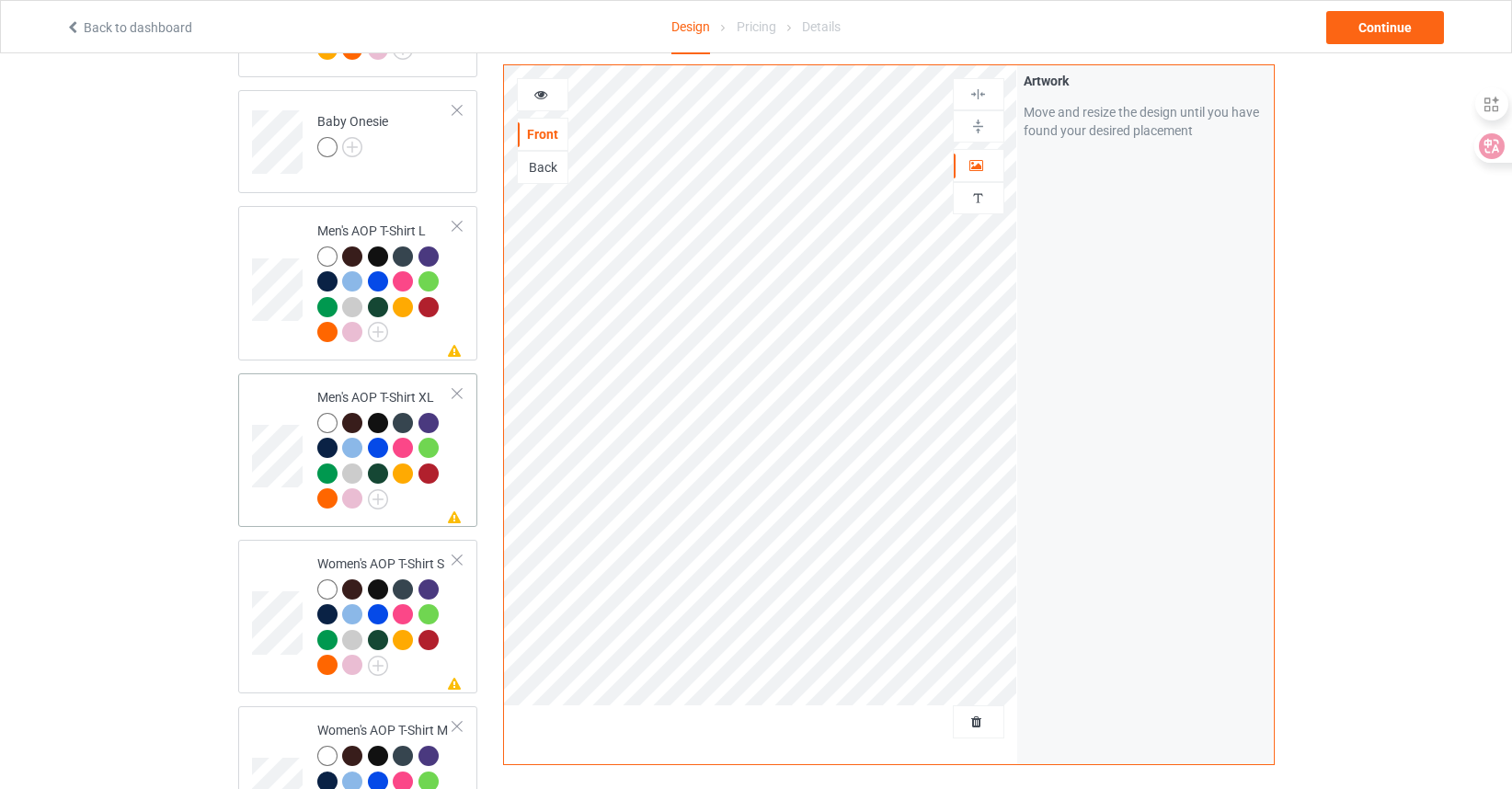
click at [461, 387] on div at bounding box center [457, 394] width 13 height 13
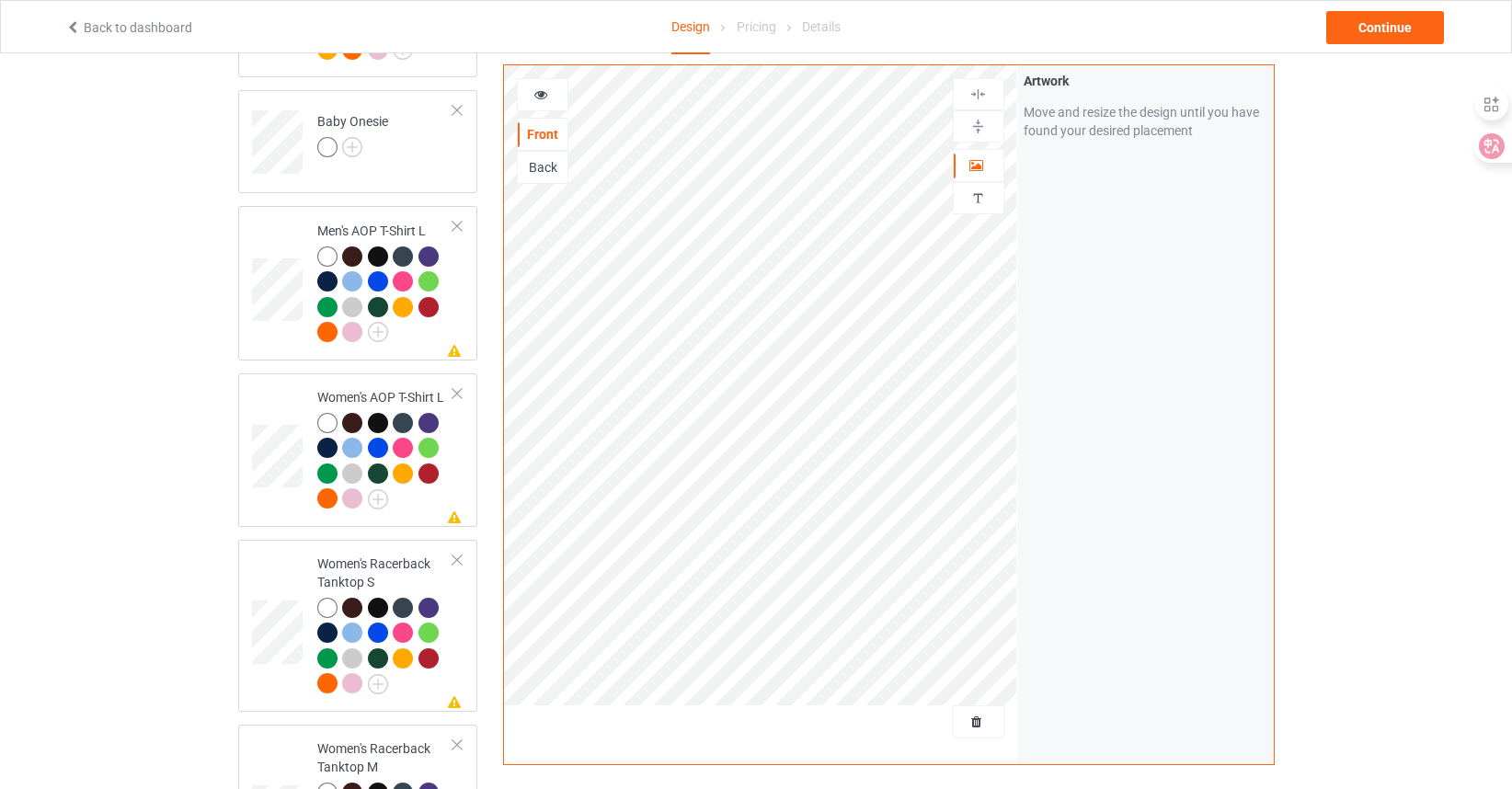
click at [461, 387] on div at bounding box center [457, 394] width 13 height 13
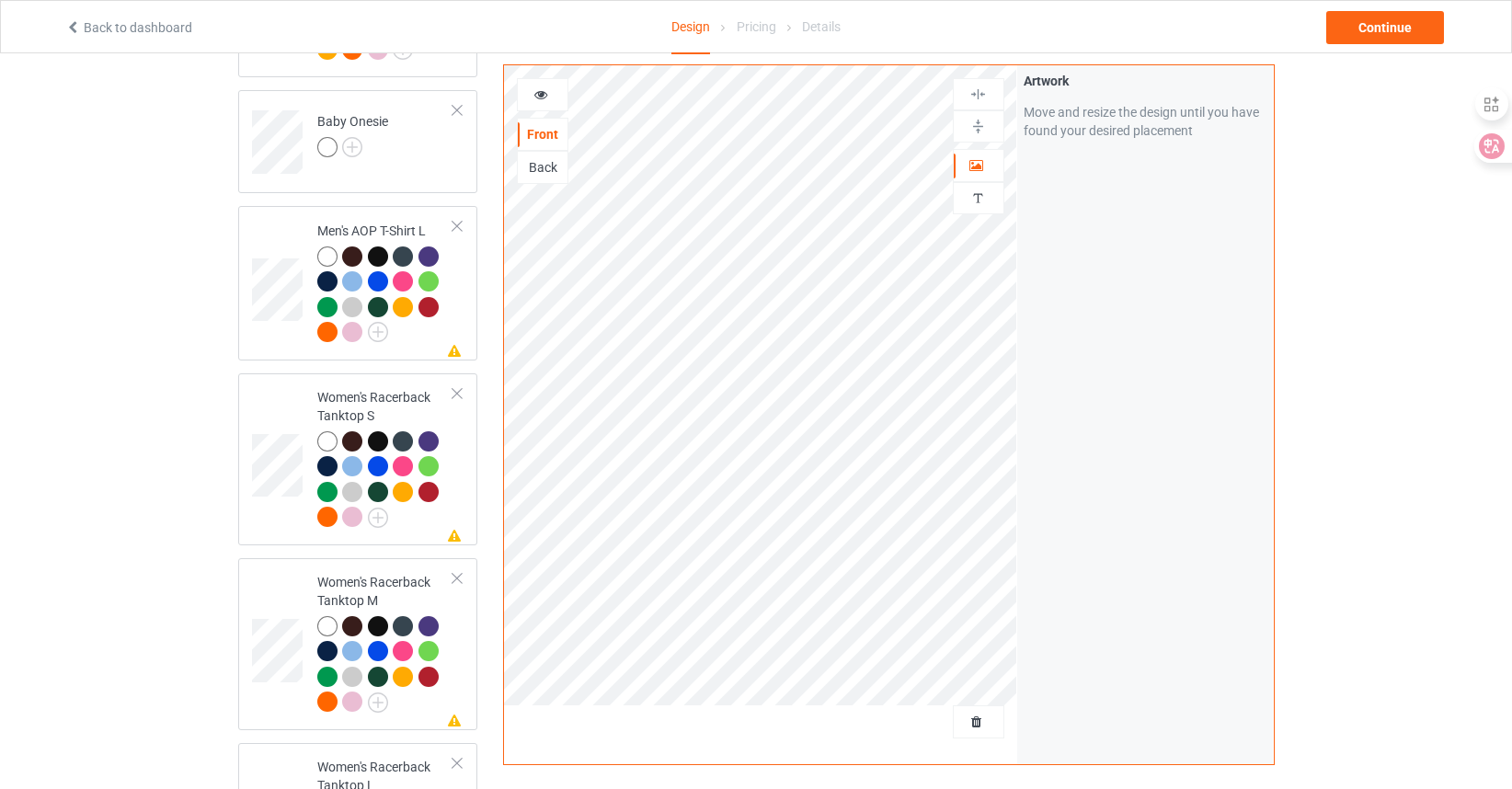
click at [461, 387] on div at bounding box center [457, 394] width 13 height 13
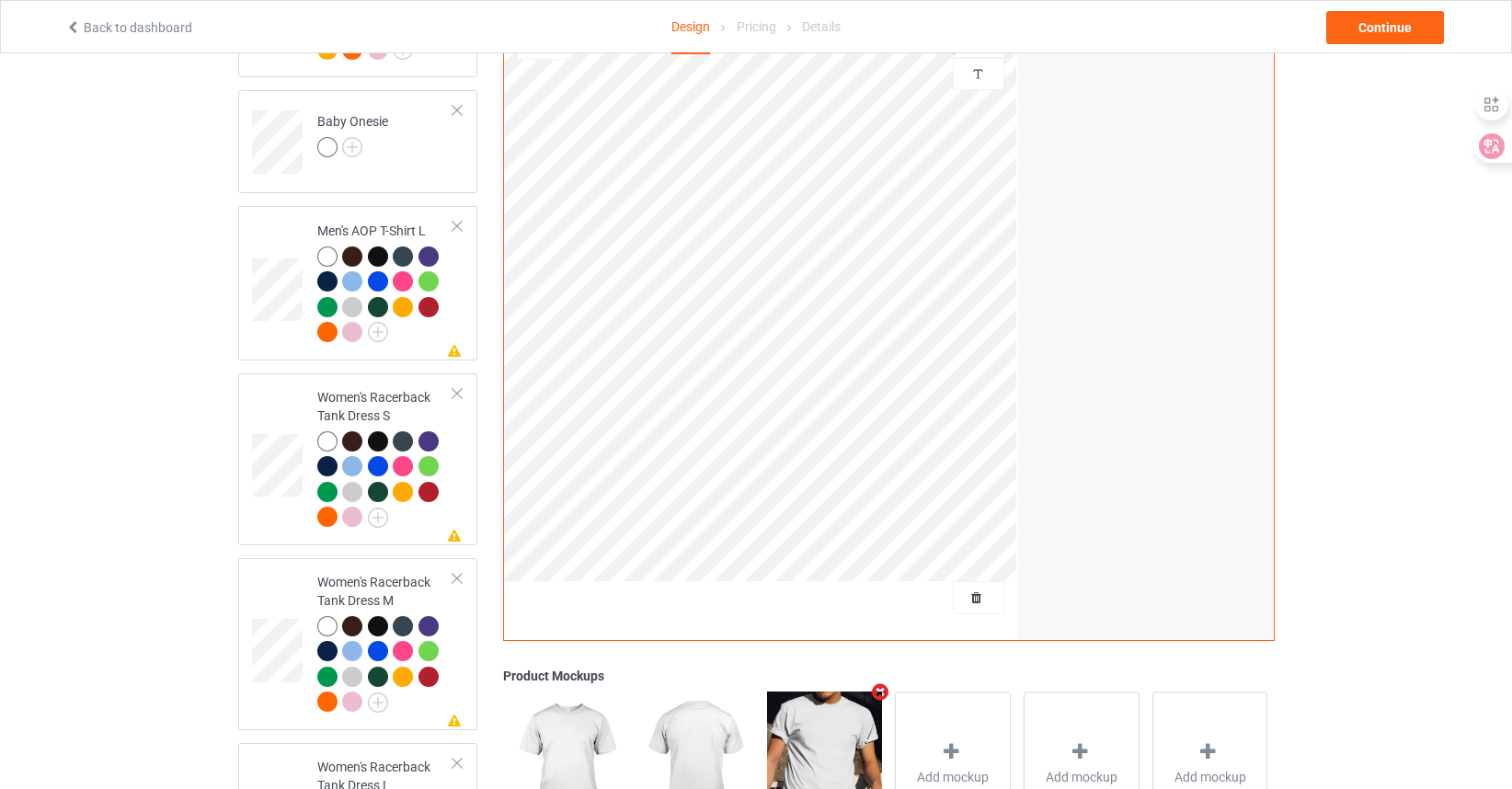
click at [461, 387] on div at bounding box center [457, 394] width 13 height 13
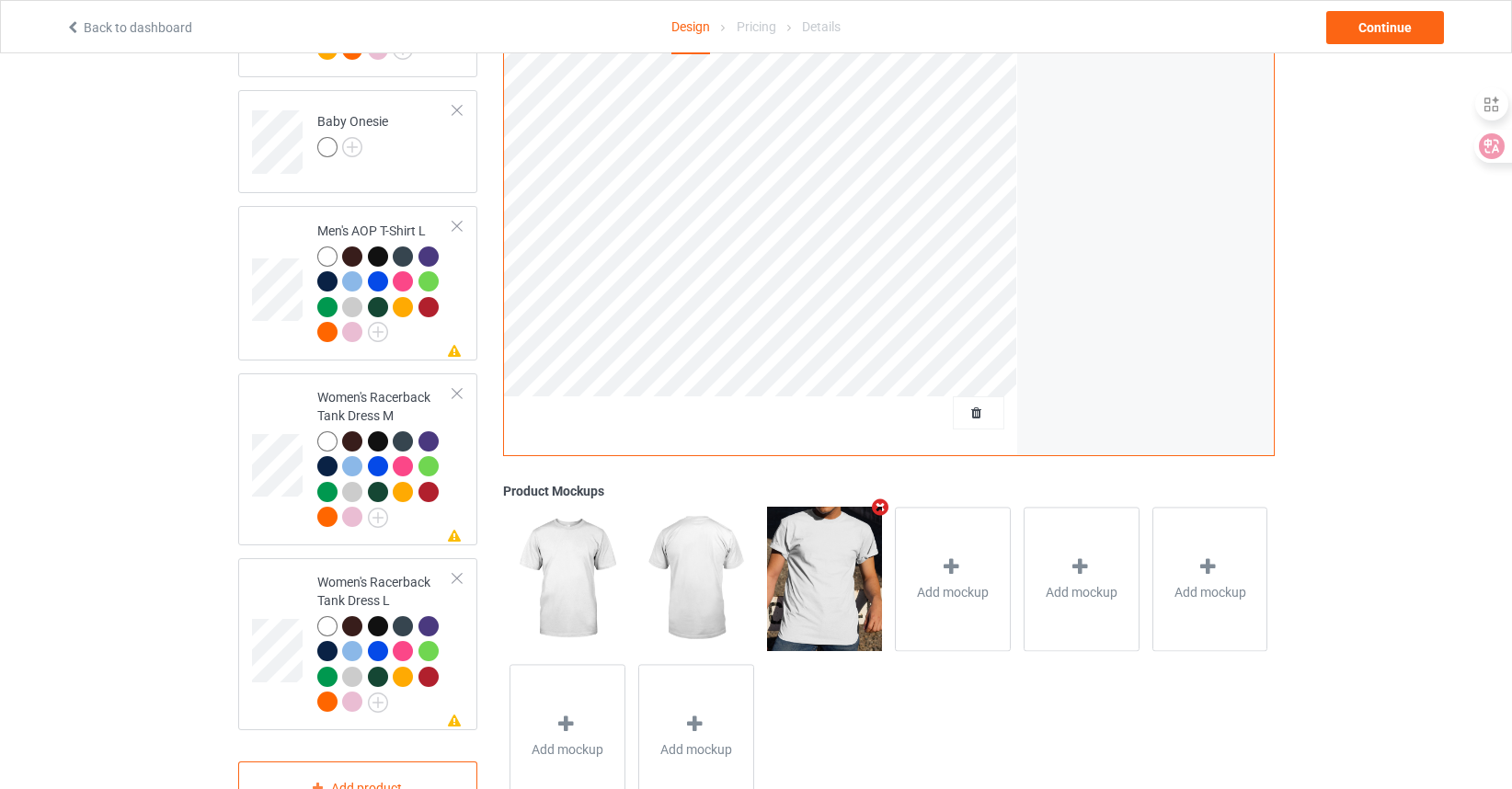
click at [461, 387] on div at bounding box center [457, 394] width 13 height 13
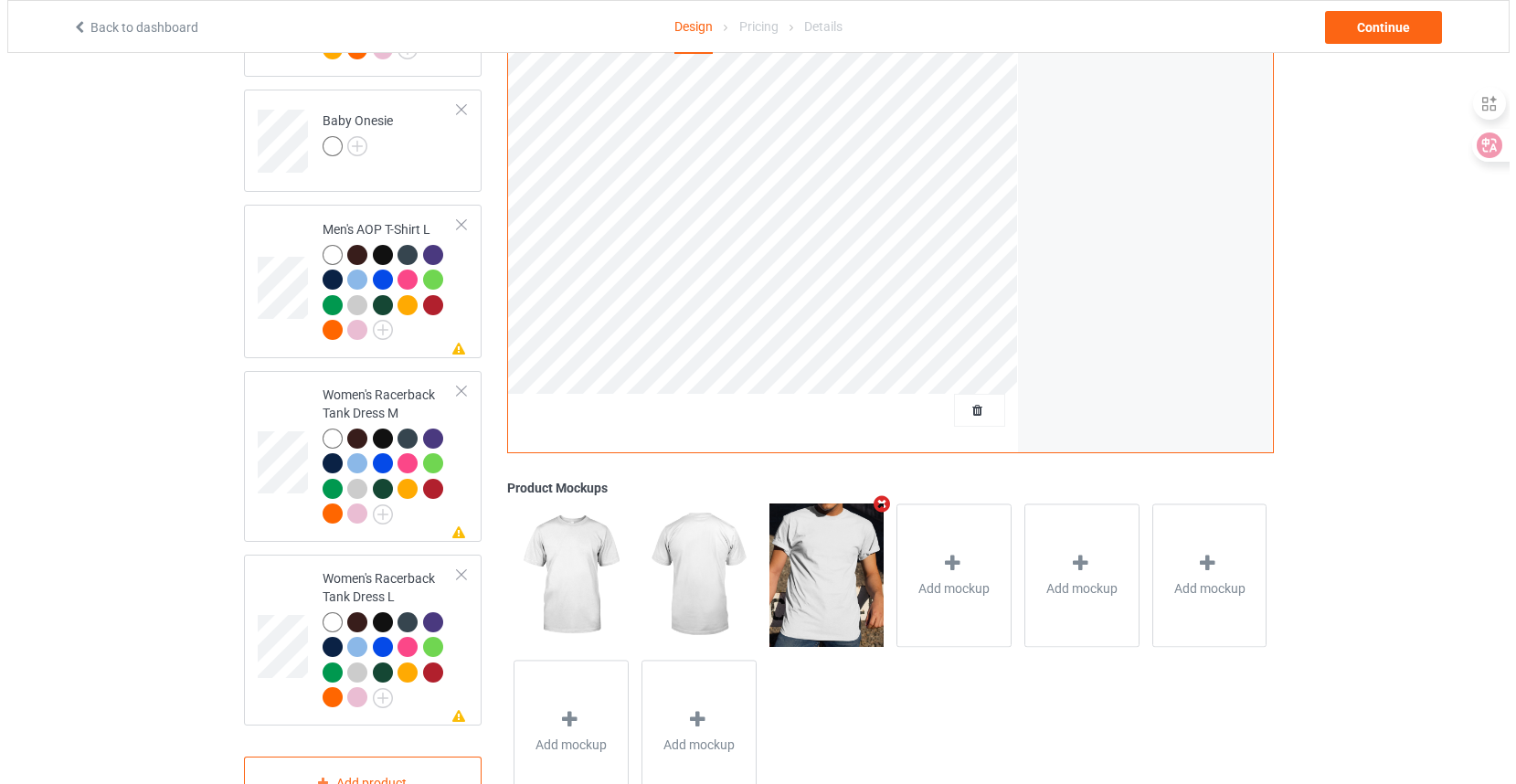
scroll to position [1412, 0]
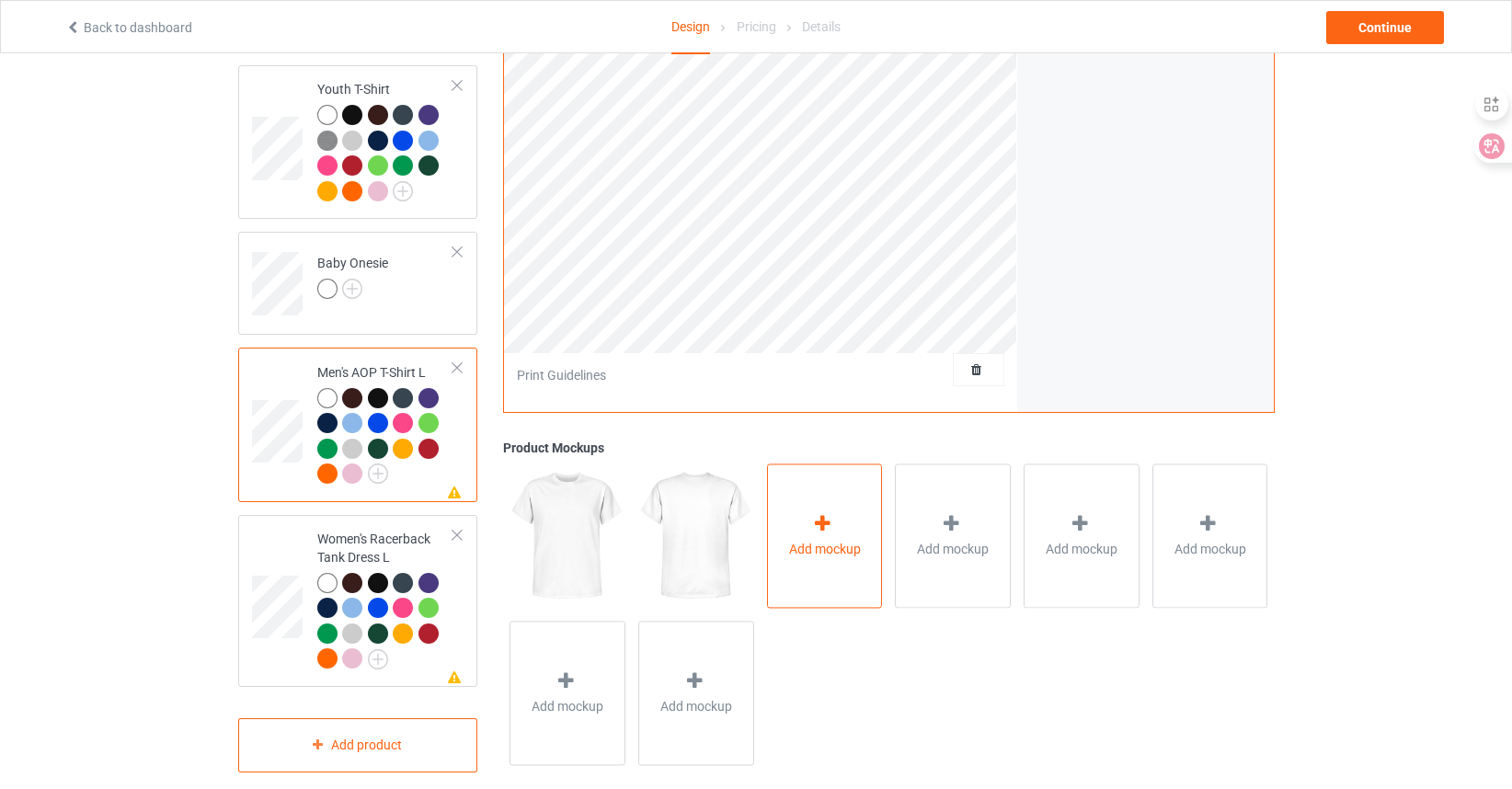
click at [829, 514] on icon at bounding box center [823, 524] width 23 height 19
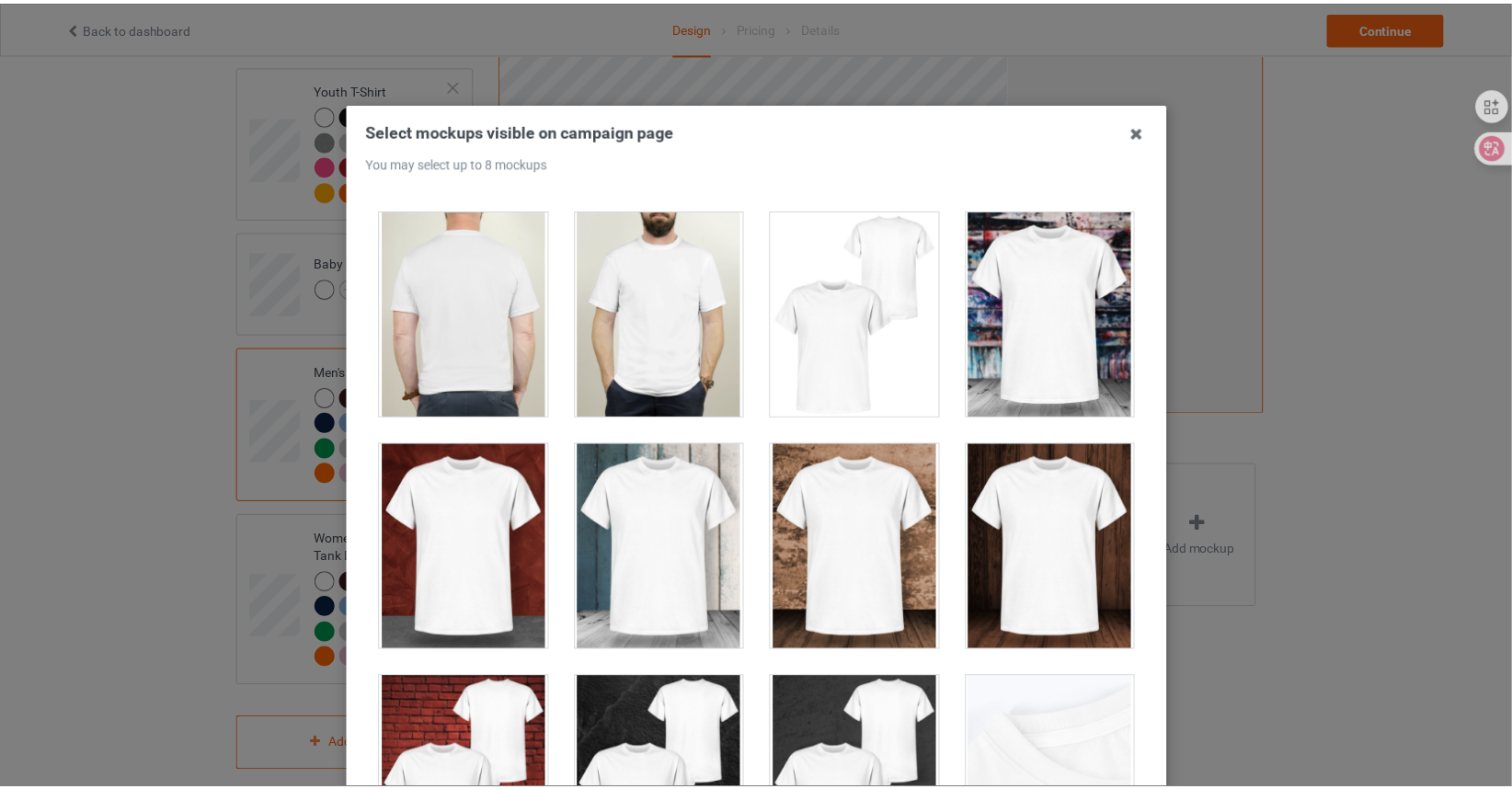
scroll to position [276, 0]
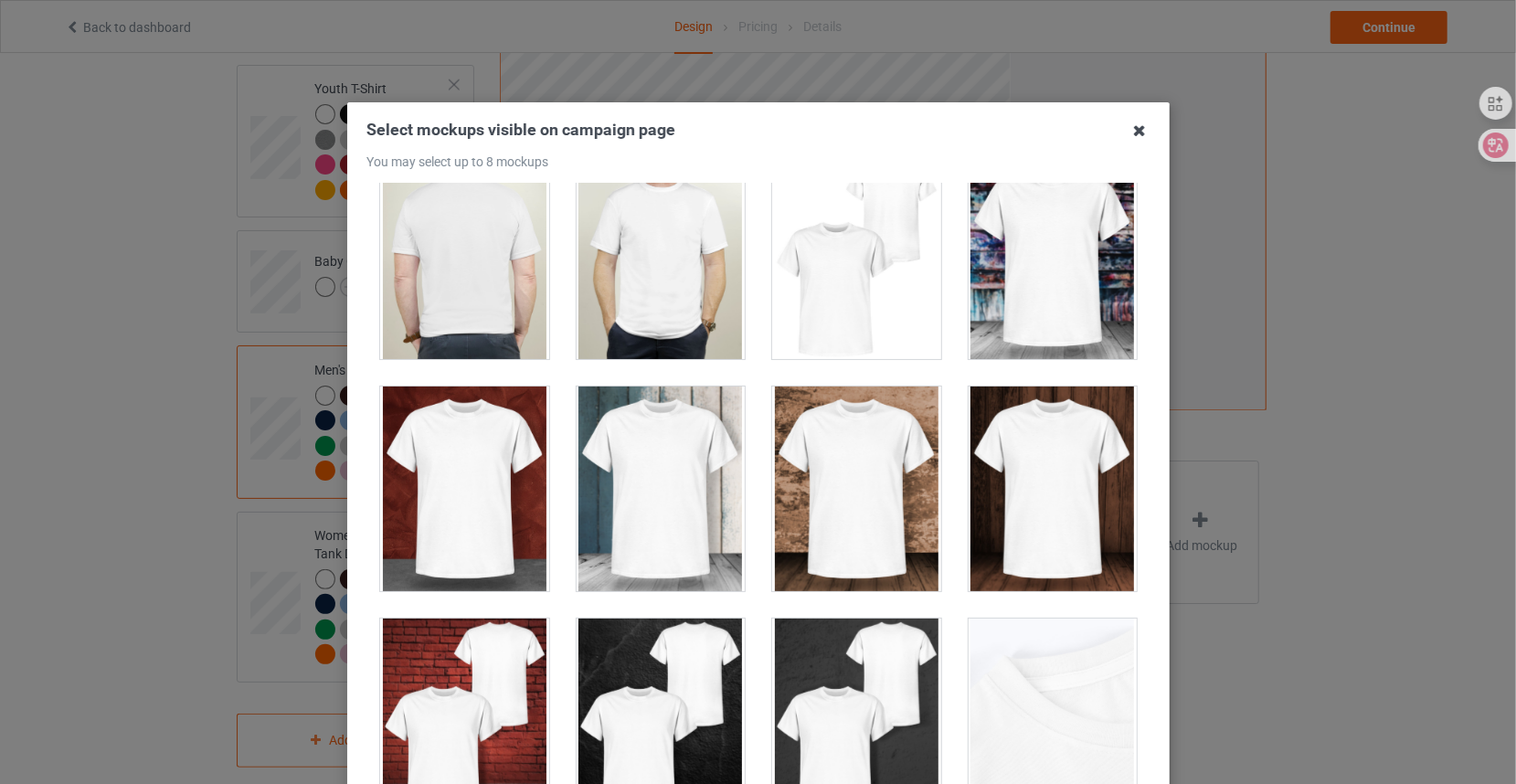
click at [1126, 125] on icon at bounding box center [1139, 130] width 29 height 29
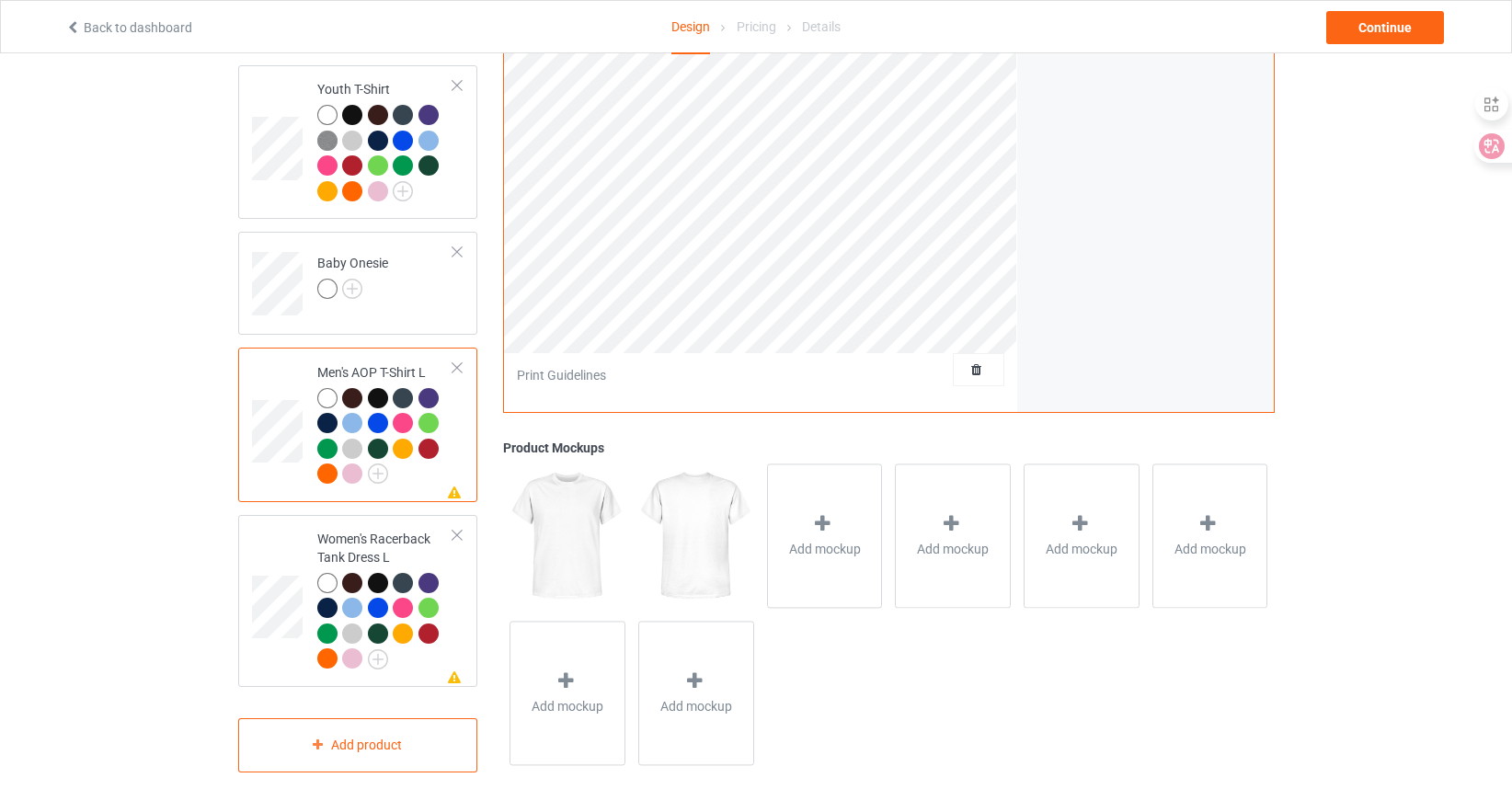
click at [353, 388] on div at bounding box center [352, 397] width 20 height 20
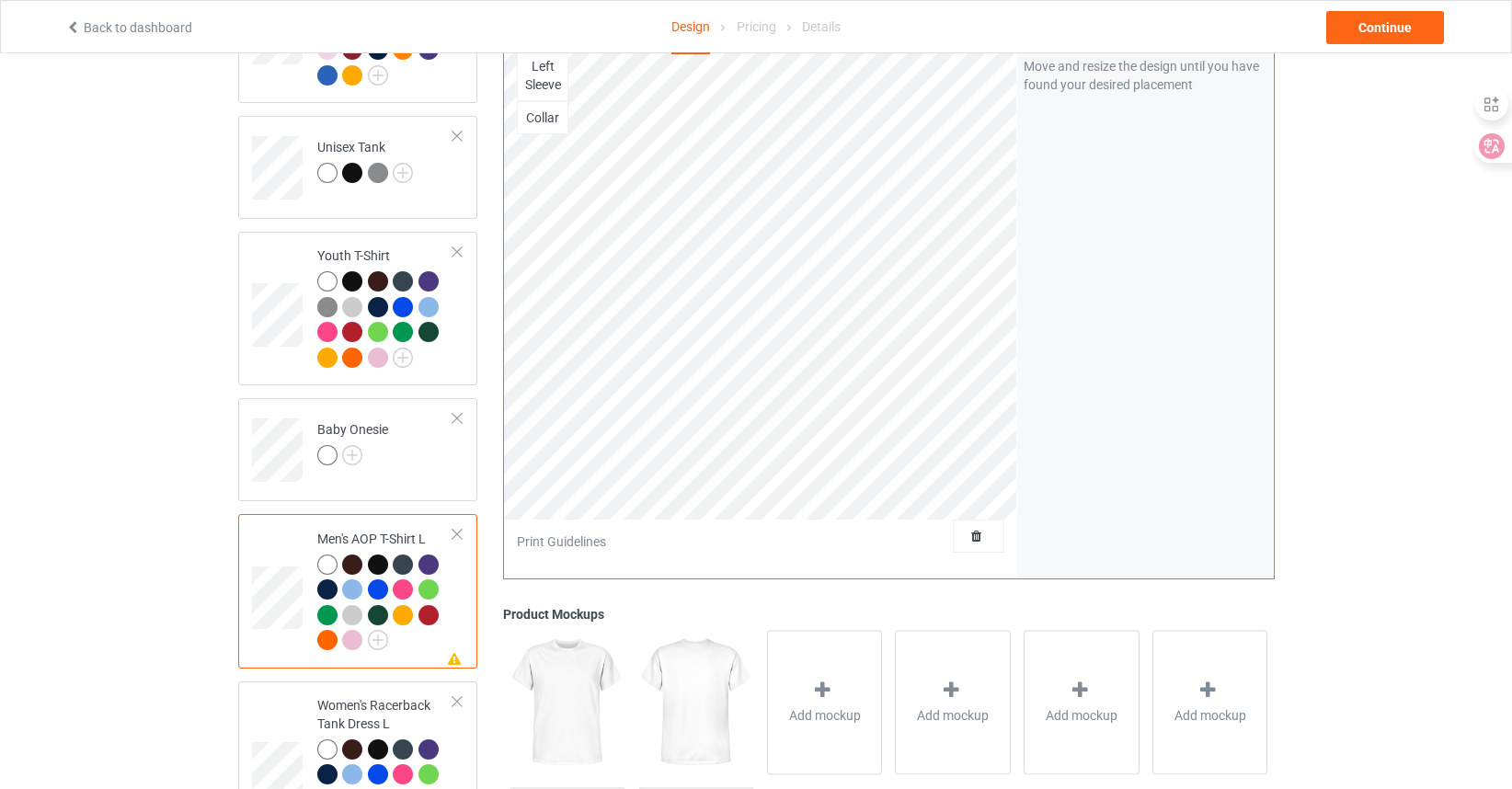
scroll to position [1238, 0]
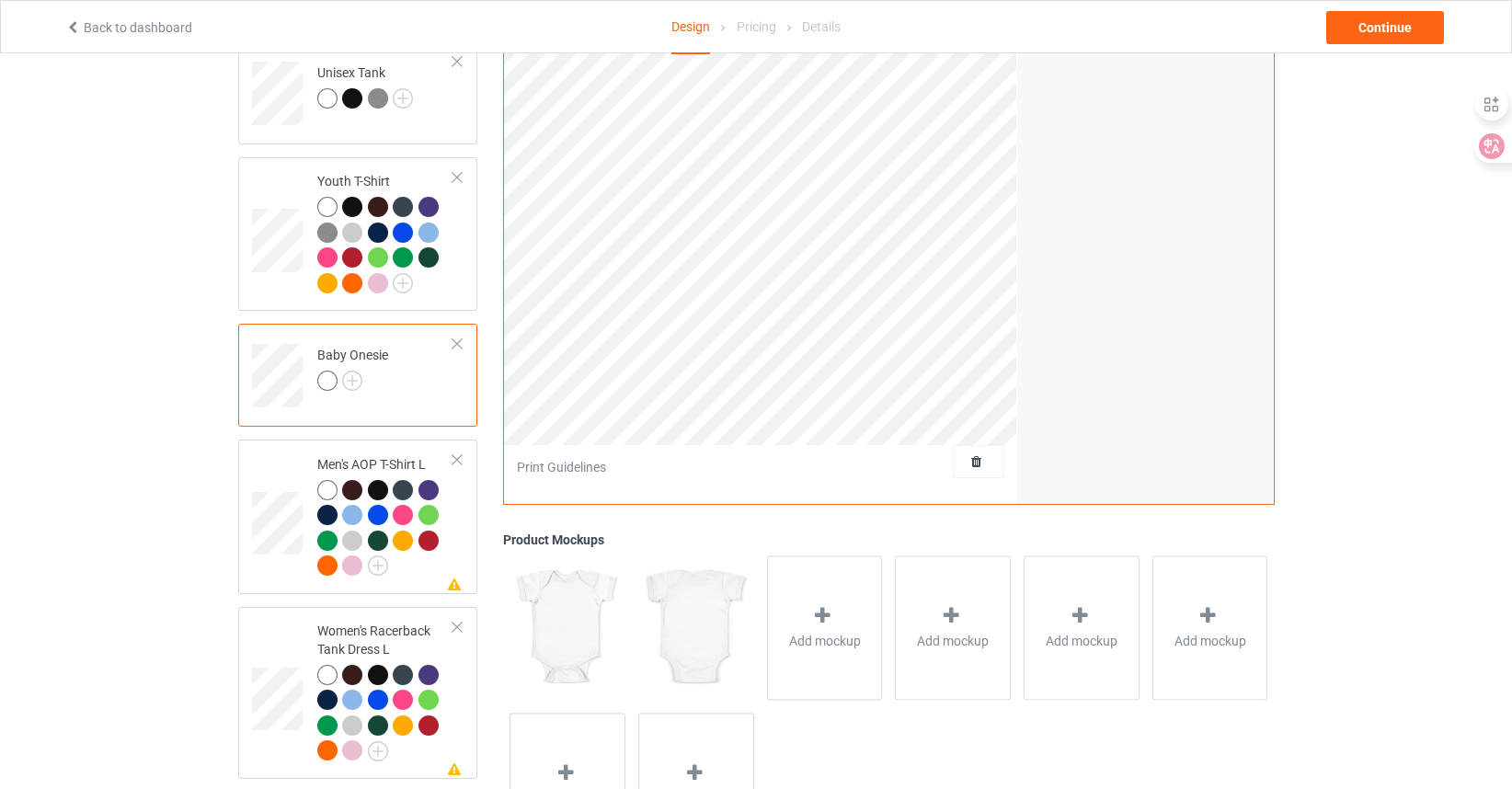
scroll to position [1238, 0]
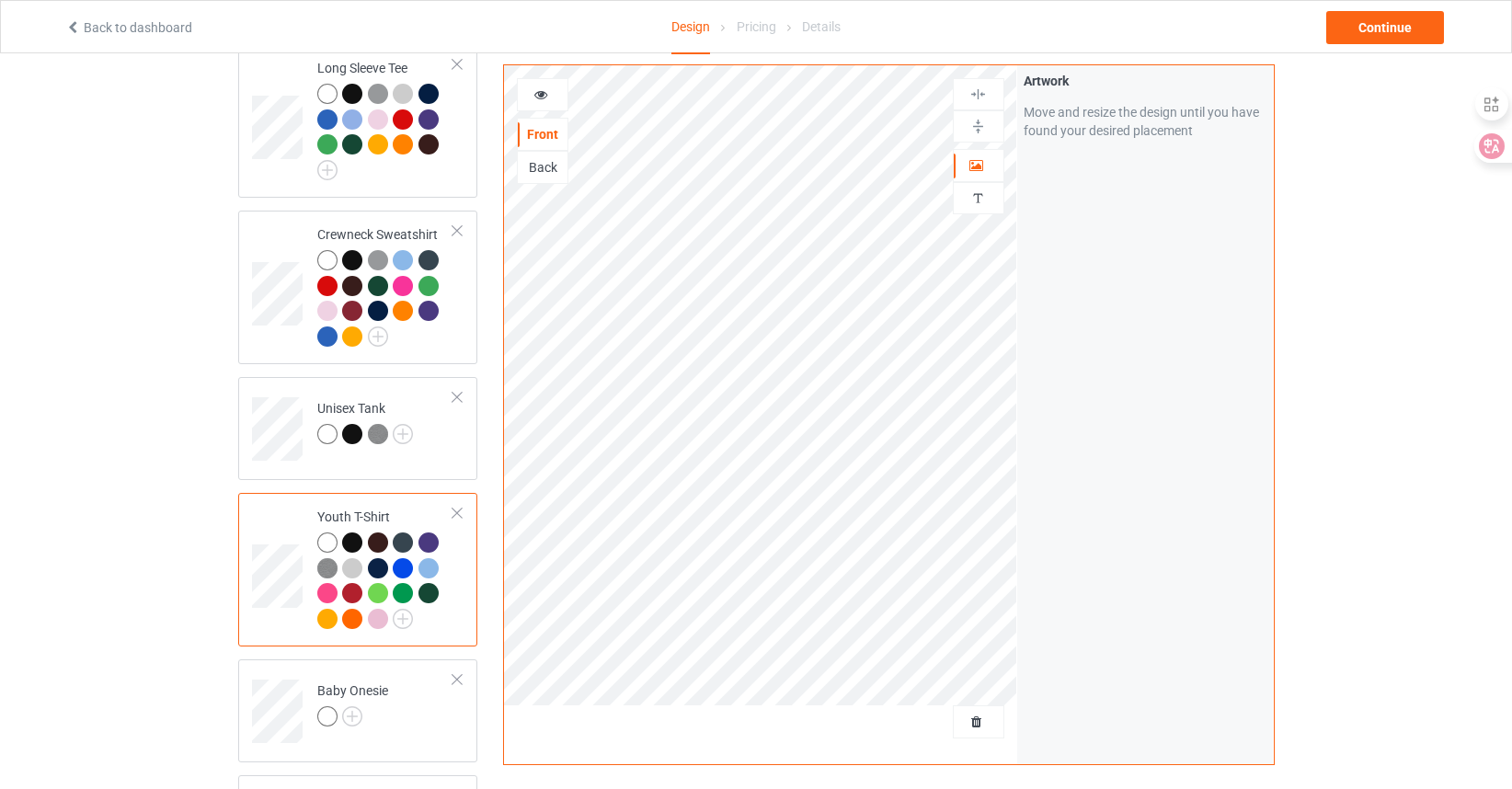
scroll to position [962, 0]
